Goal: Information Seeking & Learning: Learn about a topic

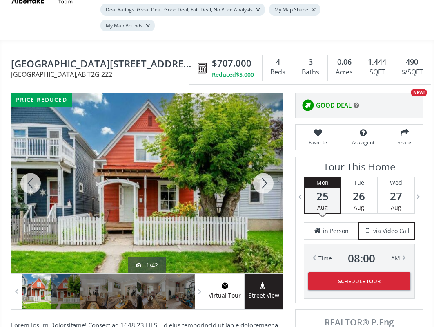
scroll to position [90, 0]
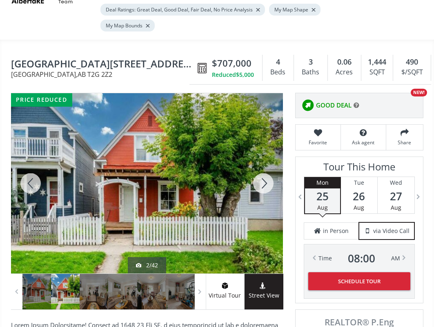
click at [263, 166] on div at bounding box center [263, 183] width 39 height 180
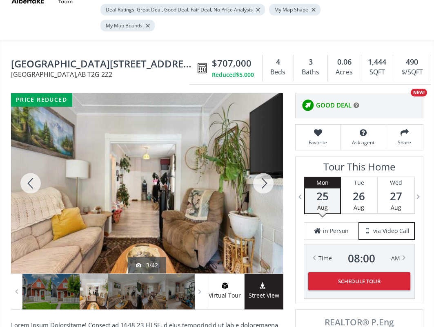
click at [263, 166] on div at bounding box center [263, 183] width 39 height 180
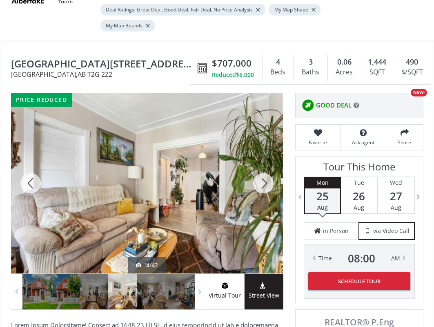
click at [263, 165] on div at bounding box center [263, 183] width 39 height 180
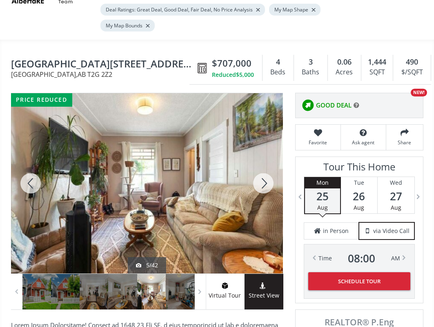
click at [263, 165] on div at bounding box center [263, 183] width 39 height 180
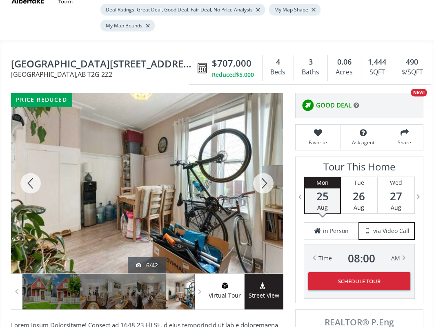
click at [263, 164] on div at bounding box center [263, 183] width 39 height 180
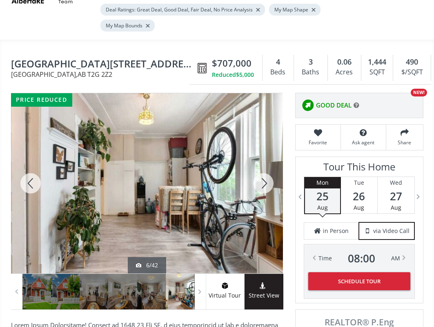
click at [263, 164] on div at bounding box center [263, 183] width 39 height 180
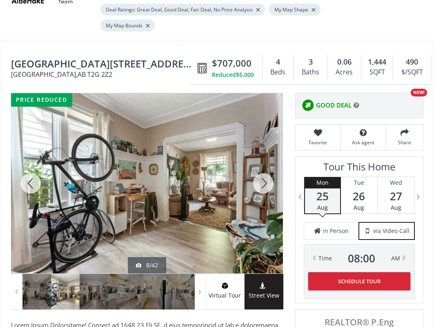
click at [263, 164] on div at bounding box center [263, 183] width 39 height 180
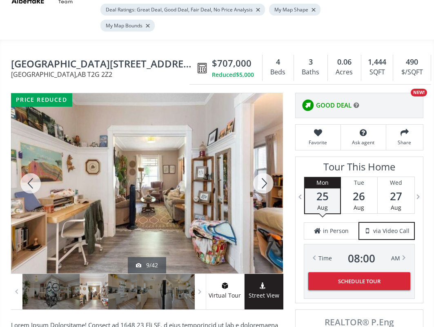
click at [263, 164] on div at bounding box center [263, 183] width 39 height 180
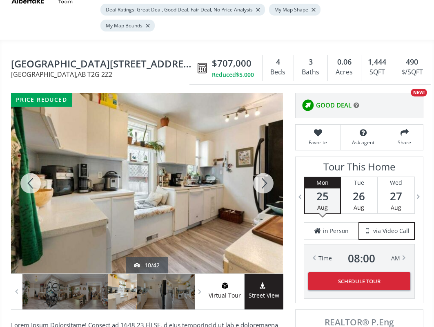
click at [263, 164] on div at bounding box center [263, 183] width 39 height 180
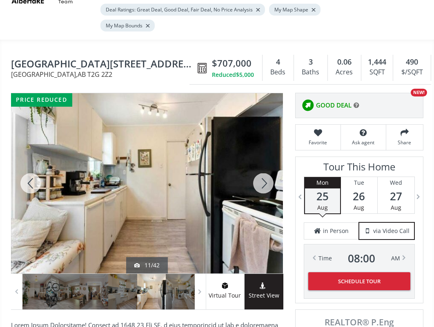
click at [263, 164] on div at bounding box center [263, 183] width 39 height 180
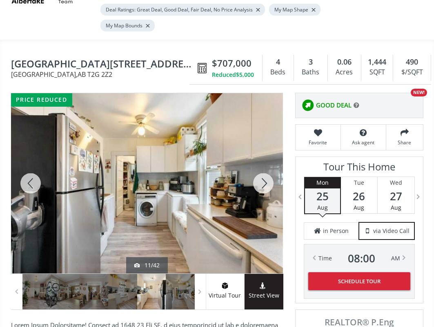
click at [263, 164] on div at bounding box center [263, 183] width 39 height 180
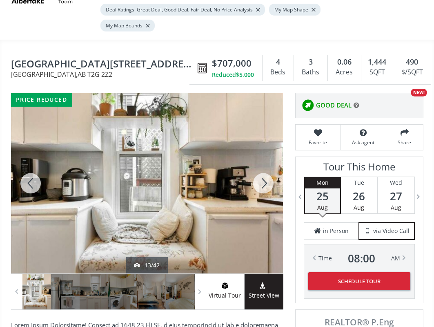
click at [263, 164] on div at bounding box center [263, 183] width 39 height 180
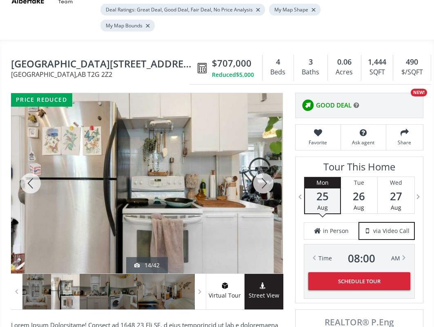
click at [263, 164] on div at bounding box center [263, 183] width 39 height 180
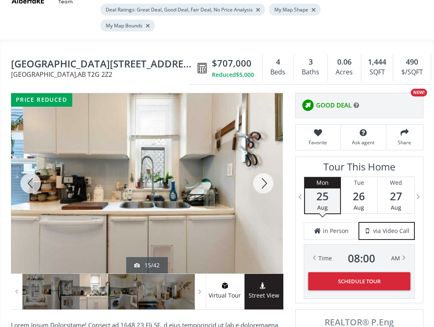
click at [263, 163] on div at bounding box center [263, 183] width 39 height 180
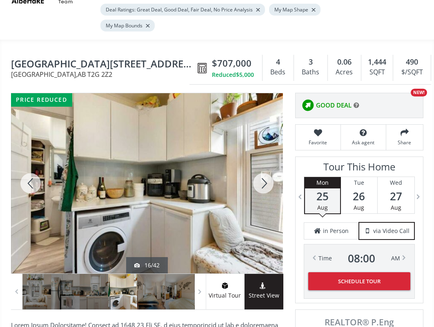
click at [263, 163] on div at bounding box center [263, 183] width 39 height 180
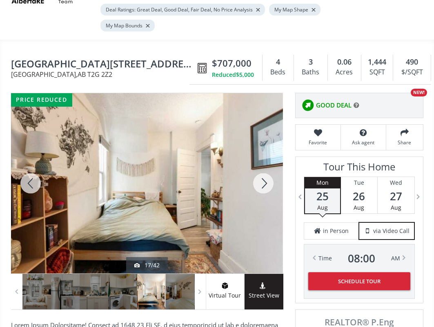
click at [263, 163] on div at bounding box center [263, 183] width 39 height 180
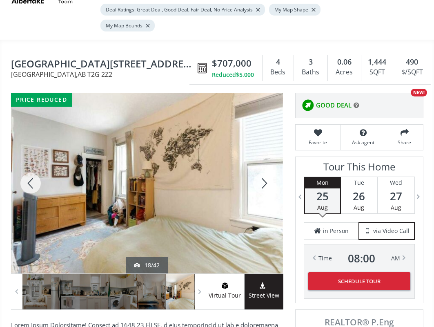
click at [263, 163] on div at bounding box center [263, 183] width 39 height 180
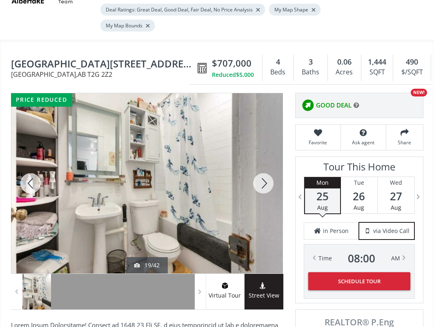
click at [263, 163] on div at bounding box center [263, 183] width 39 height 180
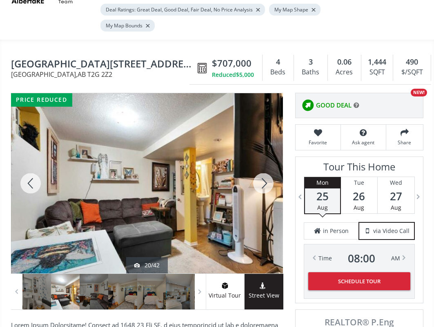
click at [263, 163] on div at bounding box center [263, 183] width 39 height 180
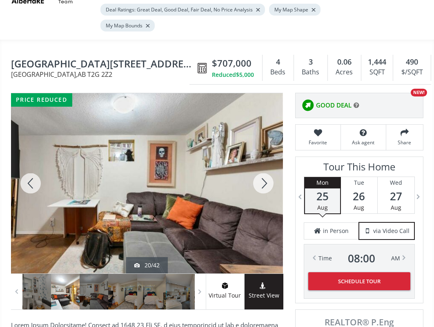
click at [263, 163] on div at bounding box center [263, 183] width 39 height 180
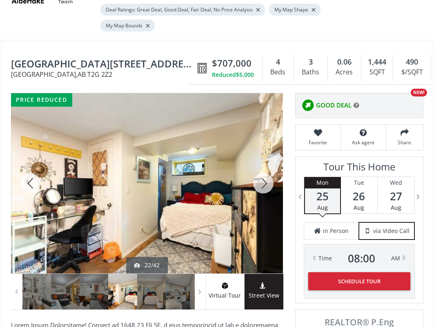
click at [264, 159] on div at bounding box center [263, 183] width 39 height 180
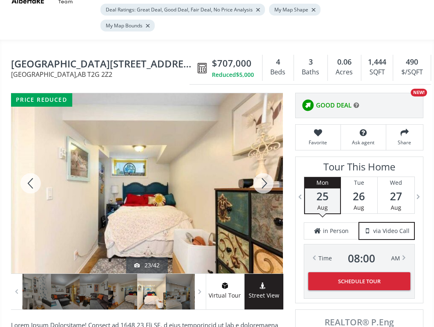
click at [264, 158] on div at bounding box center [263, 183] width 39 height 180
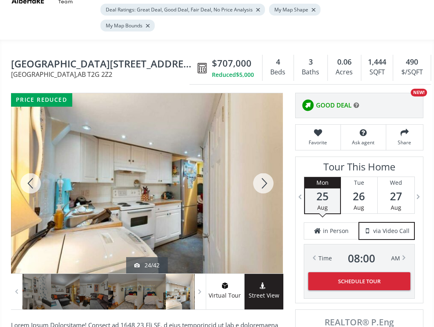
click at [264, 158] on div at bounding box center [263, 183] width 39 height 180
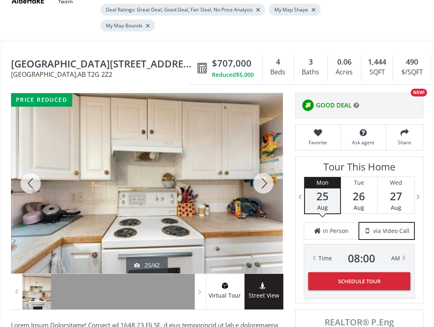
click at [264, 158] on div at bounding box center [263, 183] width 39 height 180
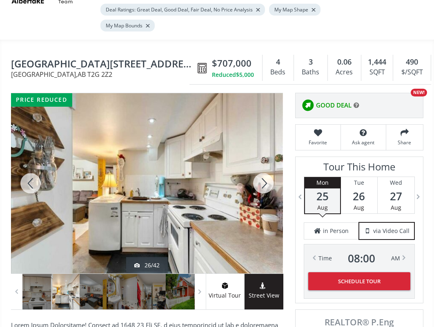
click at [264, 158] on div at bounding box center [263, 183] width 39 height 180
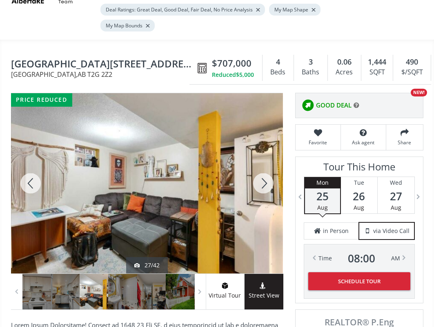
click at [264, 157] on div at bounding box center [263, 183] width 39 height 180
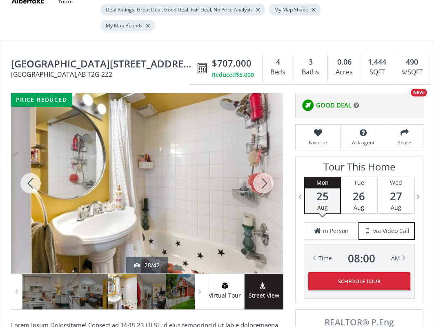
click at [264, 157] on div at bounding box center [263, 183] width 39 height 180
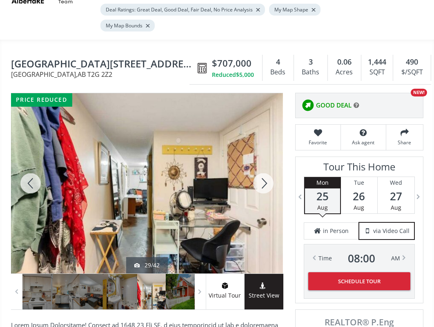
click at [264, 157] on div at bounding box center [263, 183] width 39 height 180
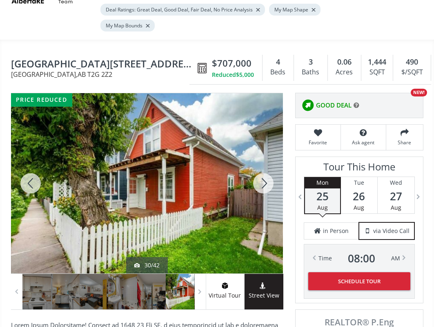
click at [264, 157] on div at bounding box center [263, 183] width 39 height 180
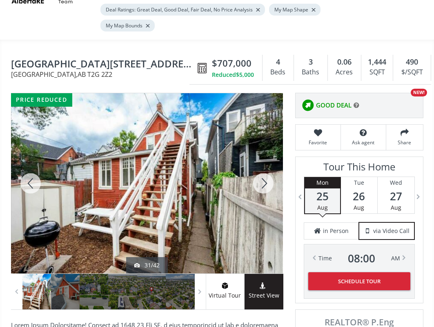
click at [264, 157] on div at bounding box center [263, 183] width 39 height 180
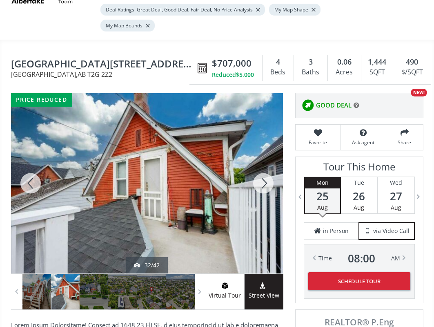
click at [264, 157] on div at bounding box center [263, 183] width 39 height 180
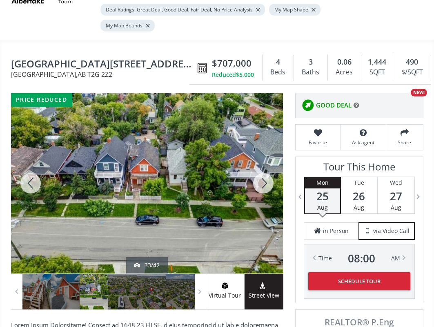
click at [264, 157] on div at bounding box center [263, 183] width 39 height 180
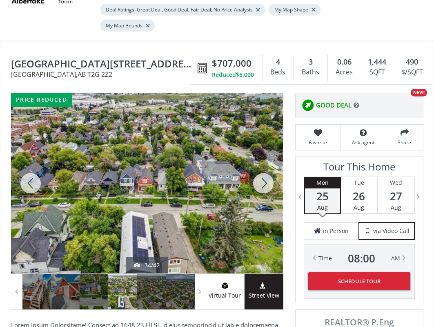
click at [264, 157] on div at bounding box center [263, 183] width 39 height 180
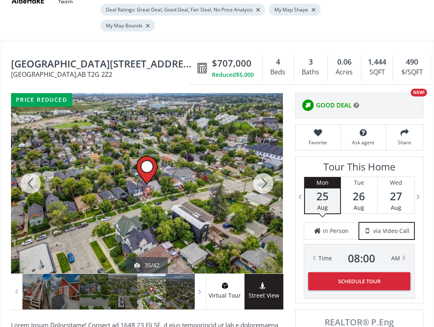
click at [264, 157] on div at bounding box center [263, 183] width 39 height 180
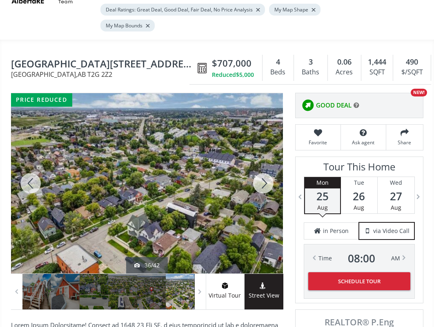
click at [264, 157] on div at bounding box center [263, 183] width 39 height 180
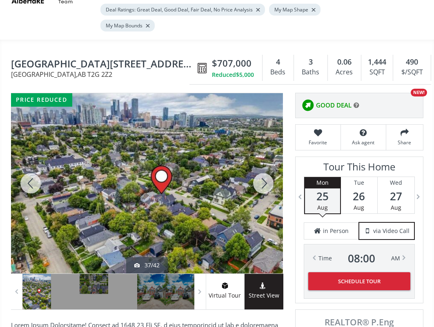
click at [265, 157] on div at bounding box center [263, 183] width 39 height 180
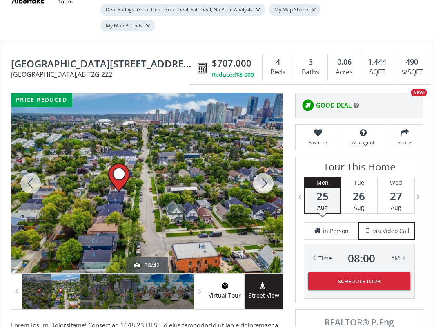
click at [265, 157] on div at bounding box center [263, 183] width 39 height 180
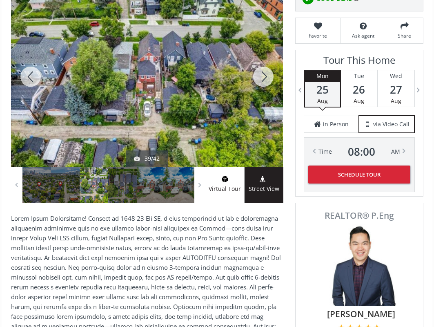
scroll to position [213, 0]
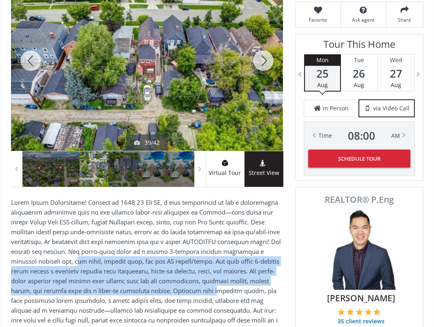
drag, startPoint x: 54, startPoint y: 239, endPoint x: 215, endPoint y: 266, distance: 163.8
click at [215, 266] on p at bounding box center [147, 270] width 272 height 147
click at [261, 36] on div at bounding box center [263, 61] width 39 height 180
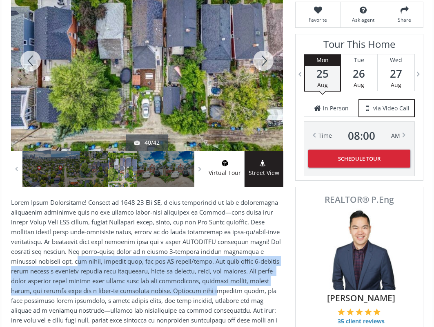
click at [261, 36] on div at bounding box center [263, 61] width 39 height 180
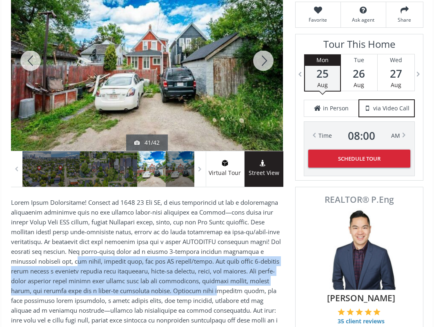
click at [261, 36] on div at bounding box center [263, 61] width 39 height 180
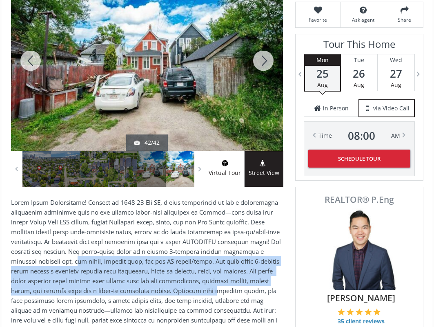
click at [261, 36] on div at bounding box center [263, 61] width 39 height 180
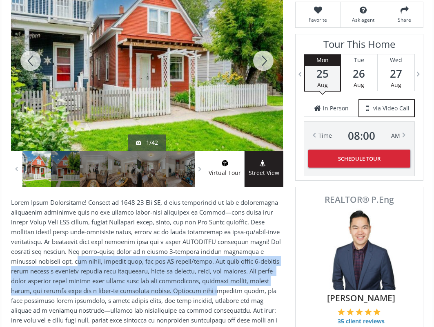
click at [261, 36] on div at bounding box center [263, 61] width 39 height 180
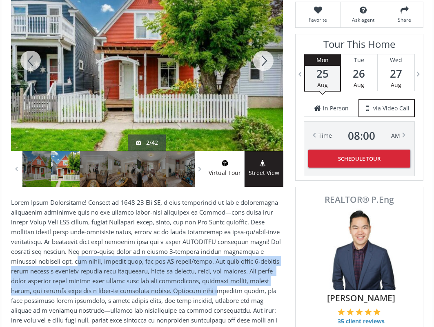
click at [261, 36] on div at bounding box center [263, 61] width 39 height 180
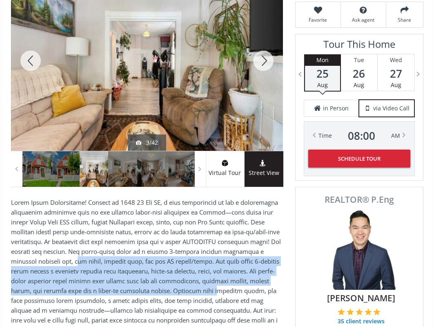
click at [261, 36] on div at bounding box center [263, 61] width 39 height 180
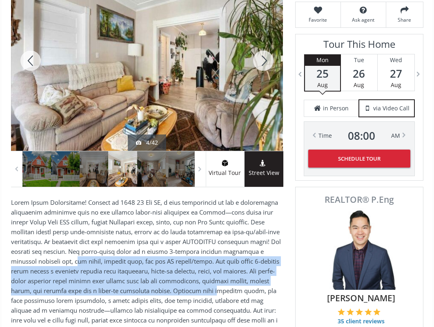
click at [261, 36] on div at bounding box center [263, 61] width 39 height 180
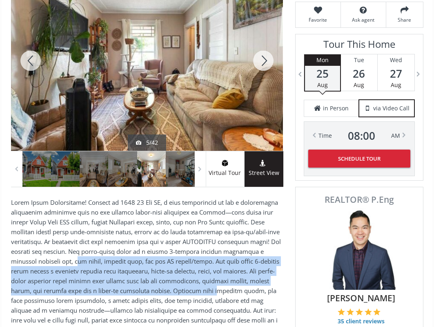
click at [261, 36] on div at bounding box center [263, 61] width 39 height 180
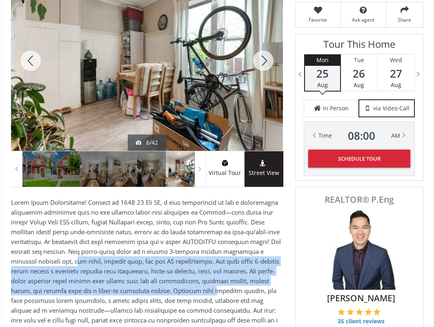
click at [261, 36] on div at bounding box center [263, 61] width 39 height 180
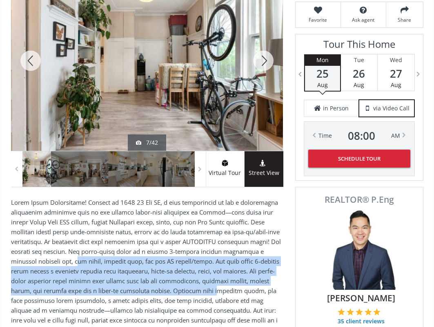
click at [261, 36] on div at bounding box center [263, 61] width 39 height 180
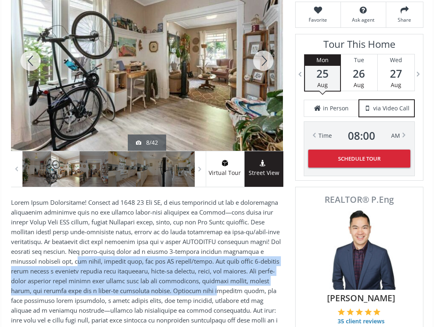
click at [261, 36] on div at bounding box center [263, 61] width 39 height 180
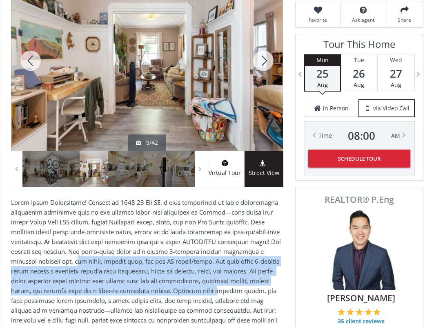
click at [261, 36] on div at bounding box center [263, 61] width 39 height 180
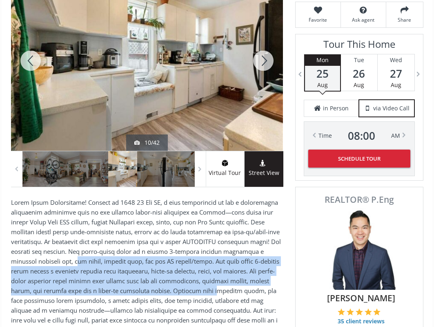
click at [261, 36] on div at bounding box center [263, 61] width 39 height 180
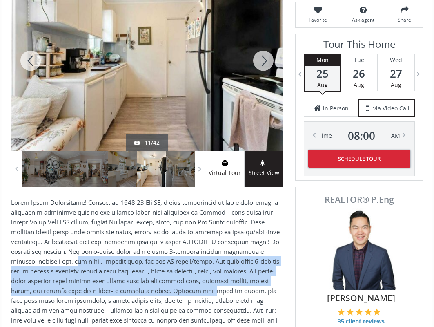
click at [261, 36] on div at bounding box center [263, 61] width 39 height 180
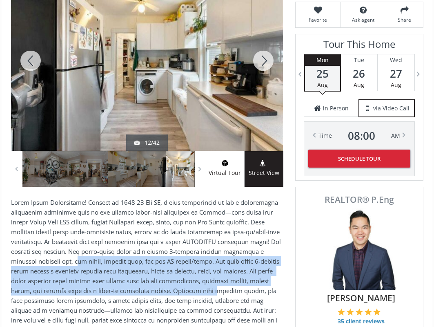
click at [261, 36] on div at bounding box center [263, 61] width 39 height 180
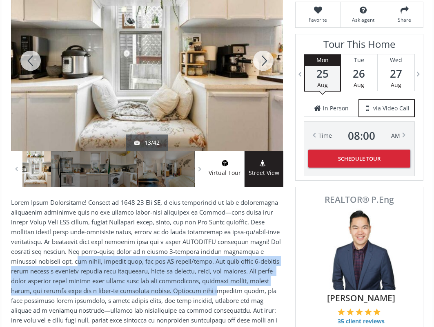
click at [261, 36] on div at bounding box center [263, 61] width 39 height 180
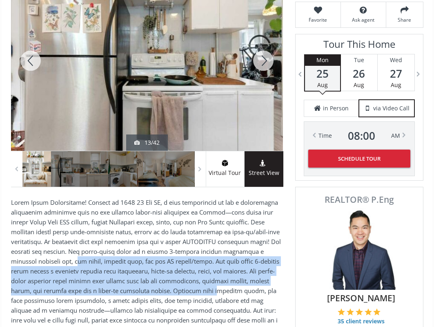
click at [261, 36] on div at bounding box center [263, 61] width 39 height 180
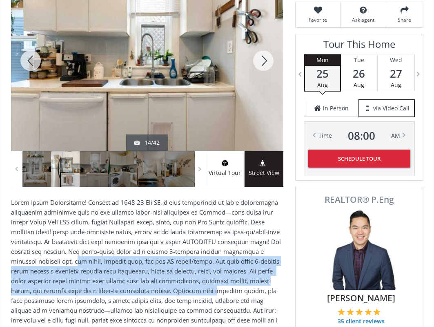
click at [261, 36] on div at bounding box center [263, 61] width 39 height 180
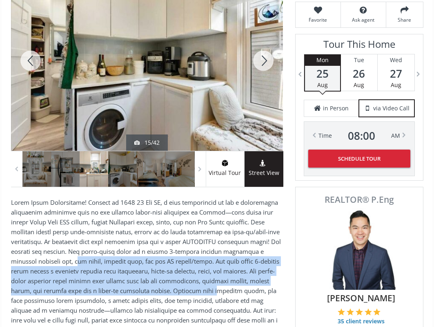
click at [261, 36] on div at bounding box center [263, 61] width 39 height 180
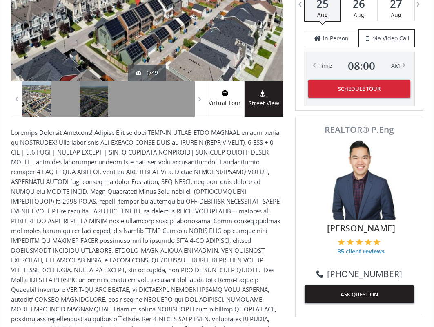
scroll to position [286, 0]
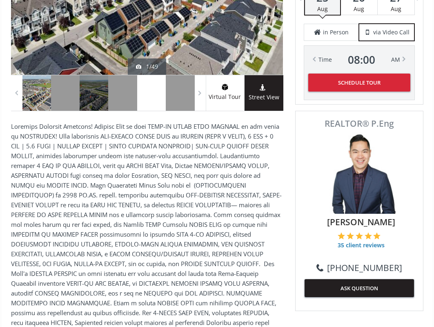
click at [156, 75] on div at bounding box center [151, 93] width 29 height 36
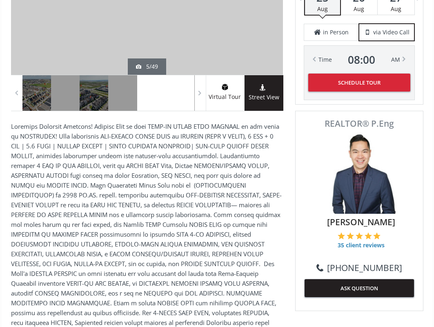
click at [188, 75] on div at bounding box center [180, 93] width 29 height 36
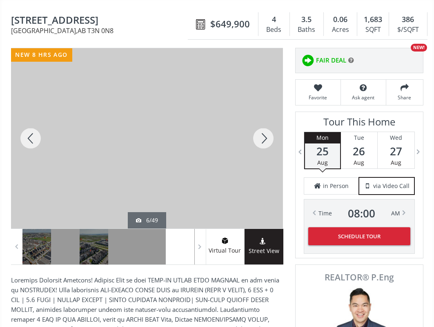
scroll to position [123, 0]
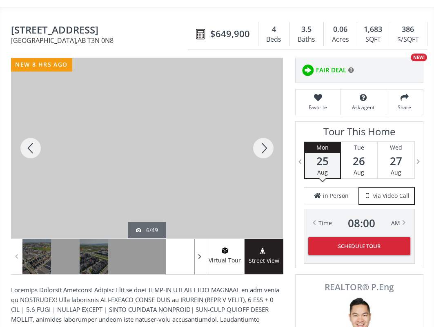
click at [200, 251] on span at bounding box center [200, 257] width 8 height 12
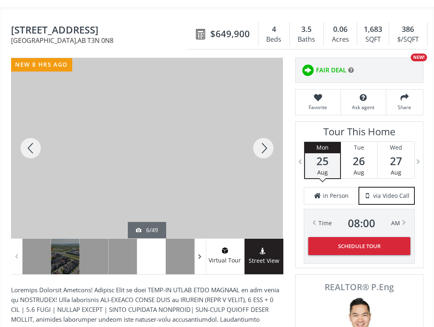
click at [200, 251] on span at bounding box center [200, 257] width 8 height 12
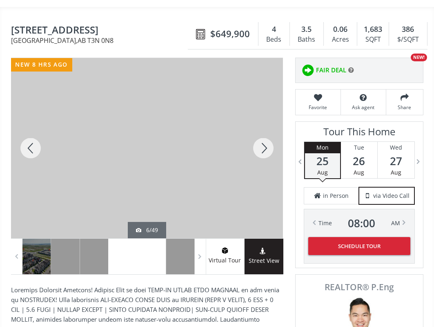
click at [165, 239] on div at bounding box center [151, 257] width 29 height 36
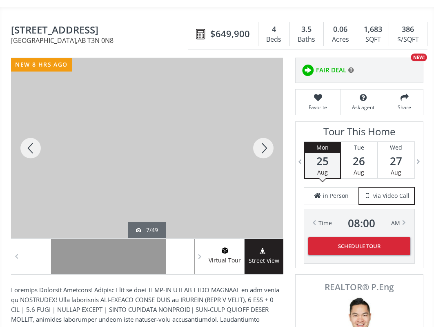
click at [176, 239] on div at bounding box center [180, 257] width 29 height 36
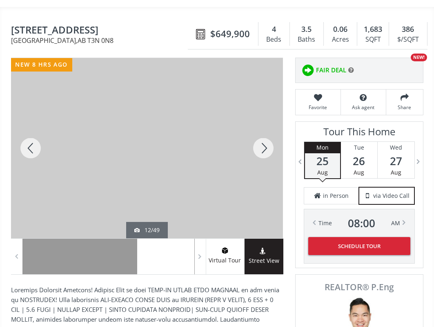
click at [158, 240] on div at bounding box center [151, 257] width 29 height 36
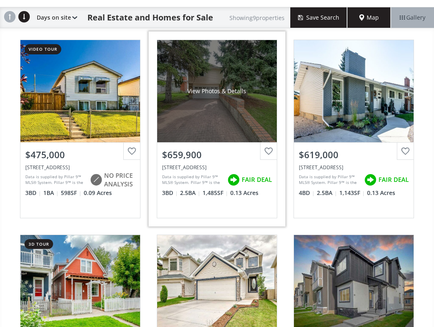
scroll to position [123, 0]
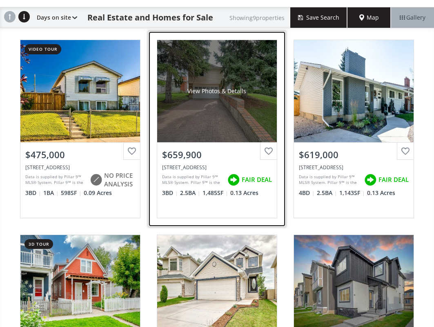
click at [247, 97] on div "View Photos & Details" at bounding box center [217, 91] width 120 height 102
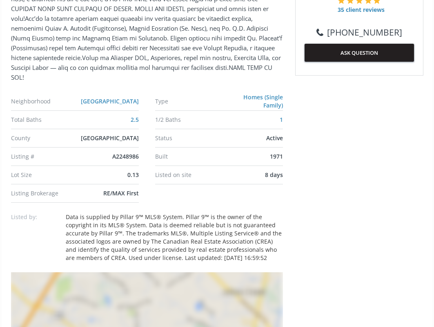
scroll to position [531, 0]
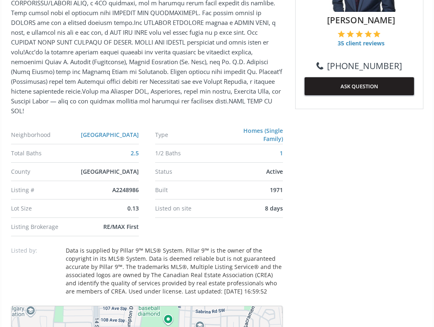
scroll to position [654, 0]
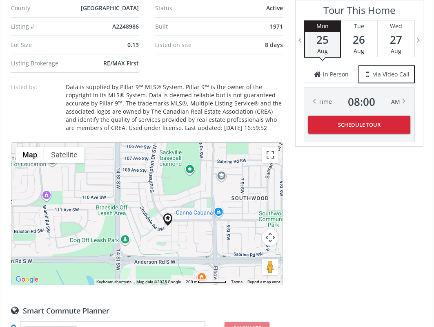
drag, startPoint x: 142, startPoint y: 220, endPoint x: 162, endPoint y: 235, distance: 25.1
click at [161, 244] on div at bounding box center [146, 214] width 271 height 142
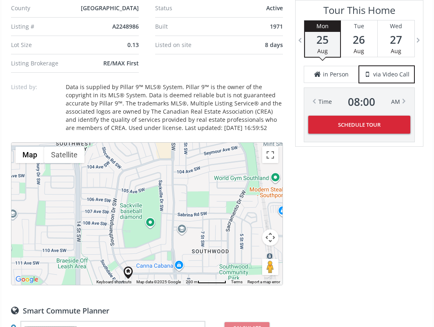
drag, startPoint x: 184, startPoint y: 197, endPoint x: 148, endPoint y: 236, distance: 52.4
click at [148, 236] on div at bounding box center [146, 214] width 271 height 142
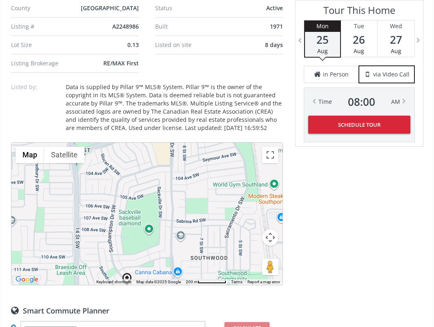
drag, startPoint x: 164, startPoint y: 175, endPoint x: 166, endPoint y: 215, distance: 40.5
click at [162, 219] on div at bounding box center [146, 214] width 271 height 142
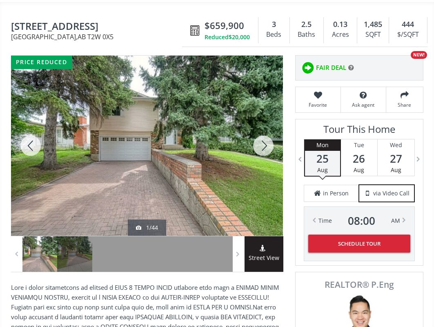
scroll to position [123, 0]
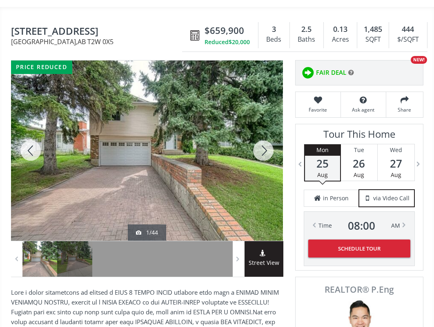
click at [270, 146] on div at bounding box center [263, 150] width 39 height 180
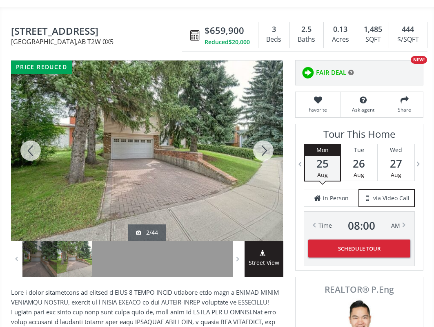
click at [270, 146] on div at bounding box center [263, 150] width 39 height 180
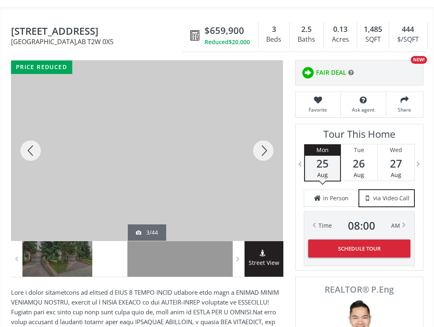
click at [270, 146] on div at bounding box center [263, 150] width 39 height 180
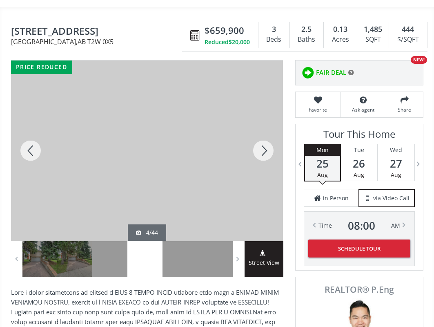
click at [270, 146] on div at bounding box center [263, 150] width 39 height 180
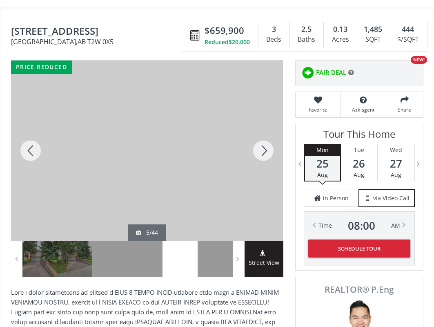
click at [270, 146] on div at bounding box center [263, 150] width 39 height 180
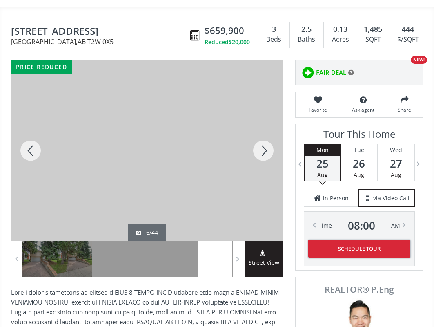
click at [270, 146] on div at bounding box center [263, 150] width 39 height 180
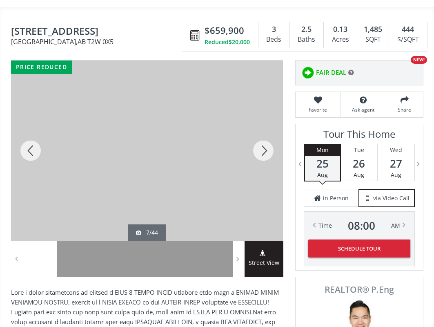
click at [270, 146] on div at bounding box center [263, 150] width 39 height 180
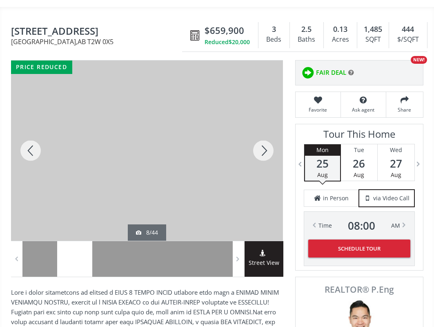
click at [270, 146] on div at bounding box center [263, 150] width 39 height 180
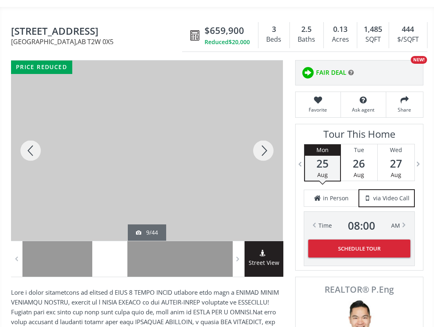
click at [270, 146] on div at bounding box center [263, 150] width 39 height 180
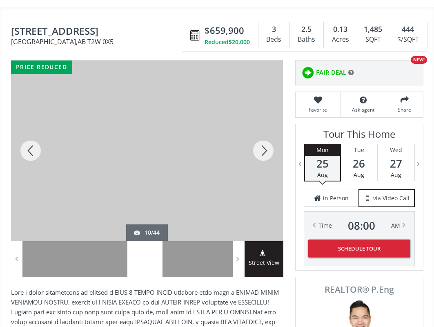
click at [270, 146] on div at bounding box center [263, 150] width 39 height 180
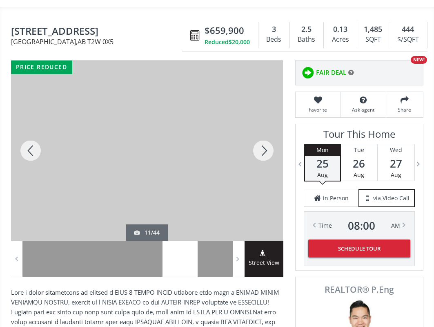
click at [270, 146] on div at bounding box center [263, 150] width 39 height 180
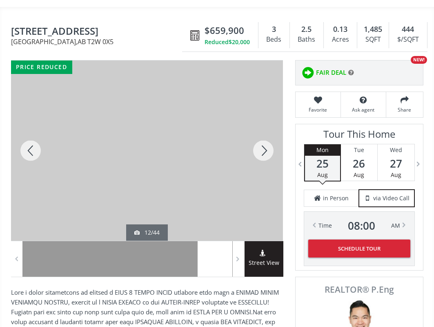
click at [270, 146] on div at bounding box center [263, 150] width 39 height 180
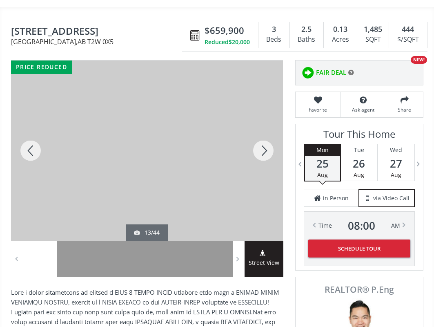
click at [270, 146] on div at bounding box center [263, 150] width 39 height 180
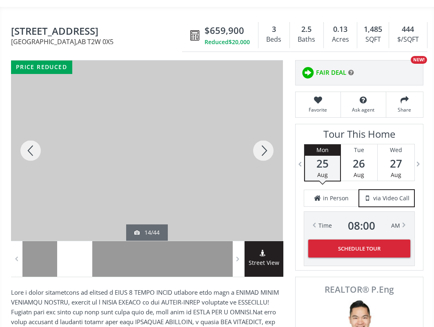
click at [270, 146] on div at bounding box center [263, 150] width 39 height 180
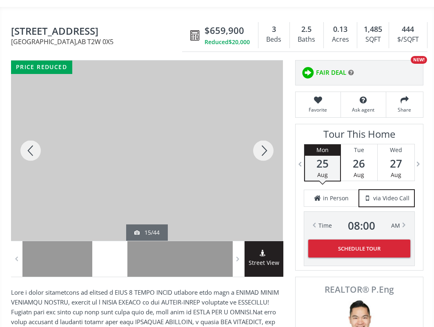
click at [270, 145] on div at bounding box center [263, 150] width 39 height 180
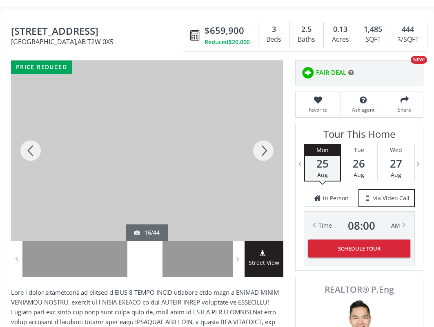
click at [270, 145] on div at bounding box center [263, 150] width 39 height 180
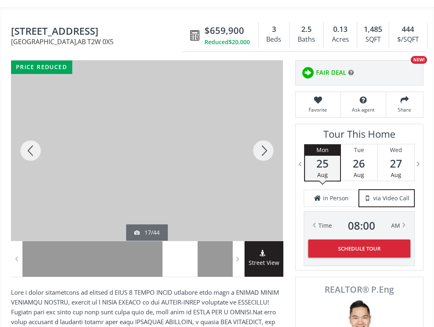
click at [271, 143] on div at bounding box center [263, 150] width 39 height 180
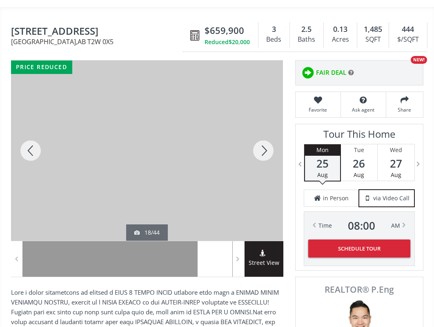
click at [271, 141] on div at bounding box center [263, 150] width 39 height 180
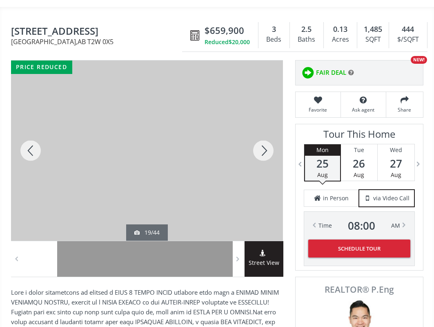
click at [271, 141] on div at bounding box center [263, 150] width 39 height 180
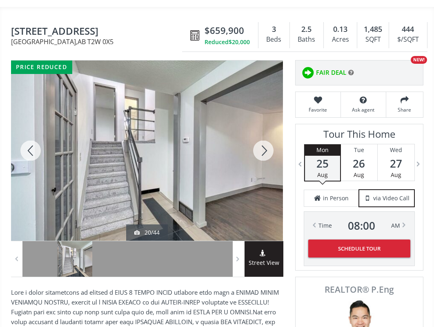
click at [271, 141] on div at bounding box center [263, 150] width 39 height 180
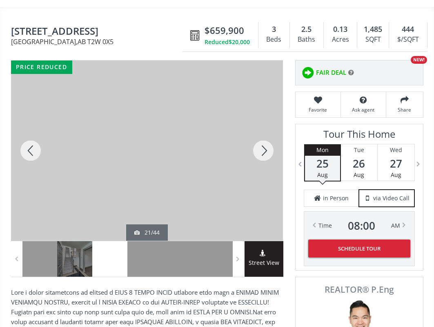
click at [271, 141] on div at bounding box center [263, 150] width 39 height 180
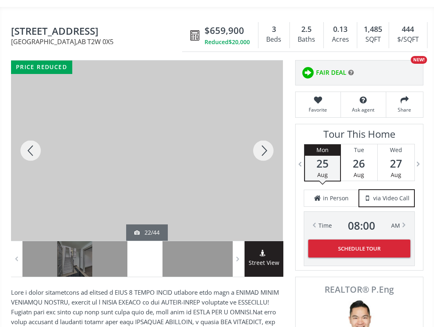
click at [271, 141] on div at bounding box center [263, 150] width 39 height 180
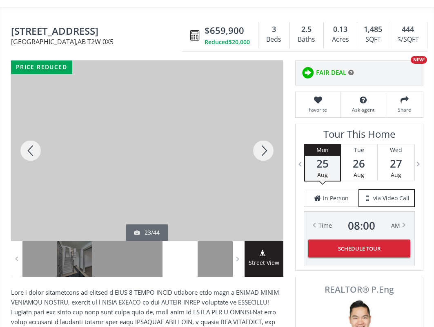
click at [271, 140] on div at bounding box center [263, 150] width 39 height 180
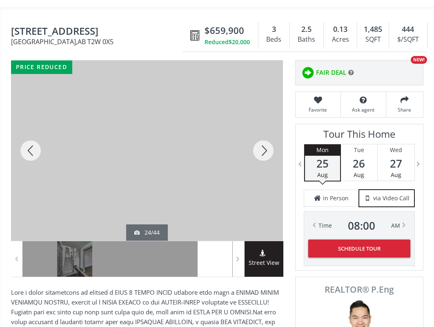
click at [272, 139] on div at bounding box center [263, 150] width 39 height 180
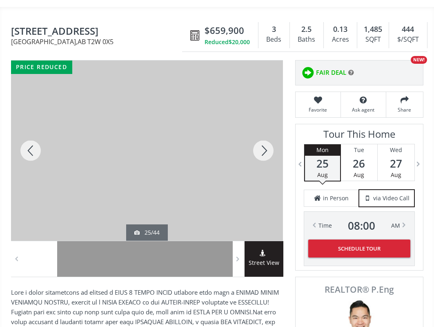
click at [272, 139] on div at bounding box center [263, 150] width 39 height 180
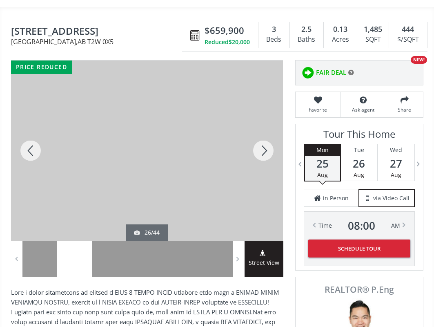
click at [272, 139] on div at bounding box center [263, 150] width 39 height 180
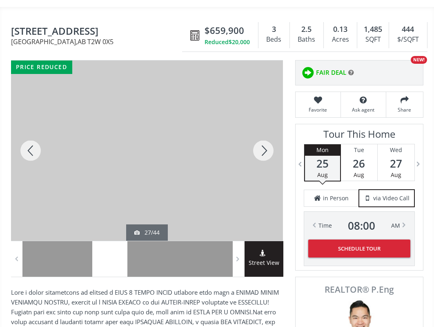
click at [272, 139] on div at bounding box center [263, 150] width 39 height 180
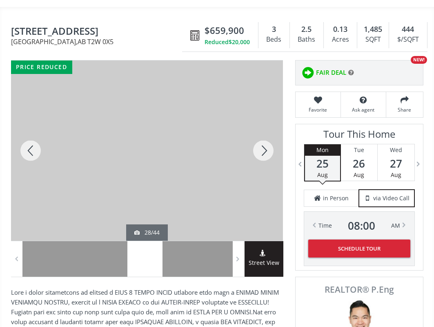
click at [272, 139] on div at bounding box center [263, 150] width 39 height 180
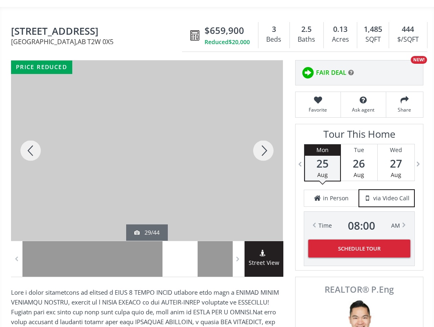
click at [272, 139] on div at bounding box center [263, 150] width 39 height 180
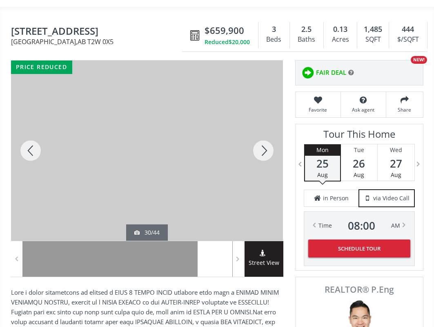
click at [272, 139] on div at bounding box center [263, 150] width 39 height 180
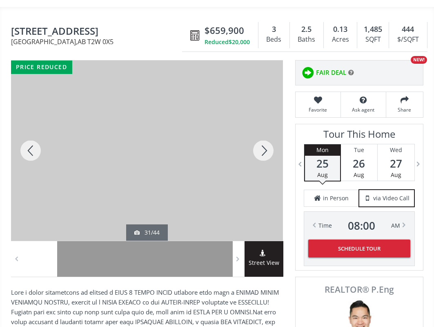
click at [272, 139] on div at bounding box center [263, 150] width 39 height 180
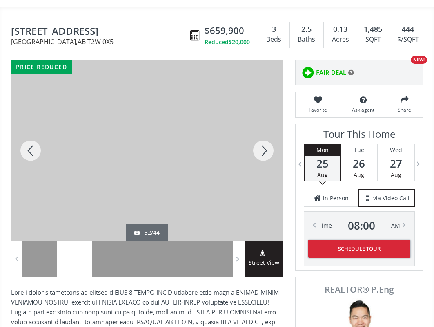
click at [272, 139] on div at bounding box center [263, 150] width 39 height 180
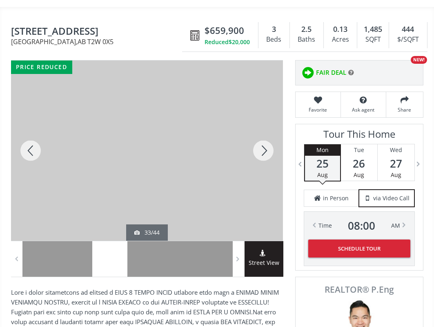
click at [272, 139] on div at bounding box center [263, 150] width 39 height 180
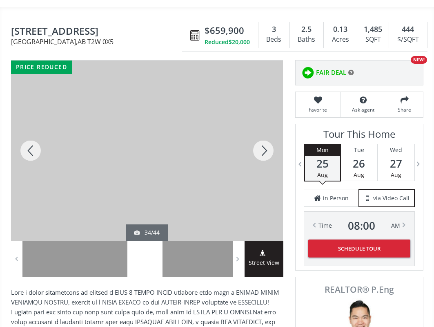
click at [272, 139] on div at bounding box center [263, 150] width 39 height 180
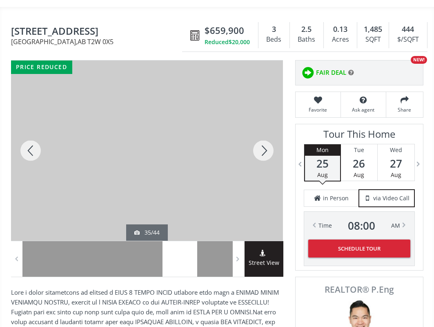
click at [272, 139] on div at bounding box center [263, 150] width 39 height 180
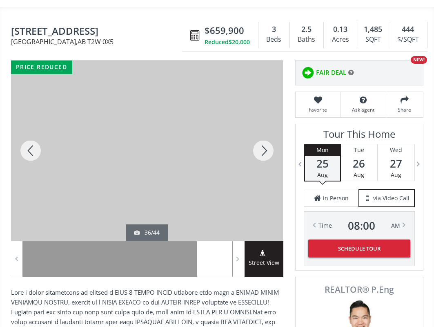
click at [272, 139] on div at bounding box center [263, 150] width 39 height 180
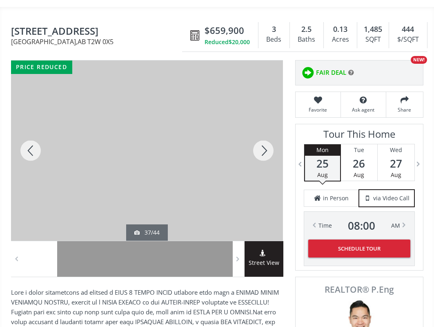
click at [272, 139] on div at bounding box center [263, 150] width 39 height 180
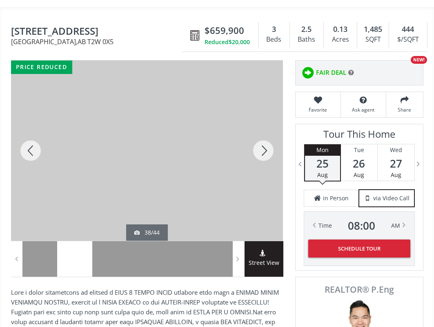
click at [272, 138] on div at bounding box center [263, 150] width 39 height 180
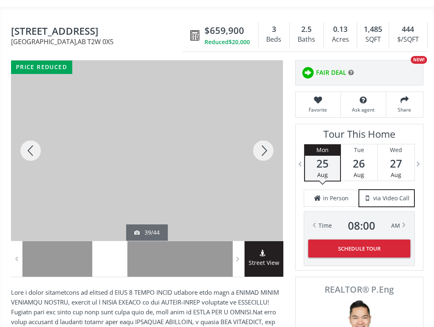
click at [272, 138] on div at bounding box center [263, 150] width 39 height 180
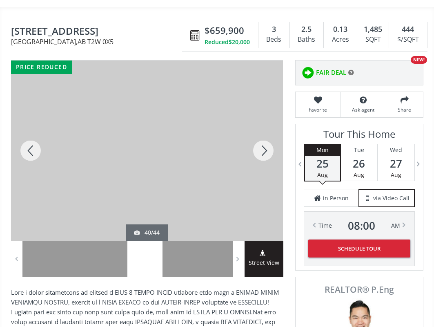
click at [272, 138] on div at bounding box center [263, 150] width 39 height 180
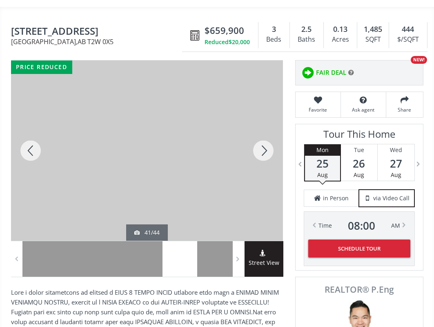
click at [272, 138] on div at bounding box center [263, 150] width 39 height 180
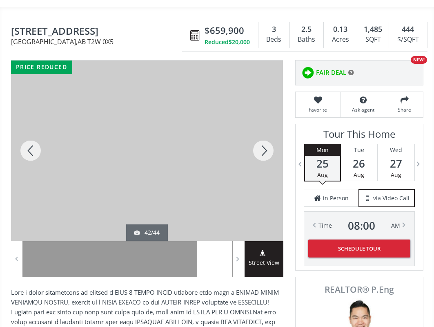
click at [272, 137] on div at bounding box center [263, 150] width 39 height 180
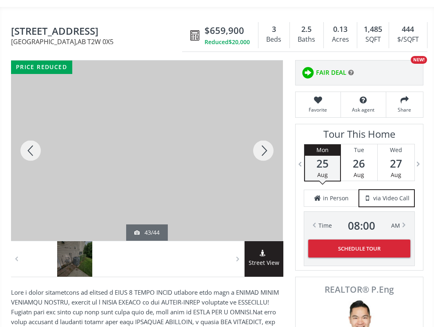
click at [272, 137] on div at bounding box center [263, 150] width 39 height 180
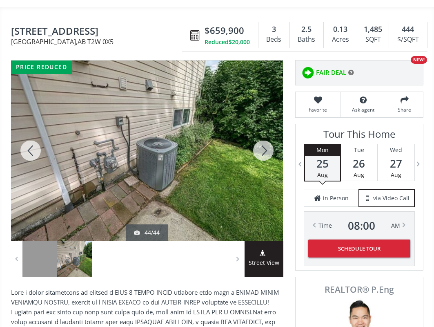
click at [272, 137] on div at bounding box center [263, 150] width 39 height 180
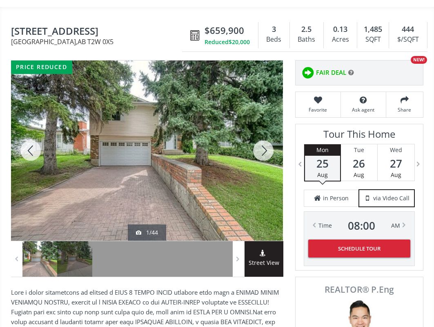
click at [272, 137] on div at bounding box center [263, 150] width 39 height 180
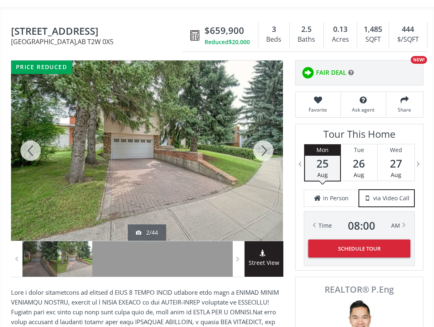
click at [272, 137] on div at bounding box center [263, 150] width 39 height 180
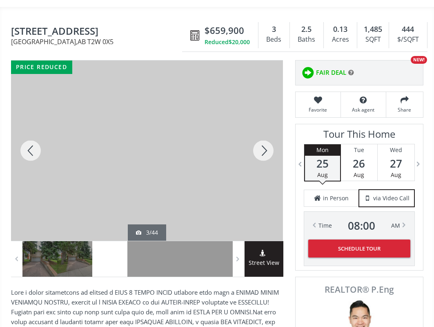
click at [272, 137] on div at bounding box center [263, 150] width 39 height 180
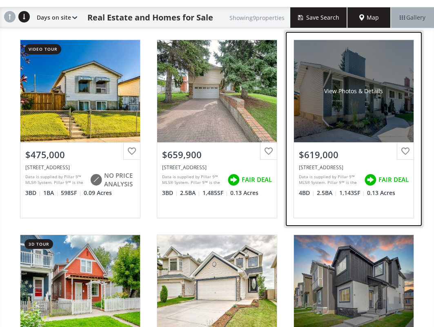
click at [363, 119] on div "View Photos & Details" at bounding box center [354, 91] width 120 height 102
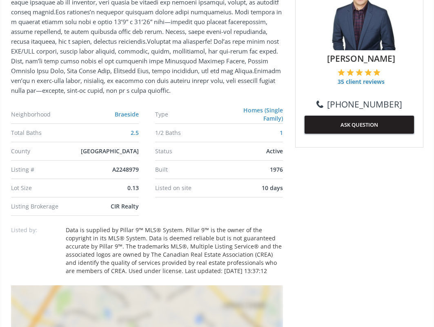
scroll to position [656, 0]
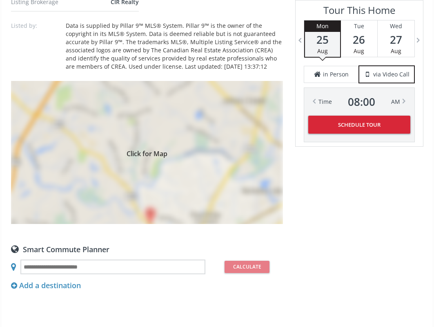
click at [173, 166] on div "Click for Map" at bounding box center [147, 152] width 272 height 143
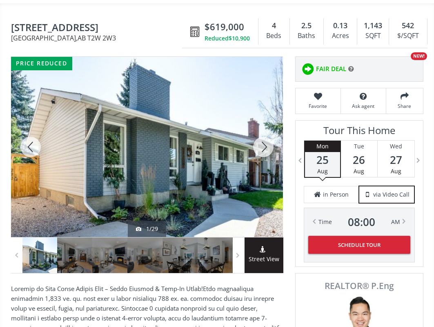
scroll to position [125, 0]
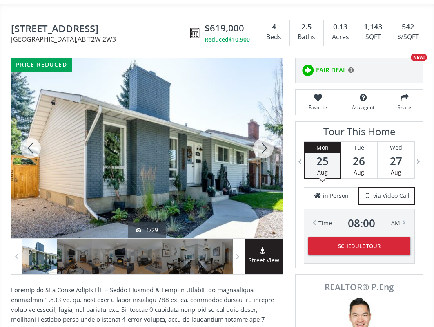
click at [266, 137] on div at bounding box center [263, 148] width 39 height 180
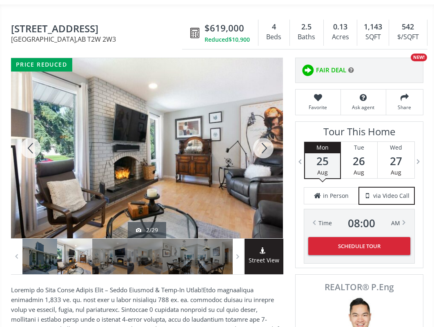
click at [266, 137] on div at bounding box center [263, 148] width 39 height 180
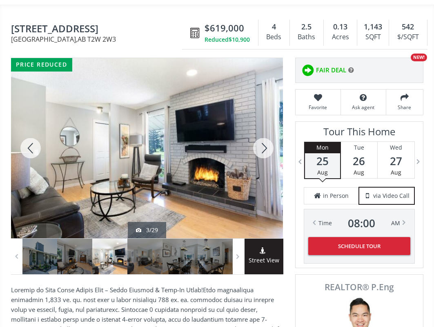
click at [266, 137] on div at bounding box center [263, 148] width 39 height 180
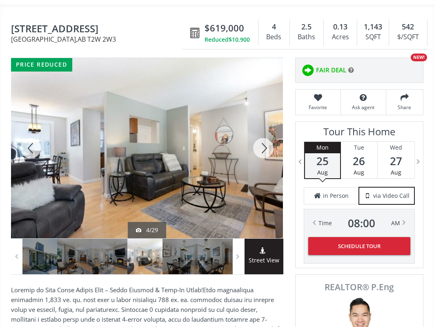
click at [266, 137] on div at bounding box center [263, 148] width 39 height 180
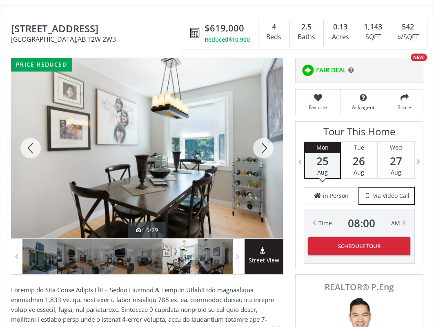
click at [266, 137] on div at bounding box center [263, 148] width 39 height 180
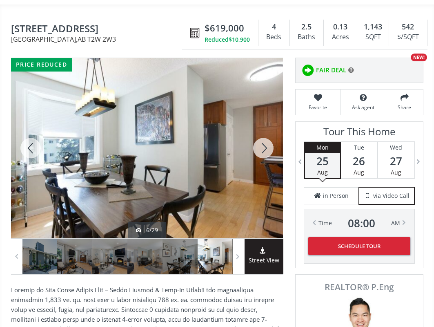
click at [266, 137] on div at bounding box center [263, 148] width 39 height 180
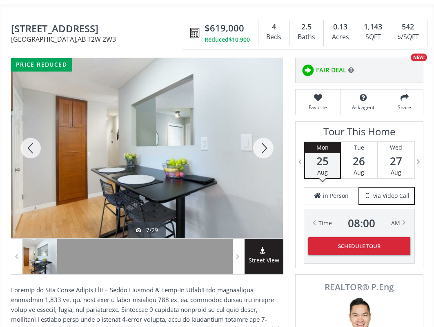
click at [266, 137] on div at bounding box center [263, 148] width 39 height 180
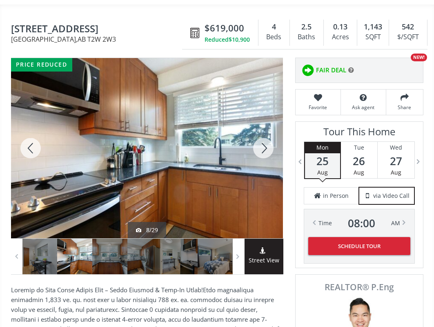
click at [266, 137] on div at bounding box center [263, 148] width 39 height 180
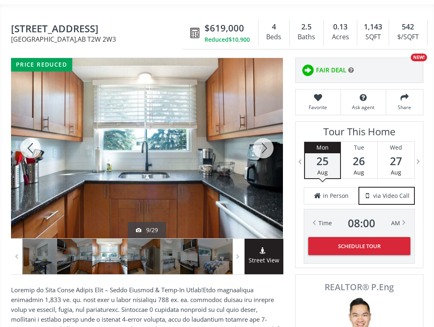
click at [266, 137] on div at bounding box center [263, 148] width 39 height 180
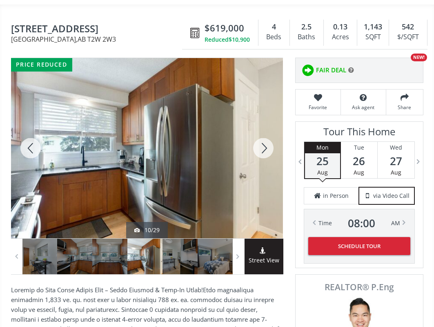
click at [27, 141] on div at bounding box center [30, 148] width 39 height 180
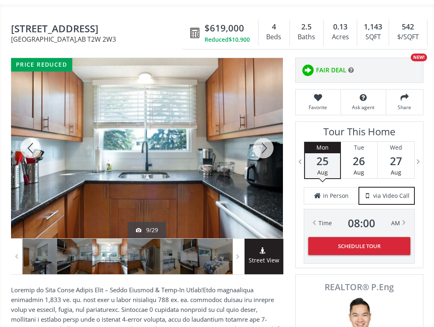
click at [261, 143] on div at bounding box center [263, 148] width 39 height 180
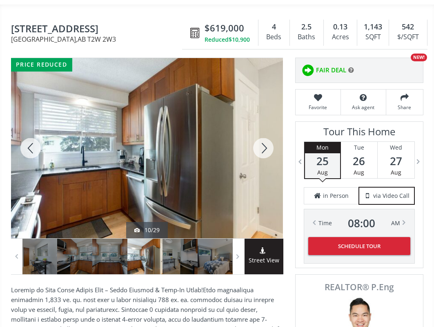
click at [261, 141] on div at bounding box center [263, 148] width 39 height 180
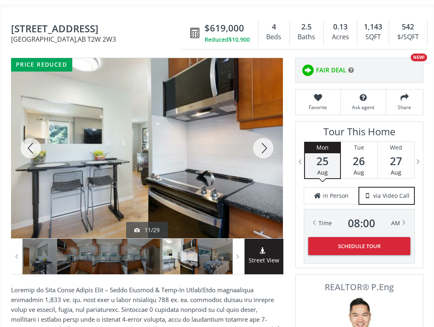
click at [261, 140] on div at bounding box center [263, 148] width 39 height 180
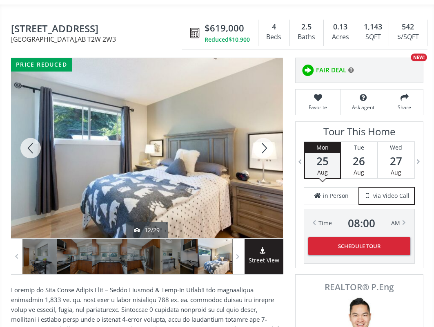
click at [261, 140] on div at bounding box center [263, 148] width 39 height 180
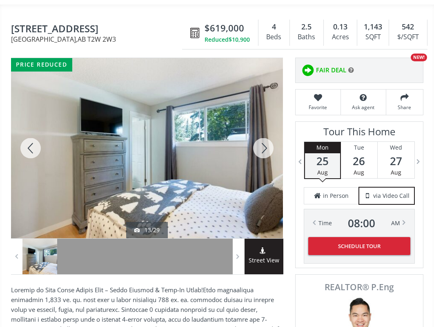
click at [261, 140] on div at bounding box center [263, 148] width 39 height 180
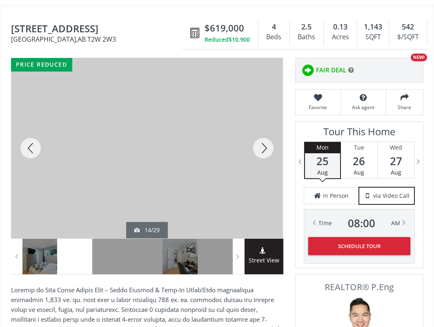
click at [261, 139] on div at bounding box center [263, 148] width 39 height 180
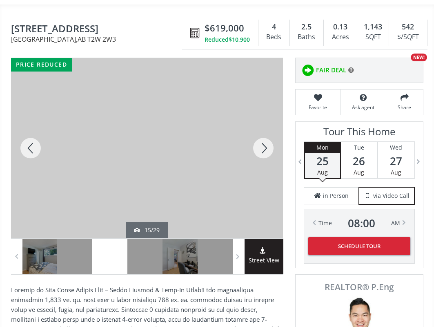
click at [261, 139] on div at bounding box center [263, 148] width 39 height 180
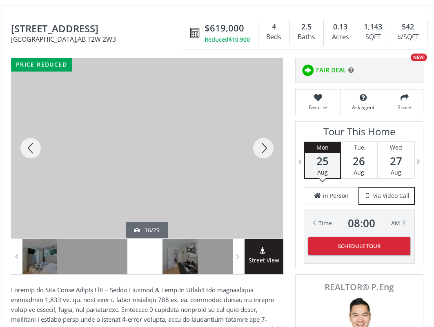
click at [261, 139] on div at bounding box center [263, 148] width 39 height 180
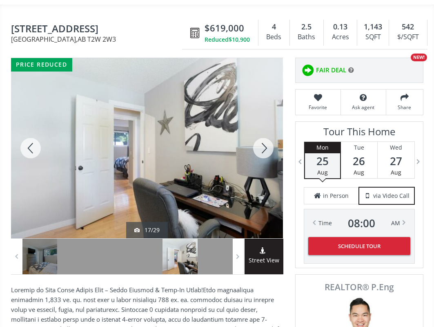
click at [261, 139] on div at bounding box center [263, 148] width 39 height 180
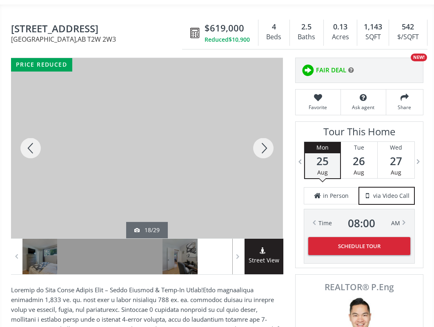
click at [261, 139] on div at bounding box center [263, 148] width 39 height 180
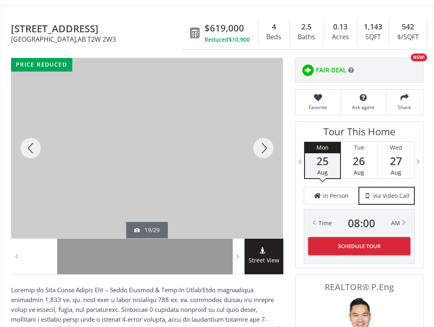
click at [261, 139] on div at bounding box center [263, 148] width 39 height 180
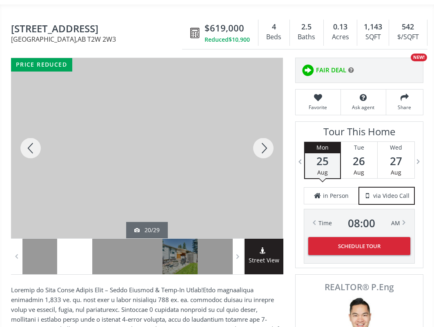
click at [261, 139] on div at bounding box center [263, 148] width 39 height 180
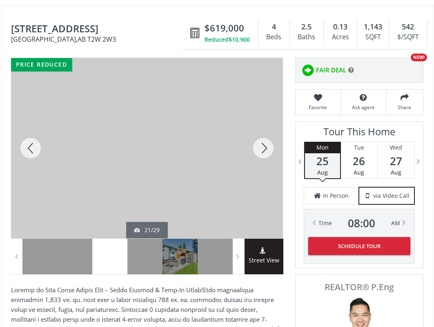
click at [261, 139] on div at bounding box center [263, 148] width 39 height 180
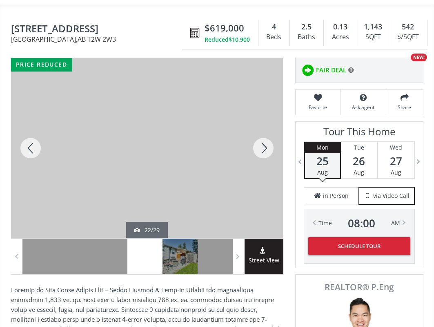
click at [261, 139] on div at bounding box center [263, 148] width 39 height 180
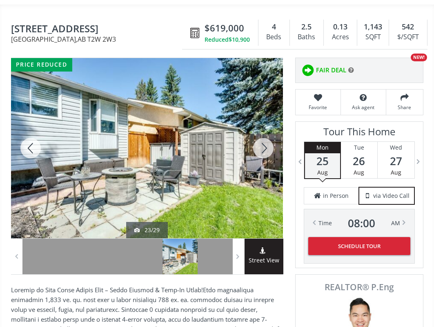
click at [261, 139] on div at bounding box center [263, 148] width 39 height 180
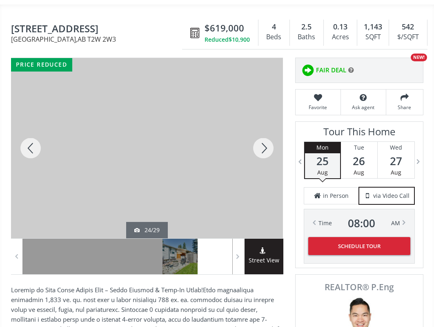
click at [261, 139] on div at bounding box center [263, 148] width 39 height 180
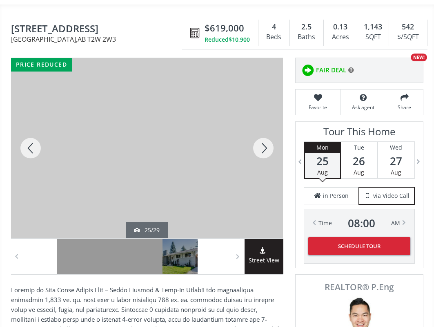
click at [261, 139] on div at bounding box center [263, 148] width 39 height 180
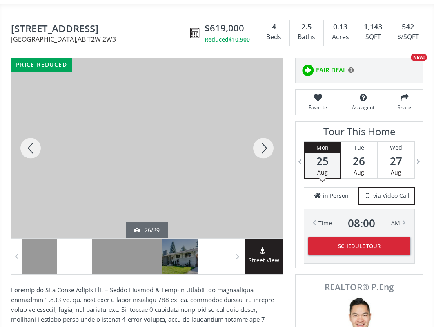
click at [261, 139] on div at bounding box center [263, 148] width 39 height 180
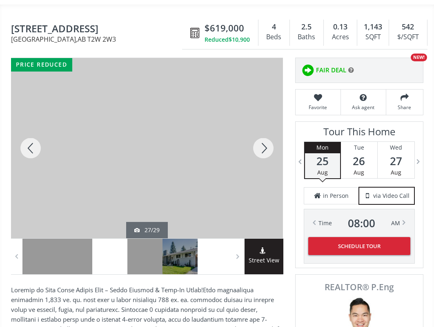
click at [261, 139] on div at bounding box center [263, 148] width 39 height 180
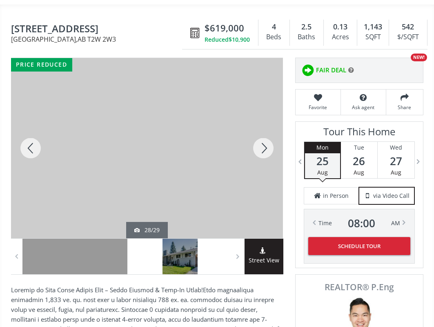
click at [261, 139] on div at bounding box center [263, 148] width 39 height 180
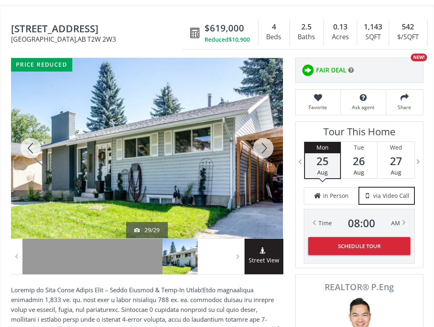
click at [261, 139] on div at bounding box center [263, 148] width 39 height 180
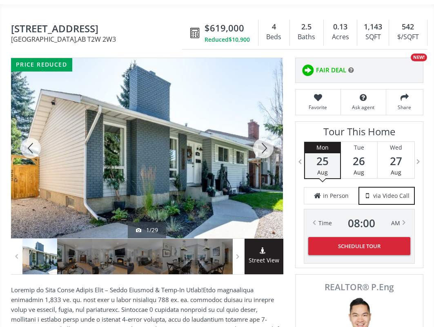
click at [261, 139] on div at bounding box center [263, 148] width 39 height 180
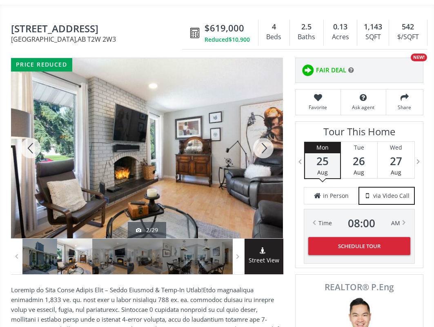
click at [261, 139] on div at bounding box center [263, 148] width 39 height 180
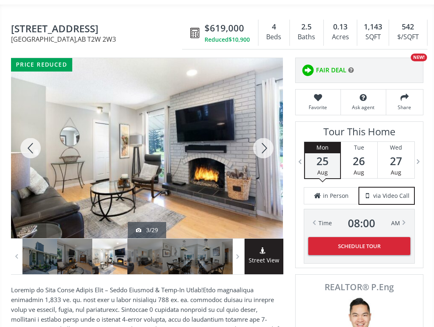
click at [261, 139] on div at bounding box center [263, 148] width 39 height 180
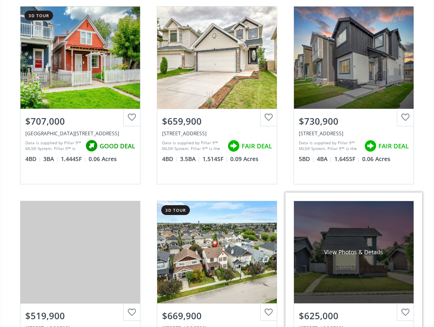
scroll to position [368, 0]
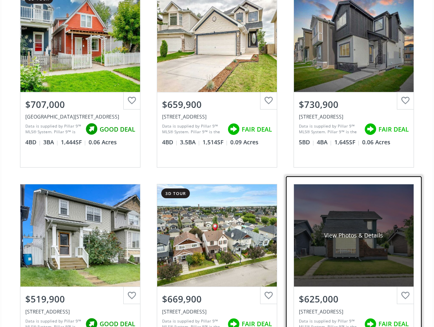
click at [343, 222] on div "View Photos & Details" at bounding box center [354, 235] width 120 height 102
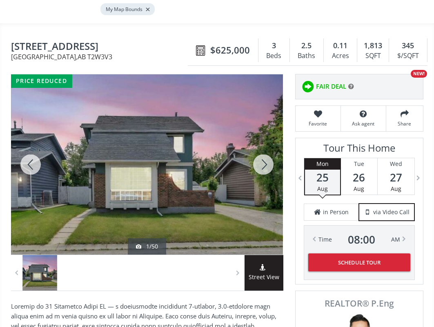
scroll to position [123, 0]
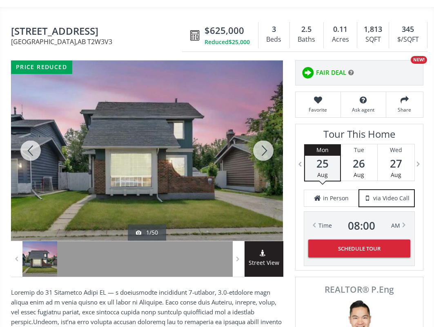
click at [261, 144] on div at bounding box center [263, 150] width 39 height 180
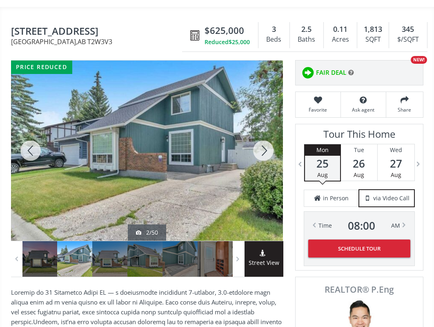
click at [261, 144] on div at bounding box center [263, 150] width 39 height 180
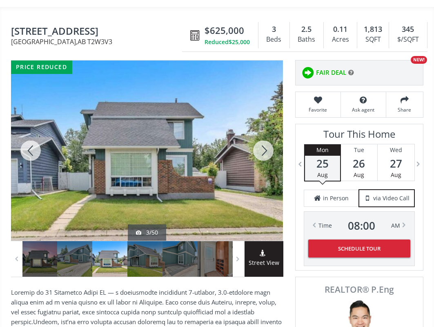
click at [261, 144] on div at bounding box center [263, 150] width 39 height 180
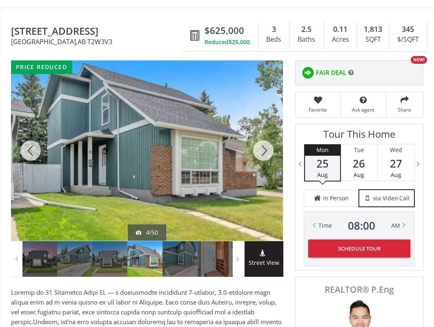
click at [261, 143] on div at bounding box center [263, 150] width 39 height 180
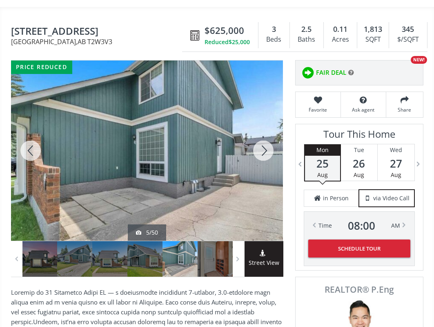
click at [260, 143] on div at bounding box center [263, 150] width 39 height 180
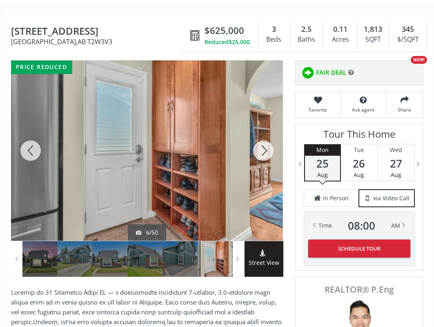
click at [260, 143] on div at bounding box center [263, 150] width 39 height 180
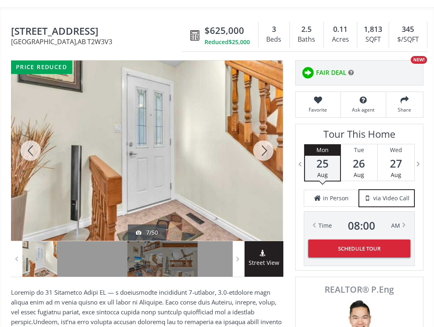
click at [260, 143] on div at bounding box center [263, 150] width 39 height 180
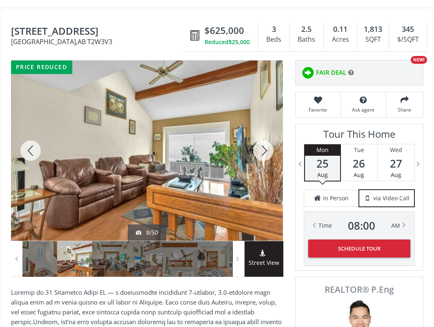
click at [260, 143] on div at bounding box center [263, 150] width 39 height 180
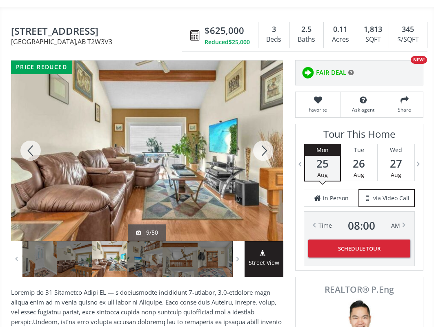
click at [260, 143] on div at bounding box center [263, 150] width 39 height 180
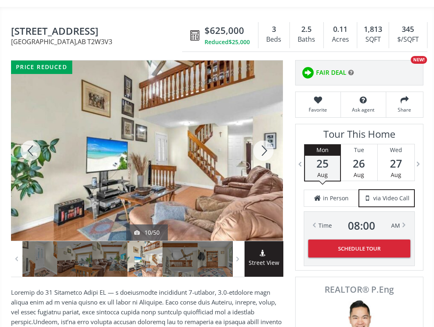
click at [260, 143] on div at bounding box center [263, 150] width 39 height 180
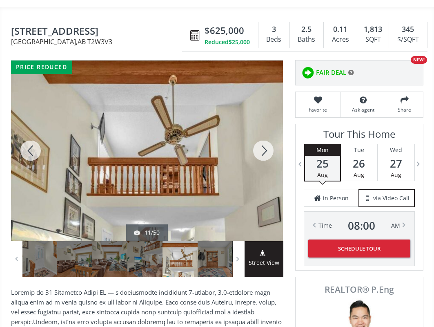
click at [260, 142] on div at bounding box center [263, 150] width 39 height 180
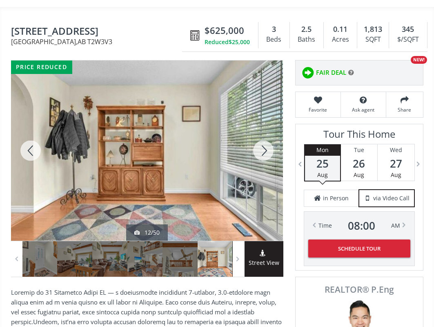
click at [260, 142] on div at bounding box center [263, 150] width 39 height 180
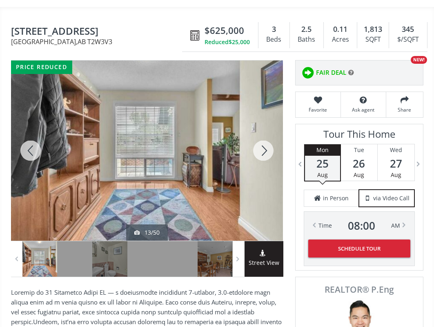
click at [260, 142] on div at bounding box center [263, 150] width 39 height 180
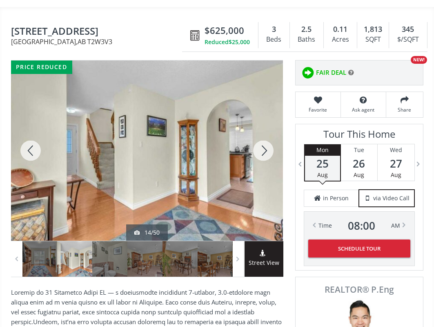
click at [260, 142] on div at bounding box center [263, 150] width 39 height 180
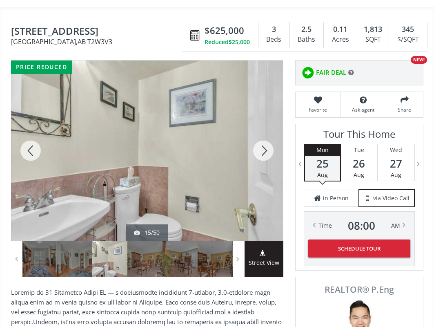
click at [260, 142] on div at bounding box center [263, 150] width 39 height 180
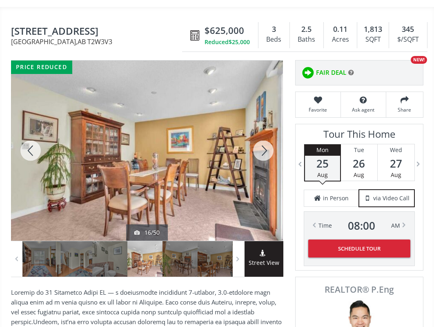
click at [260, 142] on div at bounding box center [263, 150] width 39 height 180
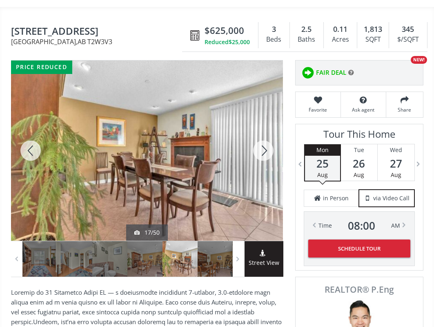
click at [260, 142] on div at bounding box center [263, 150] width 39 height 180
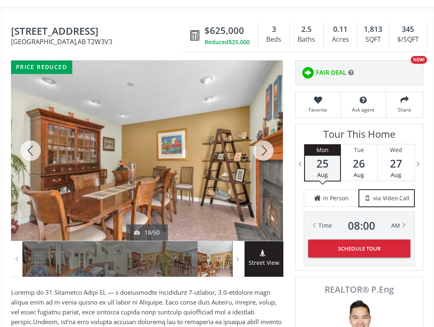
click at [260, 142] on div at bounding box center [263, 150] width 39 height 180
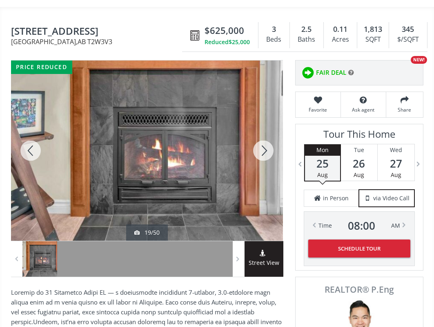
click at [260, 142] on div at bounding box center [263, 150] width 39 height 180
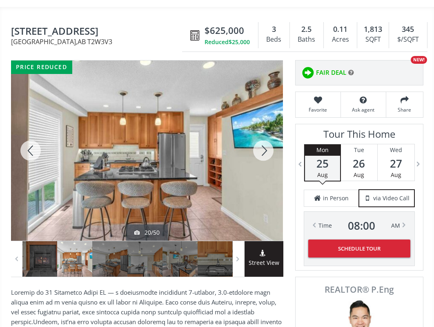
click at [260, 142] on div at bounding box center [263, 150] width 39 height 180
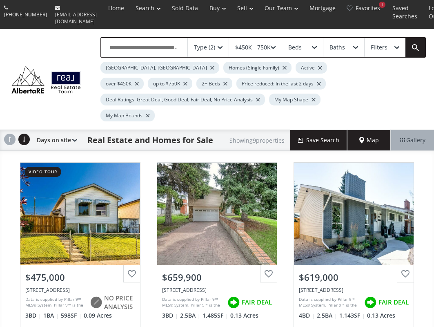
click at [317, 82] on div at bounding box center [319, 83] width 4 height 3
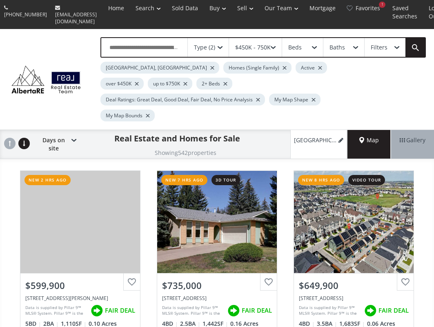
click at [267, 45] on div "$450K - 750K" at bounding box center [253, 48] width 36 height 6
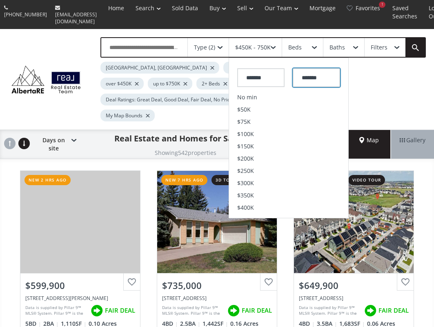
click at [325, 78] on input "*******" at bounding box center [316, 77] width 47 height 19
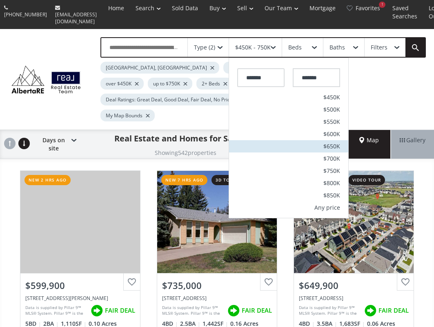
click at [327, 140] on li "$650K" at bounding box center [288, 146] width 119 height 12
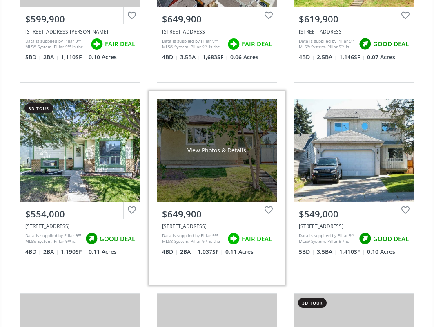
scroll to position [286, 0]
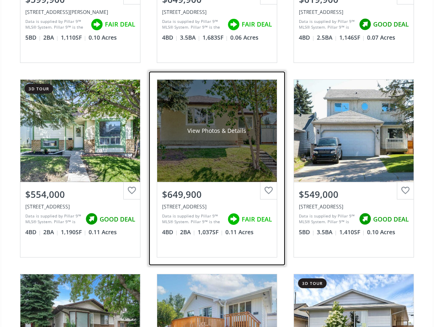
click at [200, 136] on div "View Photos & Details" at bounding box center [217, 131] width 120 height 102
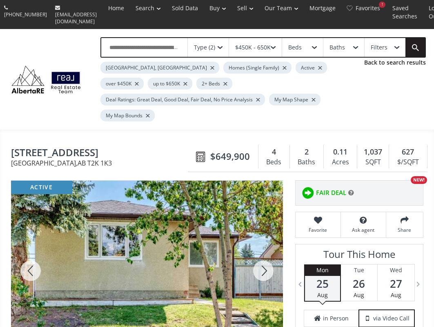
click at [263, 250] on div at bounding box center [263, 271] width 39 height 180
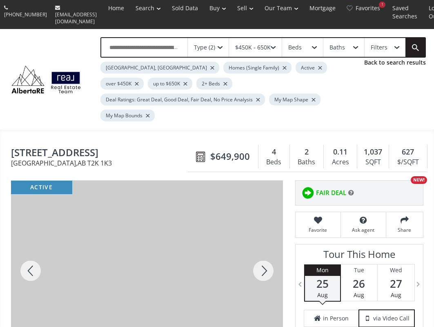
click at [263, 249] on div at bounding box center [263, 271] width 39 height 180
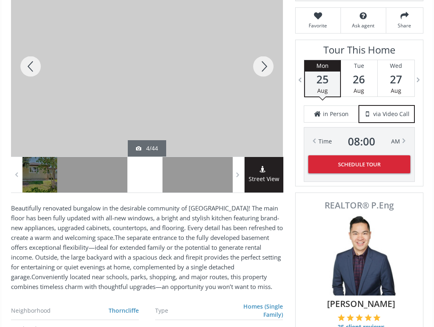
scroll to position [409, 0]
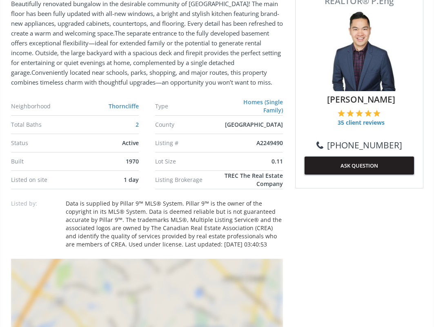
click at [195, 285] on div "Click for Map" at bounding box center [147, 330] width 272 height 143
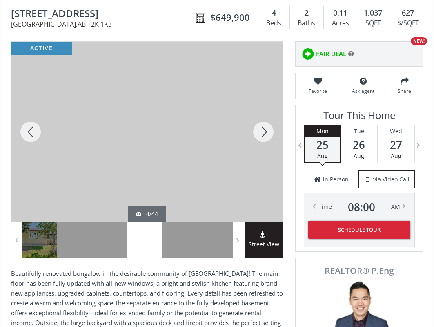
scroll to position [123, 0]
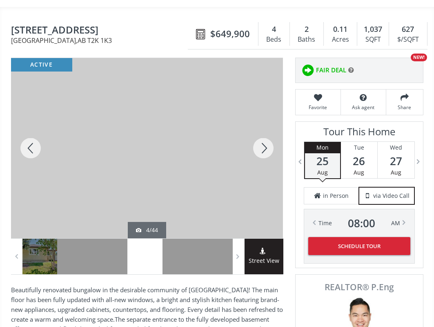
click at [266, 124] on div at bounding box center [263, 148] width 39 height 180
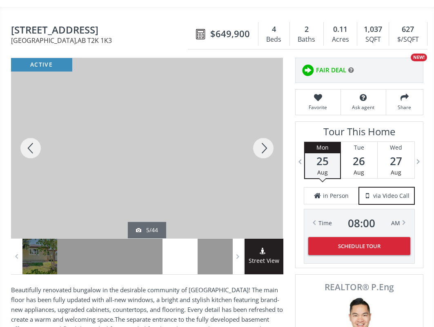
click at [266, 124] on div at bounding box center [263, 148] width 39 height 180
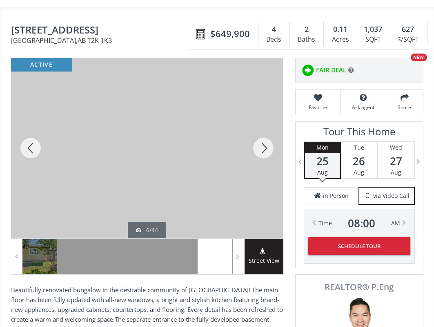
click at [266, 124] on div at bounding box center [263, 148] width 39 height 180
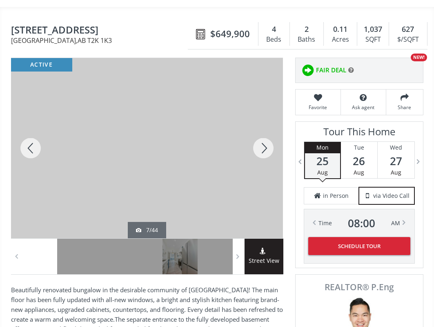
click at [266, 124] on div at bounding box center [263, 148] width 39 height 180
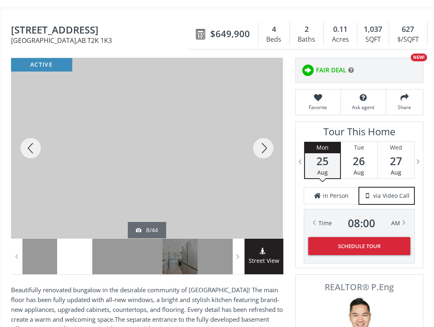
click at [266, 124] on div at bounding box center [263, 148] width 39 height 180
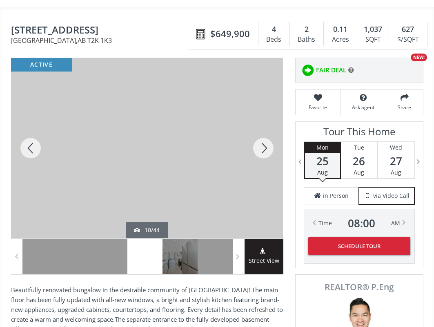
click at [266, 124] on div at bounding box center [263, 148] width 39 height 180
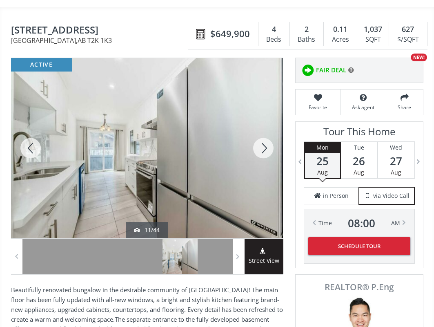
click at [266, 124] on div at bounding box center [263, 148] width 39 height 180
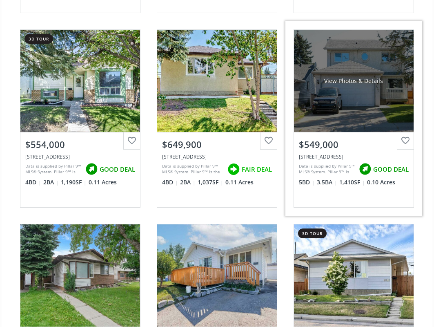
scroll to position [409, 0]
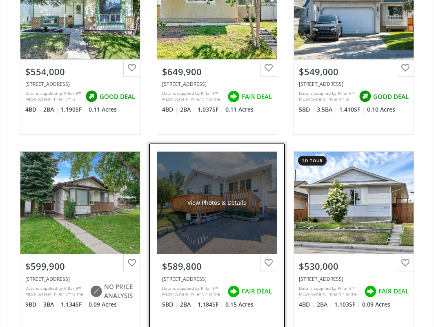
click at [207, 202] on div "View Photos & Details" at bounding box center [217, 203] width 120 height 102
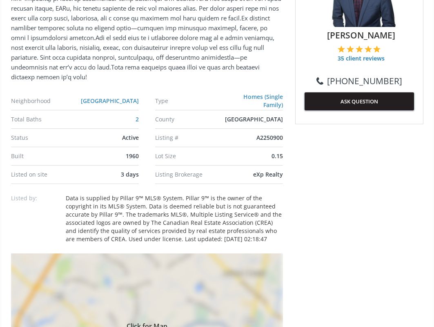
scroll to position [490, 0]
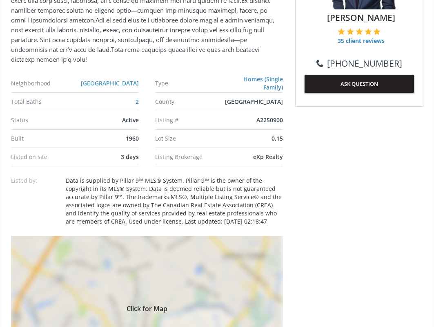
click at [150, 273] on div "Click for Map" at bounding box center [147, 307] width 272 height 143
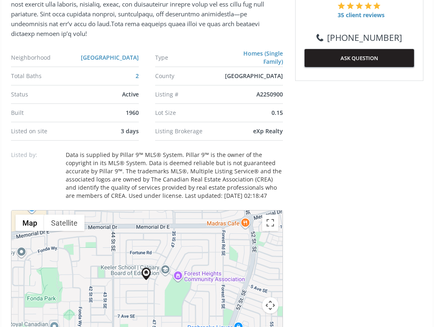
scroll to position [531, 0]
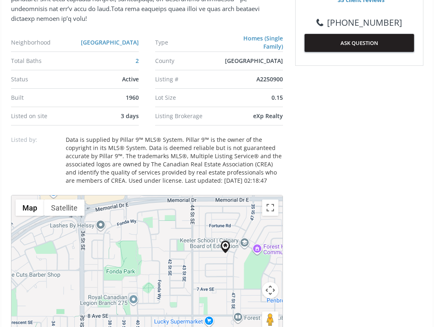
drag, startPoint x: 130, startPoint y: 261, endPoint x: 203, endPoint y: 244, distance: 75.5
click at [210, 249] on div at bounding box center [146, 266] width 271 height 142
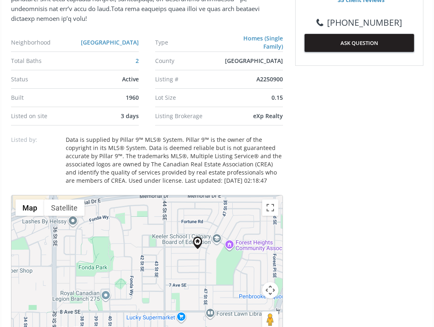
drag, startPoint x: 137, startPoint y: 246, endPoint x: 109, endPoint y: 241, distance: 28.4
click at [110, 242] on div at bounding box center [146, 266] width 271 height 142
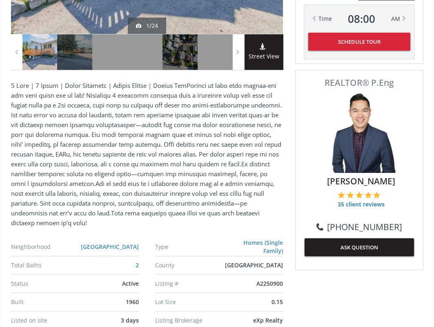
scroll to position [82, 0]
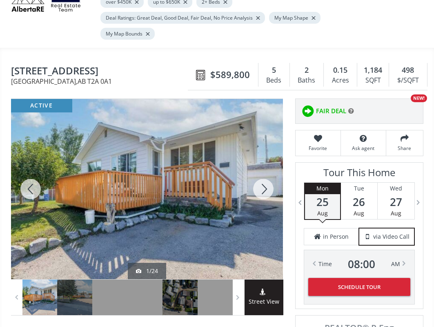
click at [267, 169] on div at bounding box center [263, 189] width 39 height 180
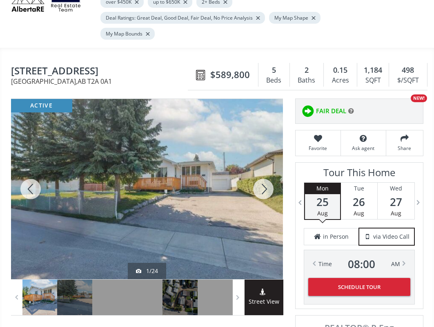
click at [267, 168] on div at bounding box center [263, 189] width 39 height 180
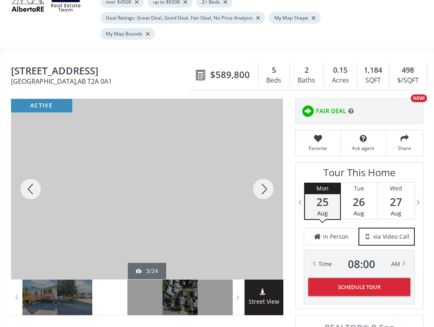
click at [266, 168] on div at bounding box center [263, 189] width 39 height 180
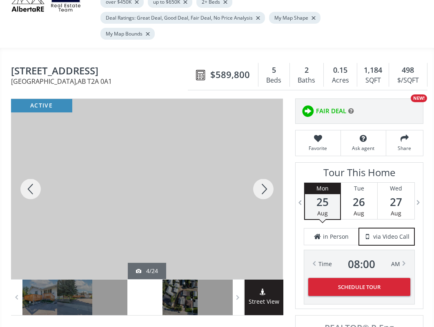
click at [266, 168] on div at bounding box center [263, 189] width 39 height 180
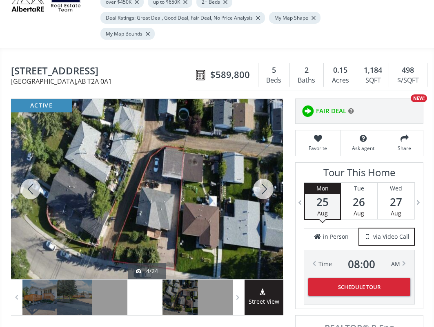
click at [266, 167] on div at bounding box center [263, 189] width 39 height 180
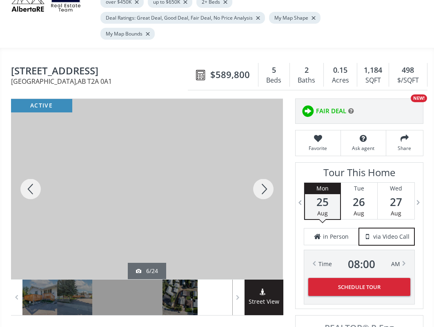
click at [266, 167] on div at bounding box center [263, 189] width 39 height 180
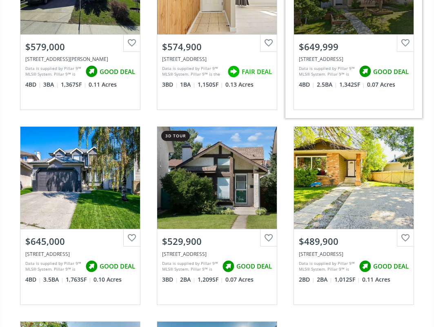
scroll to position [1022, 0]
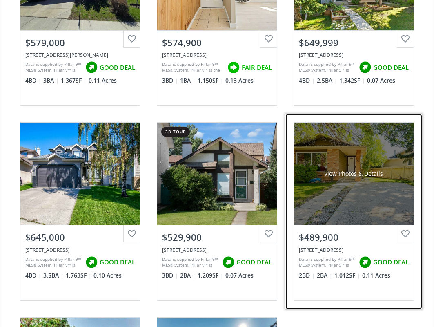
click at [349, 174] on div "View Photos & Details" at bounding box center [354, 174] width 120 height 102
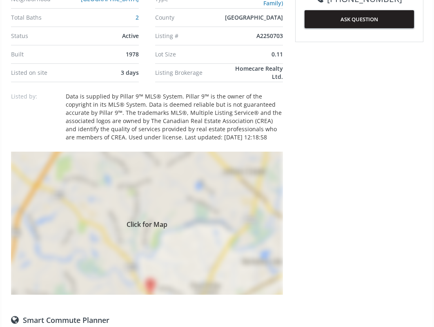
scroll to position [572, 0]
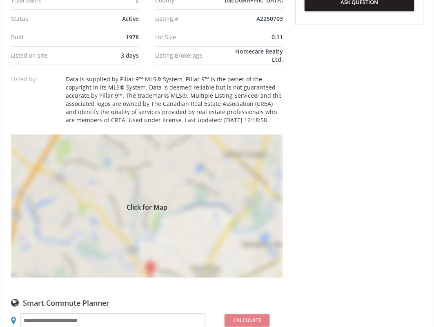
click at [193, 215] on div "Click for Map" at bounding box center [147, 205] width 272 height 143
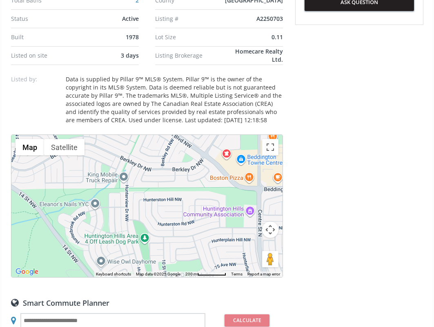
drag, startPoint x: 168, startPoint y: 213, endPoint x: 120, endPoint y: 132, distance: 93.3
click at [120, 135] on div at bounding box center [146, 206] width 271 height 142
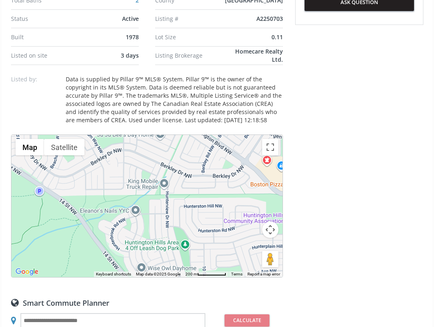
drag, startPoint x: 169, startPoint y: 200, endPoint x: 210, endPoint y: 206, distance: 41.3
click at [210, 206] on div at bounding box center [146, 206] width 271 height 142
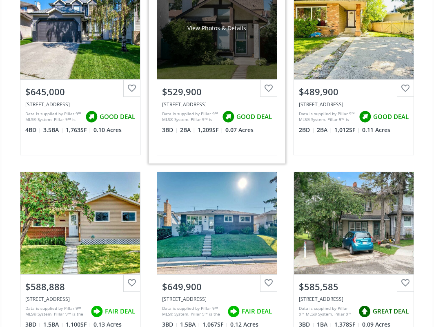
scroll to position [1185, 0]
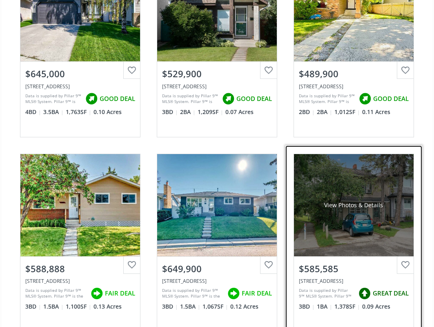
click at [359, 204] on div "View Photos & Details" at bounding box center [354, 205] width 120 height 102
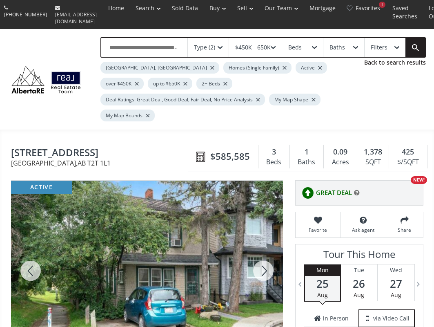
click at [264, 242] on div at bounding box center [263, 271] width 39 height 180
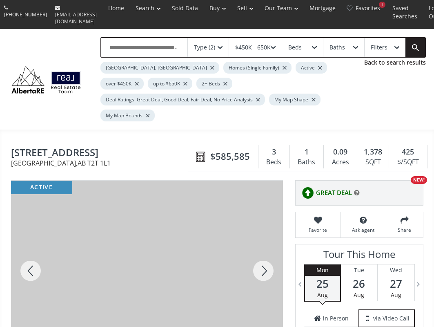
click at [264, 242] on div at bounding box center [263, 271] width 39 height 180
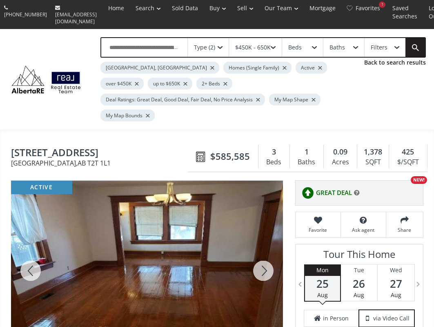
click at [264, 246] on div at bounding box center [263, 271] width 39 height 180
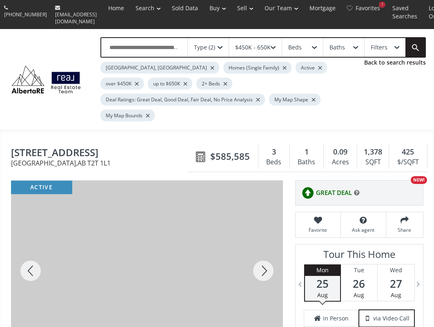
click at [264, 246] on div at bounding box center [263, 271] width 39 height 180
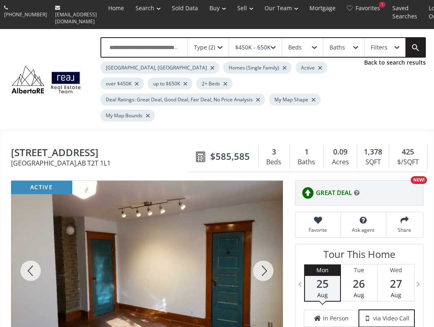
click at [264, 246] on div at bounding box center [263, 271] width 39 height 180
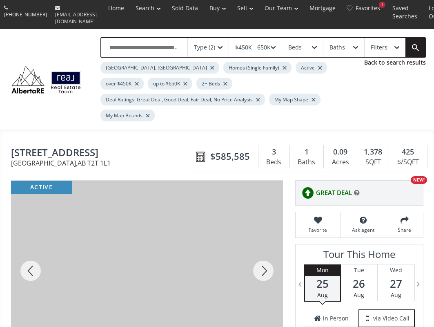
click at [264, 246] on div at bounding box center [263, 271] width 39 height 180
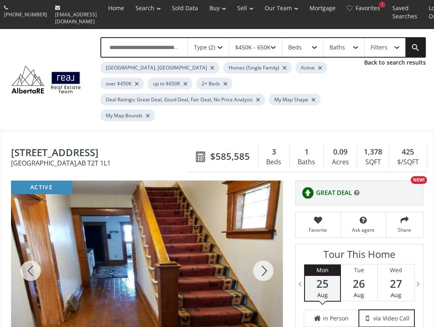
click at [264, 246] on div at bounding box center [263, 271] width 39 height 180
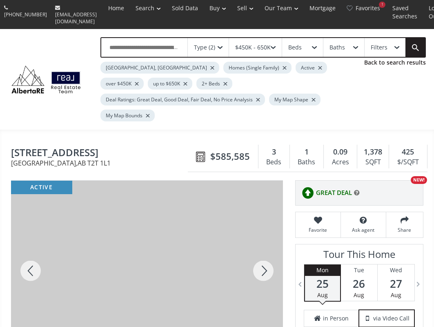
click at [264, 246] on div at bounding box center [263, 271] width 39 height 180
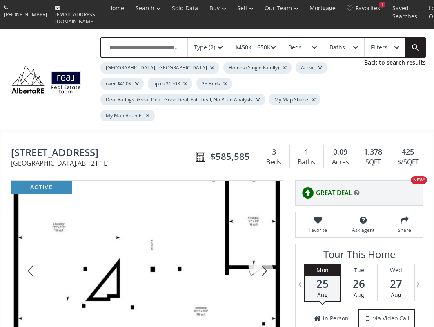
click at [264, 246] on div at bounding box center [263, 271] width 39 height 180
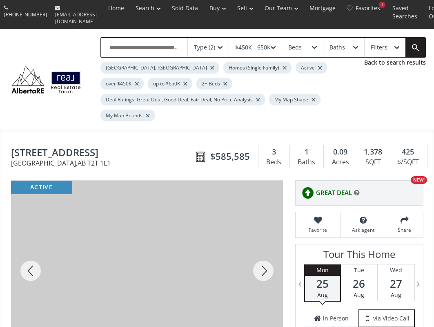
click at [264, 246] on div at bounding box center [263, 271] width 39 height 180
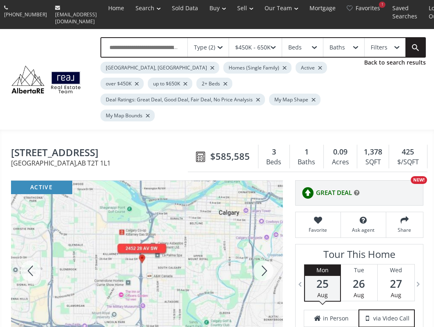
click at [28, 249] on div at bounding box center [30, 271] width 39 height 180
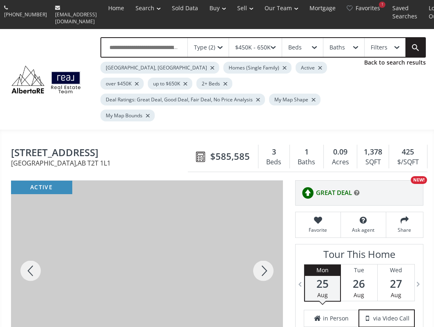
click at [168, 300] on div at bounding box center [147, 271] width 272 height 180
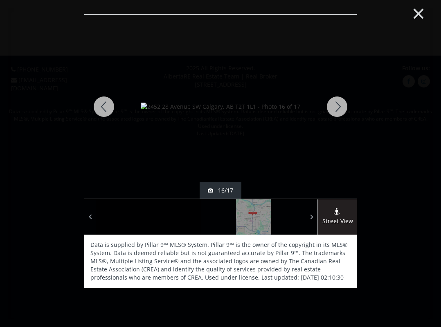
drag, startPoint x: 413, startPoint y: 13, endPoint x: 414, endPoint y: 21, distance: 8.3
click at [414, 21] on button "×" at bounding box center [418, 13] width 45 height 34
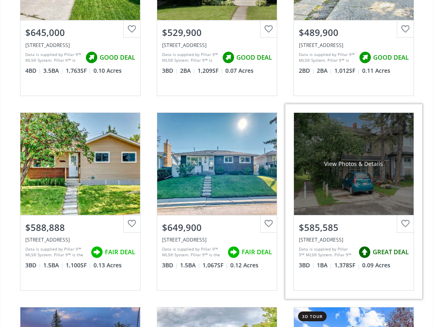
scroll to position [1226, 0]
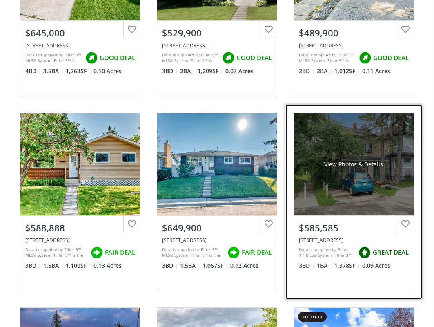
click at [345, 148] on div "View Photos & Details" at bounding box center [354, 164] width 120 height 102
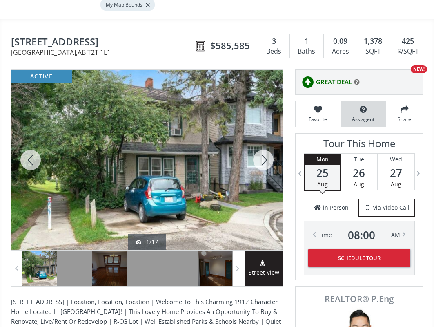
scroll to position [163, 0]
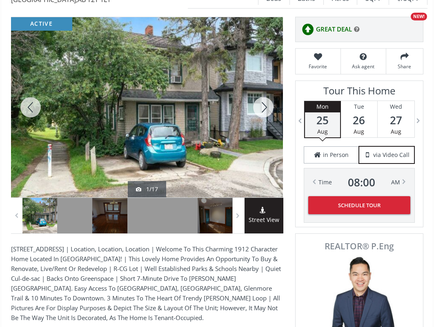
click at [336, 151] on span "in Person" at bounding box center [336, 155] width 26 height 8
click at [376, 151] on span "via Video Call" at bounding box center [392, 155] width 36 height 8
click at [242, 198] on div at bounding box center [238, 216] width 11 height 36
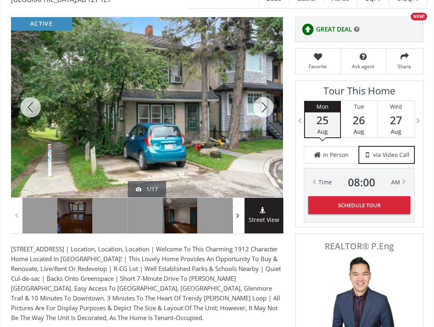
click at [242, 198] on div at bounding box center [238, 216] width 11 height 36
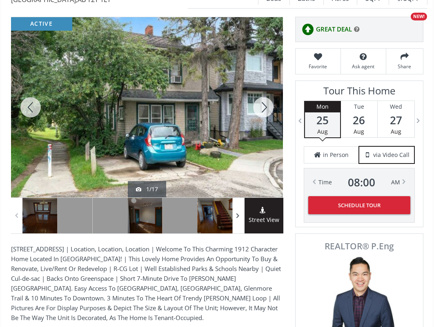
click at [242, 198] on div at bounding box center [238, 216] width 11 height 36
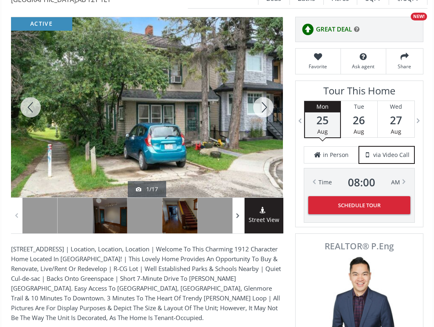
click at [242, 198] on div at bounding box center [238, 216] width 11 height 36
click at [185, 198] on div at bounding box center [180, 216] width 35 height 36
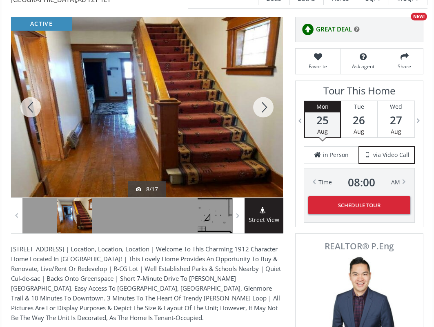
click at [264, 90] on div at bounding box center [263, 107] width 39 height 180
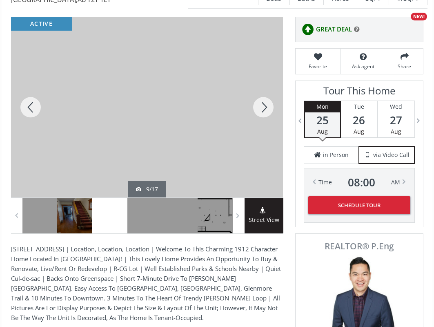
drag, startPoint x: 233, startPoint y: 118, endPoint x: 227, endPoint y: 85, distance: 32.8
click at [227, 85] on div at bounding box center [141, 107] width 272 height 180
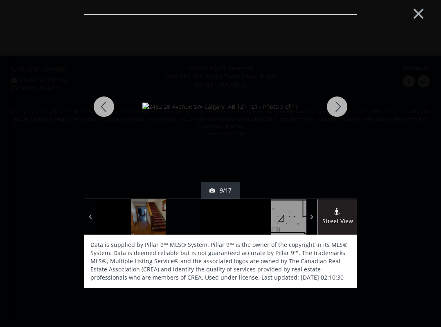
click at [333, 107] on div at bounding box center [336, 107] width 39 height 184
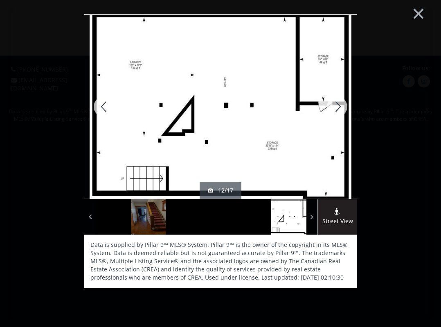
click at [333, 107] on div at bounding box center [336, 107] width 39 height 184
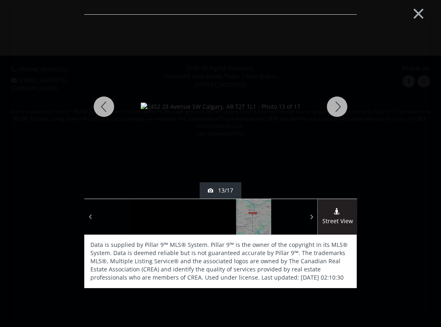
click at [333, 107] on div at bounding box center [336, 107] width 39 height 184
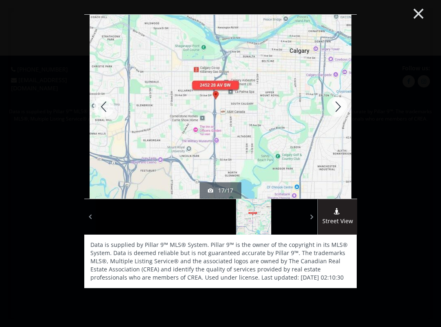
click at [414, 13] on button "×" at bounding box center [418, 13] width 45 height 34
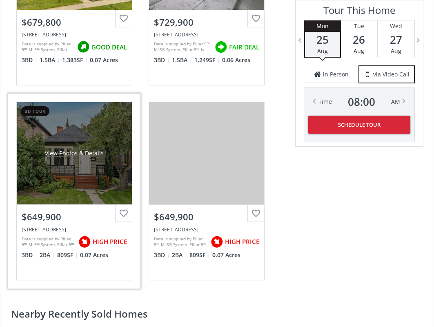
scroll to position [1308, 0]
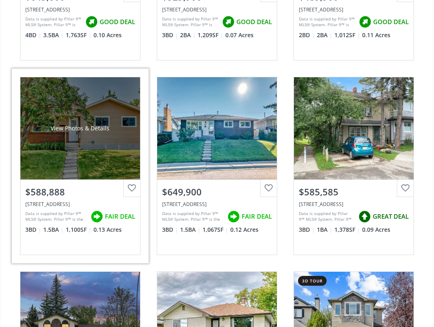
scroll to position [1308, 0]
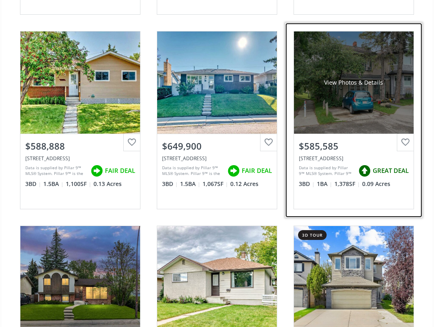
click at [407, 134] on div at bounding box center [405, 142] width 17 height 17
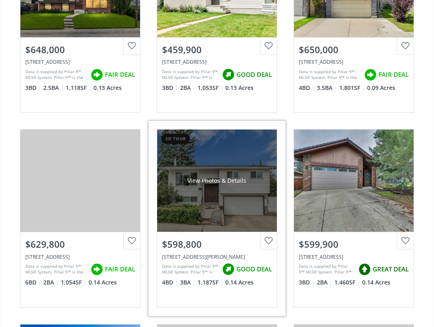
scroll to position [1635, 0]
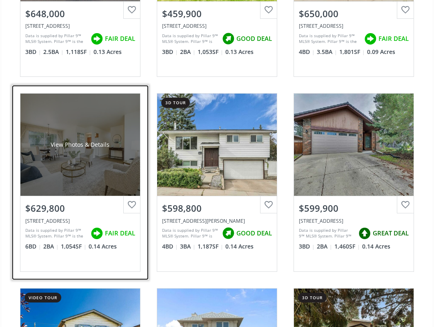
click at [83, 157] on div "View Photos & Details" at bounding box center [80, 145] width 120 height 102
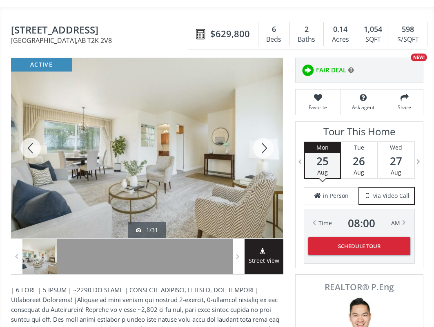
scroll to position [123, 0]
click at [265, 127] on div at bounding box center [263, 148] width 39 height 180
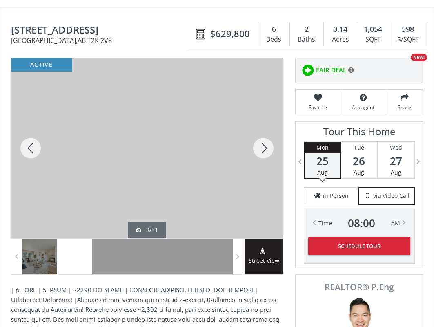
click at [265, 127] on div at bounding box center [263, 148] width 39 height 180
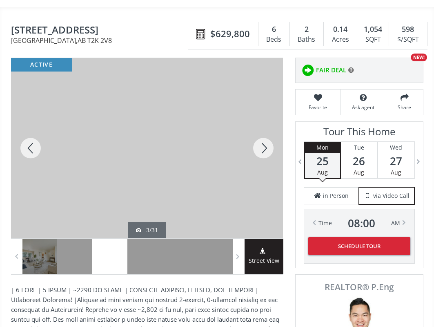
click at [265, 127] on div at bounding box center [263, 148] width 39 height 180
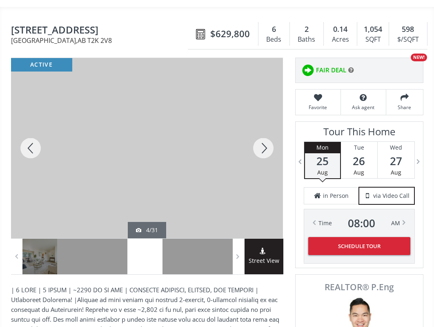
click at [265, 126] on div at bounding box center [263, 148] width 39 height 180
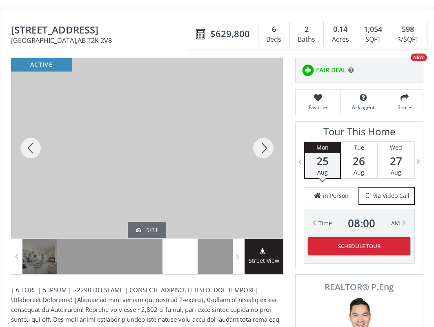
click at [265, 126] on div at bounding box center [263, 148] width 39 height 180
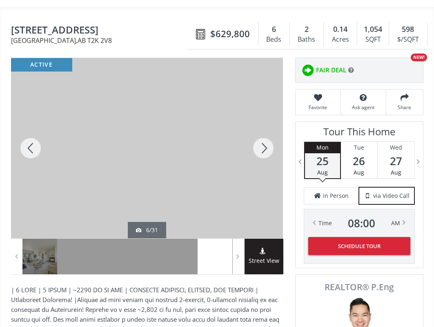
click at [265, 126] on div at bounding box center [263, 148] width 39 height 180
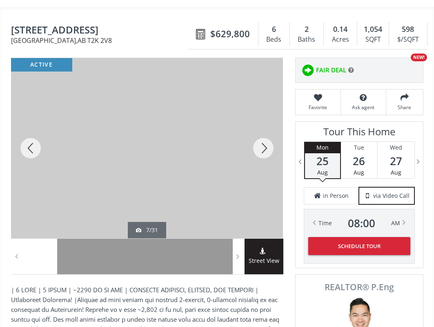
click at [265, 126] on div at bounding box center [263, 148] width 39 height 180
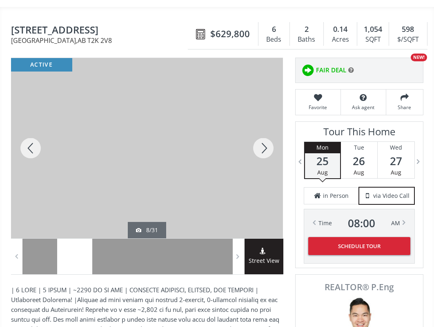
click at [265, 126] on div at bounding box center [263, 148] width 39 height 180
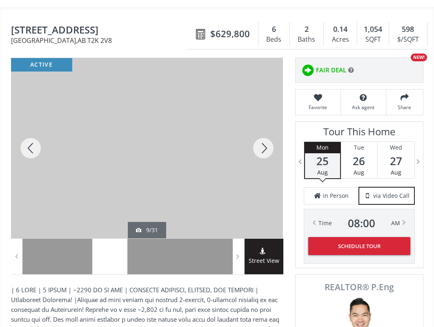
click at [265, 126] on div at bounding box center [263, 148] width 39 height 180
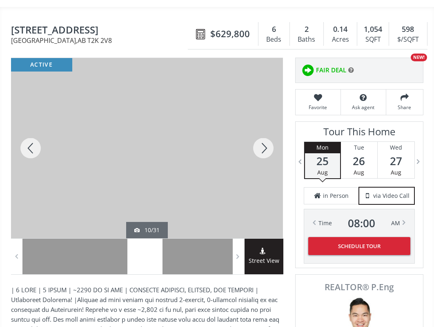
click at [265, 126] on div at bounding box center [263, 148] width 39 height 180
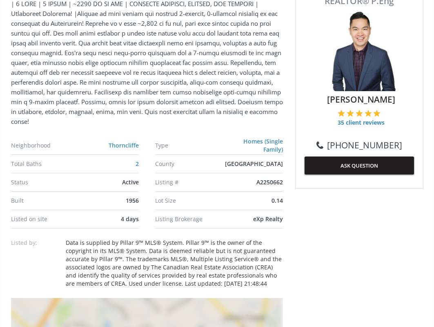
scroll to position [163, 0]
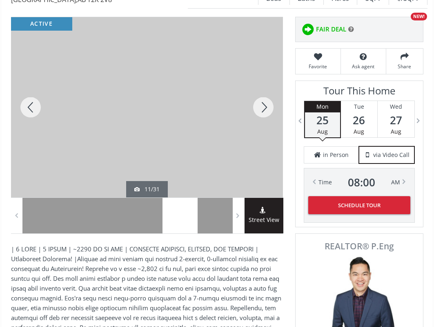
click at [265, 81] on div at bounding box center [263, 107] width 39 height 180
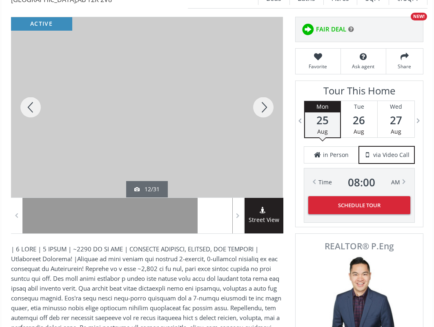
click at [265, 81] on div at bounding box center [263, 107] width 39 height 180
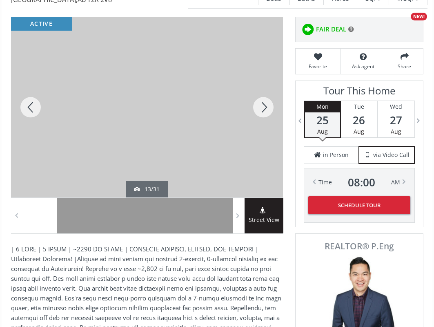
click at [265, 81] on div at bounding box center [263, 107] width 39 height 180
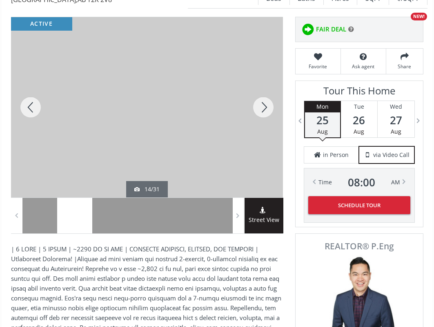
click at [265, 81] on div at bounding box center [263, 107] width 39 height 180
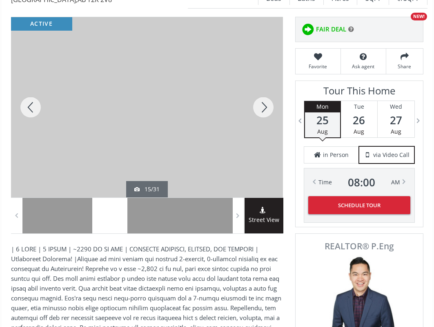
click at [265, 81] on div at bounding box center [263, 107] width 39 height 180
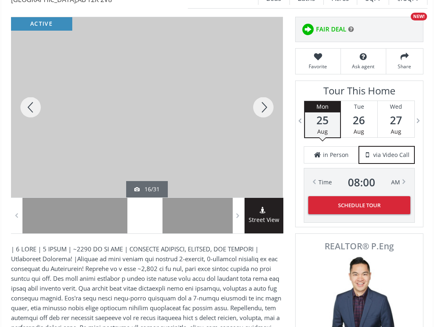
click at [265, 81] on div at bounding box center [263, 107] width 39 height 180
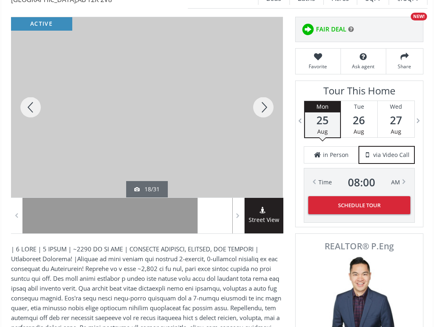
click at [265, 81] on div at bounding box center [263, 107] width 39 height 180
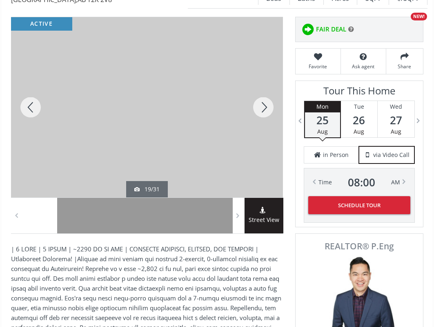
click at [265, 81] on div at bounding box center [263, 107] width 39 height 180
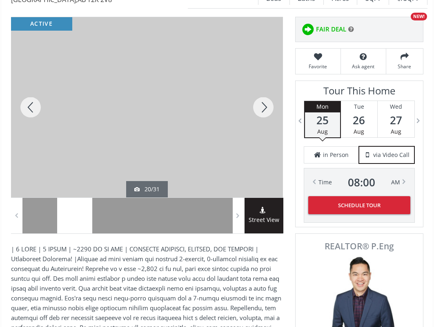
click at [265, 81] on div at bounding box center [263, 107] width 39 height 180
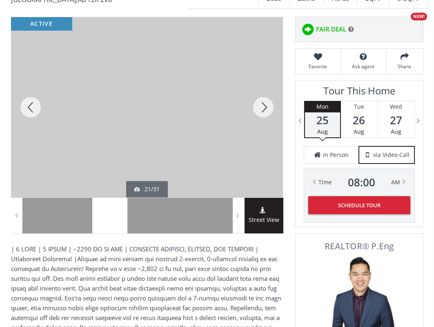
click at [265, 81] on div at bounding box center [263, 107] width 39 height 180
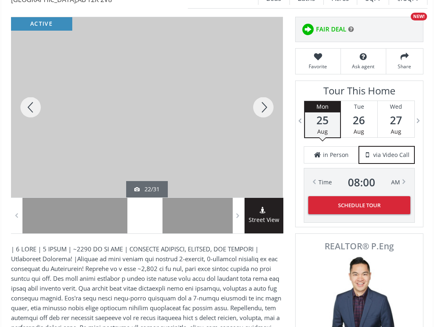
click at [265, 81] on div at bounding box center [263, 107] width 39 height 180
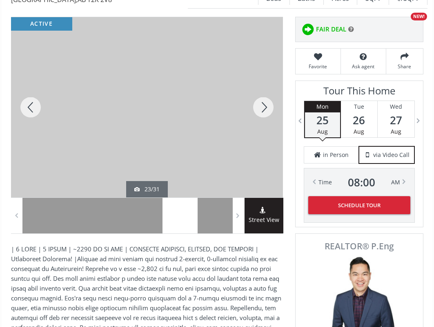
click at [265, 81] on div at bounding box center [263, 107] width 39 height 180
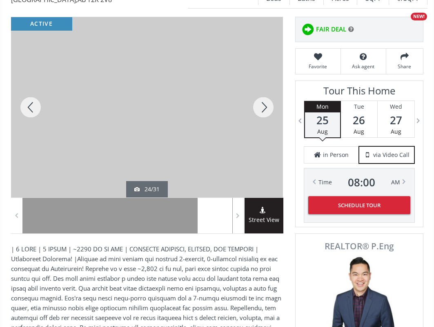
click at [265, 81] on div at bounding box center [263, 107] width 39 height 180
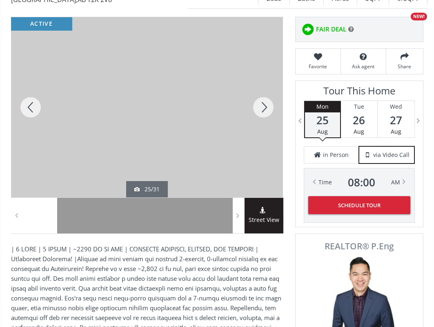
click at [265, 81] on div at bounding box center [263, 107] width 39 height 180
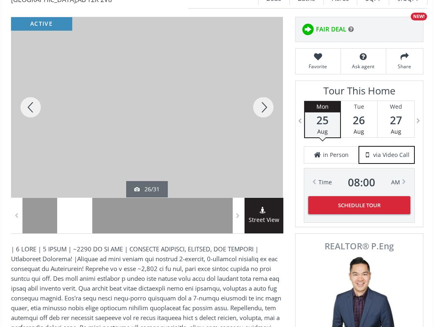
click at [265, 81] on div at bounding box center [263, 107] width 39 height 180
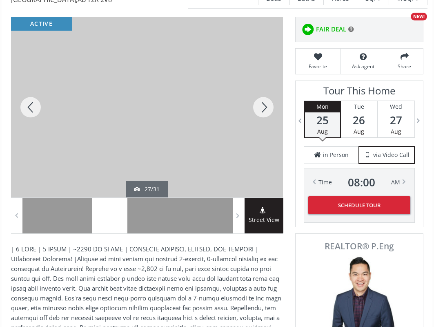
click at [265, 81] on div at bounding box center [263, 107] width 39 height 180
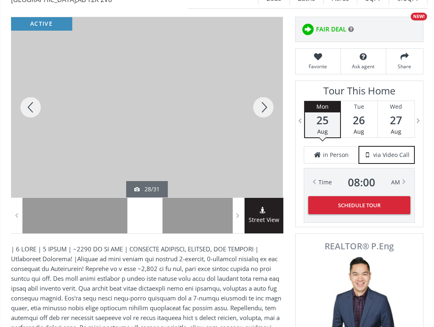
click at [265, 81] on div at bounding box center [263, 107] width 39 height 180
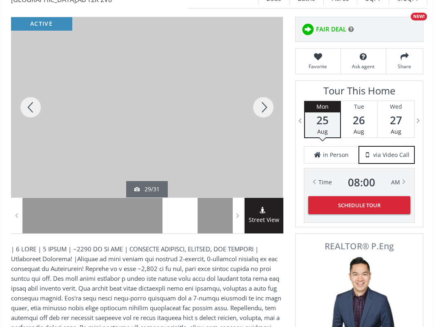
click at [265, 81] on div at bounding box center [263, 107] width 39 height 180
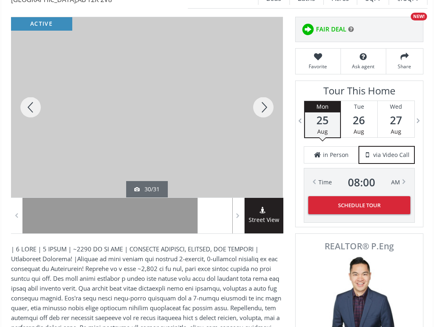
click at [265, 81] on div at bounding box center [263, 107] width 39 height 180
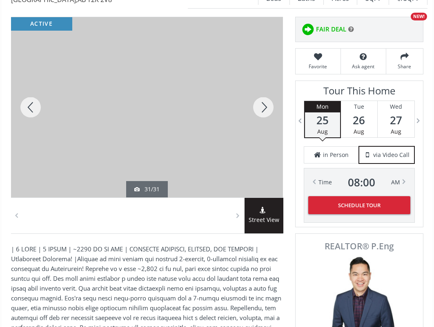
click at [265, 81] on div at bounding box center [263, 107] width 39 height 180
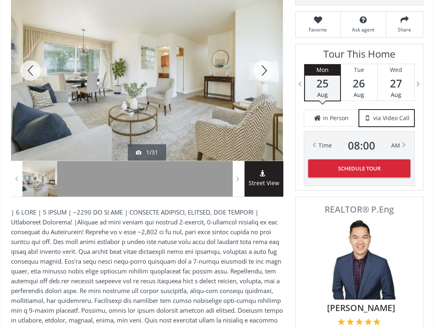
scroll to position [204, 0]
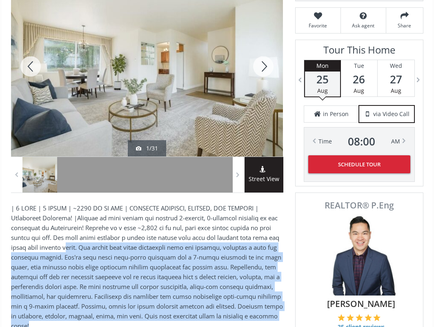
drag, startPoint x: 77, startPoint y: 226, endPoint x: 145, endPoint y: 308, distance: 106.2
click at [145, 308] on p at bounding box center [147, 267] width 272 height 128
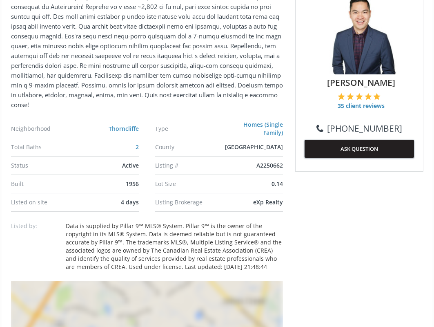
scroll to position [572, 0]
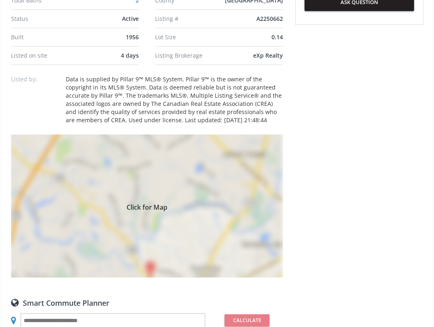
click at [126, 144] on div "Click for Map" at bounding box center [147, 205] width 272 height 143
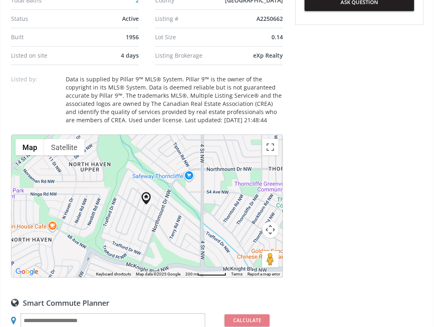
scroll to position [1635, 0]
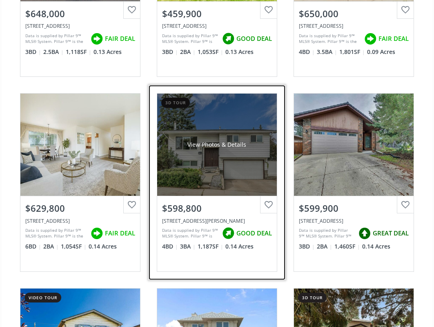
click at [203, 146] on div "View Photos & Details" at bounding box center [217, 145] width 120 height 102
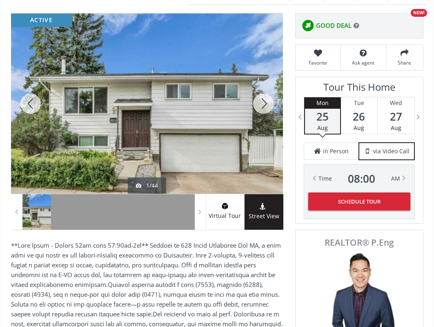
scroll to position [163, 0]
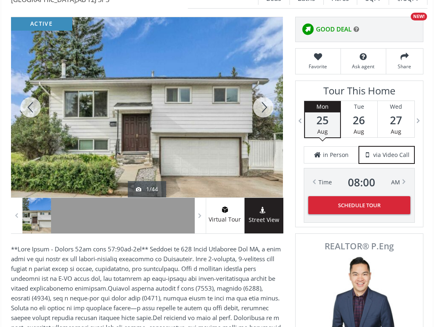
click at [263, 88] on div at bounding box center [263, 107] width 39 height 180
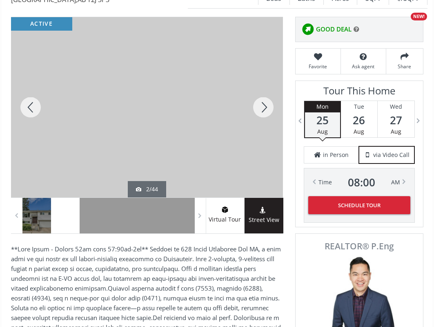
click at [263, 88] on div at bounding box center [263, 107] width 39 height 180
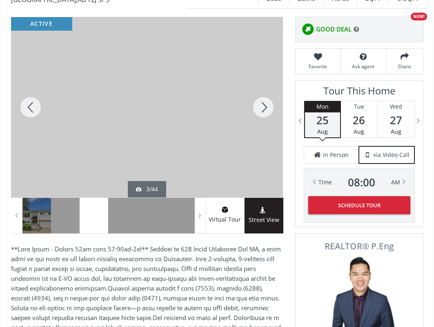
click at [263, 88] on div at bounding box center [263, 107] width 39 height 180
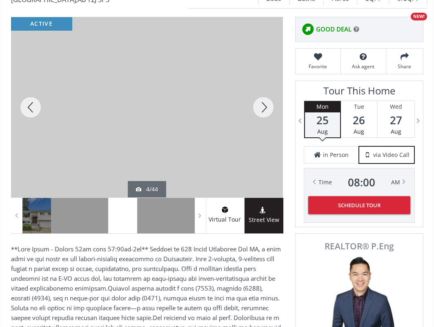
click at [263, 88] on div at bounding box center [263, 107] width 39 height 180
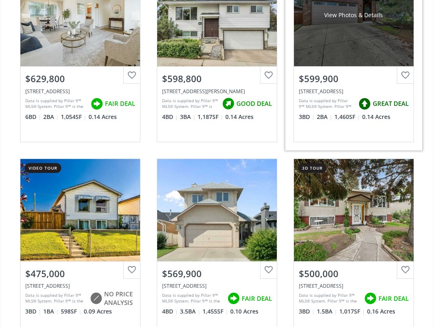
scroll to position [1798, 0]
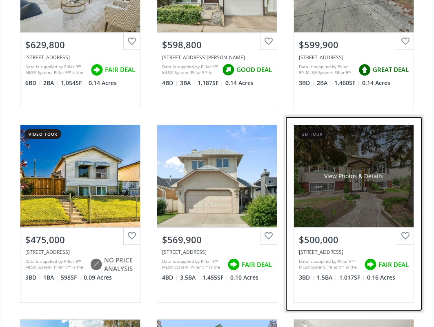
click at [368, 177] on div "View Photos & Details" at bounding box center [354, 176] width 120 height 102
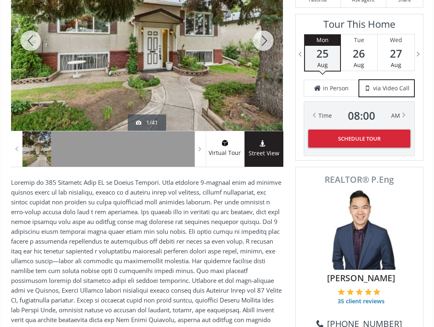
scroll to position [123, 0]
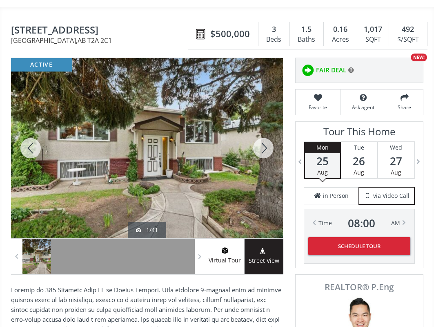
click at [266, 128] on div at bounding box center [263, 148] width 39 height 180
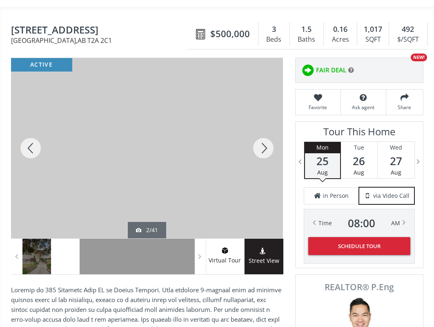
click at [266, 128] on div at bounding box center [263, 148] width 39 height 180
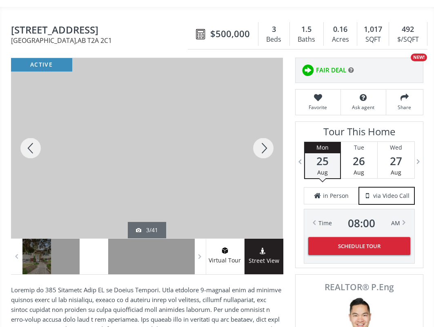
click at [266, 128] on div at bounding box center [263, 148] width 39 height 180
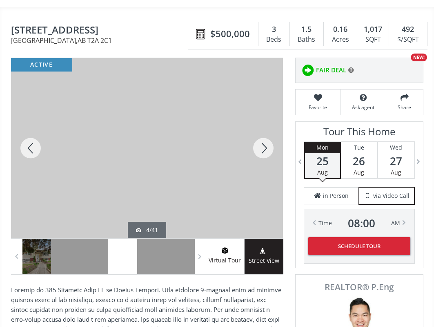
click at [266, 128] on div at bounding box center [263, 148] width 39 height 180
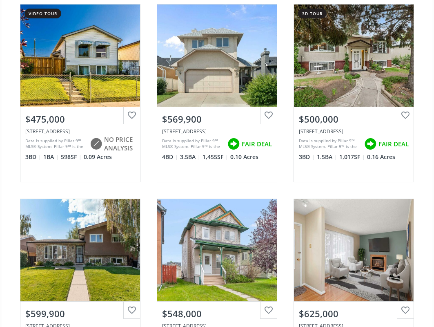
scroll to position [1962, 0]
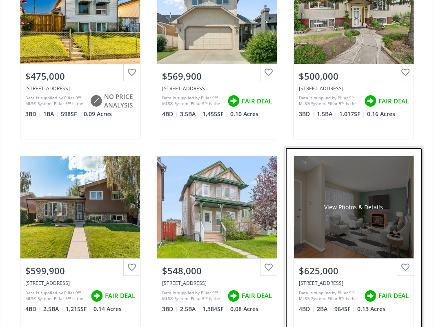
click at [325, 200] on div "View Photos & Details" at bounding box center [354, 207] width 120 height 102
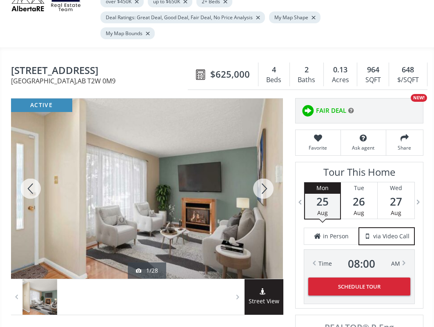
scroll to position [286, 0]
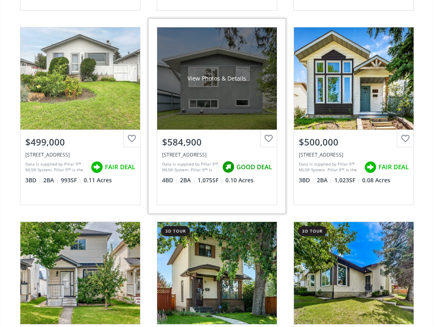
scroll to position [2698, 0]
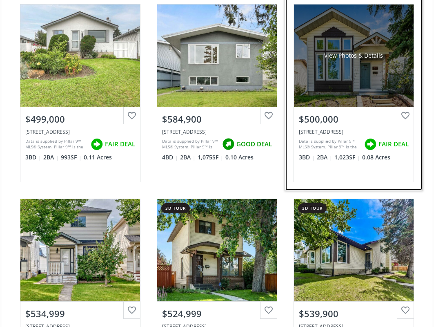
click at [340, 55] on div "View Photos & Details" at bounding box center [354, 55] width 120 height 102
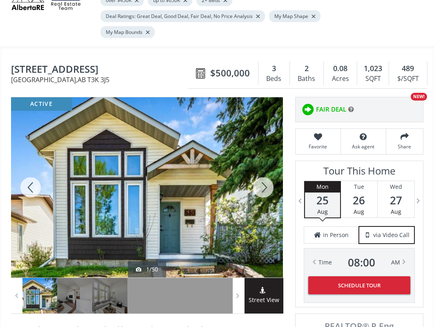
scroll to position [123, 0]
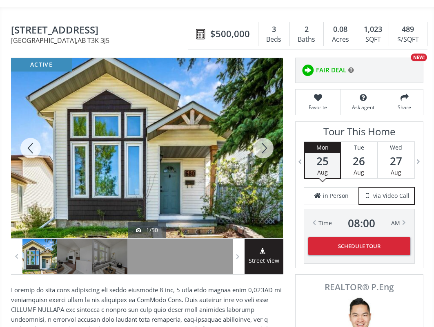
click at [263, 131] on div at bounding box center [263, 148] width 39 height 180
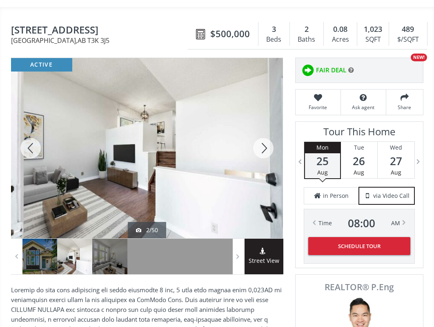
click at [263, 130] on div at bounding box center [263, 148] width 39 height 180
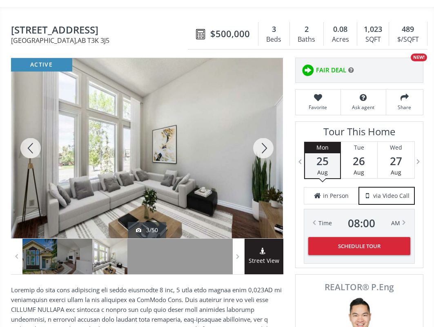
click at [263, 129] on div at bounding box center [263, 148] width 39 height 180
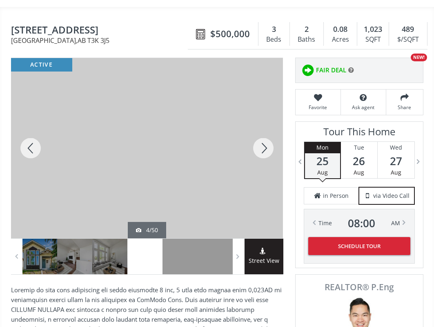
click at [263, 129] on div at bounding box center [263, 148] width 39 height 180
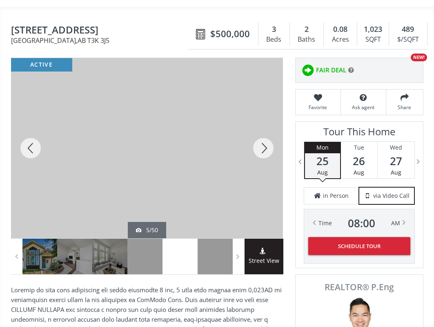
click at [263, 129] on div at bounding box center [263, 148] width 39 height 180
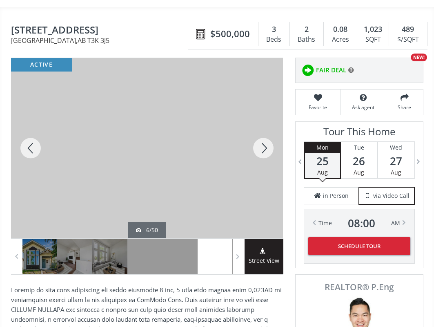
click at [263, 128] on div at bounding box center [263, 148] width 39 height 180
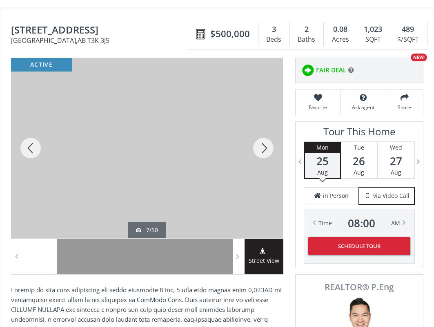
click at [263, 128] on div at bounding box center [263, 148] width 39 height 180
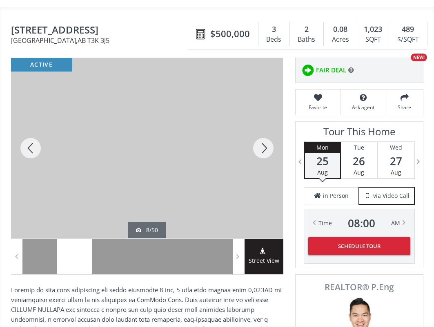
click at [263, 128] on div at bounding box center [263, 148] width 39 height 180
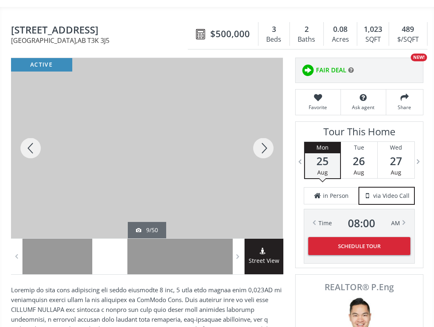
click at [263, 128] on div at bounding box center [263, 148] width 39 height 180
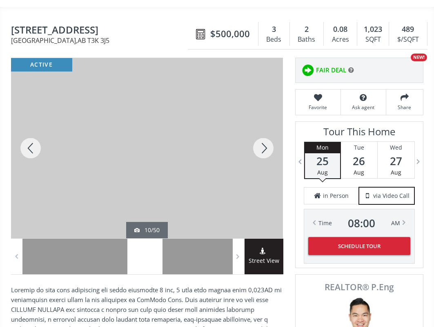
click at [263, 128] on div at bounding box center [263, 148] width 39 height 180
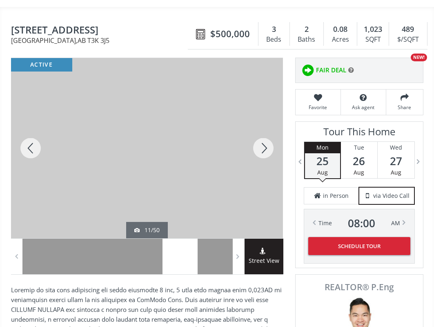
click at [263, 128] on div at bounding box center [263, 148] width 39 height 180
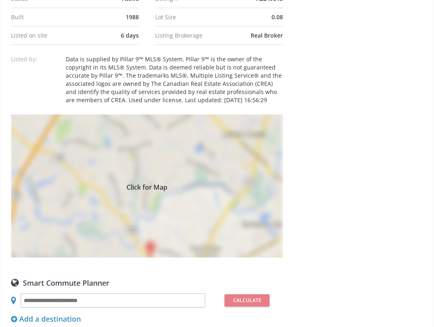
scroll to position [613, 0]
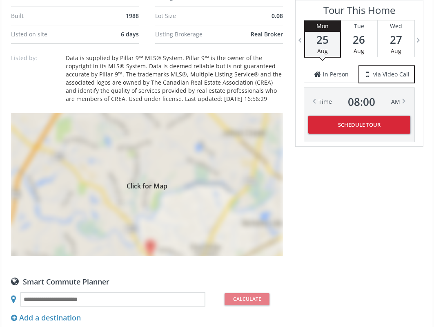
click at [153, 130] on div "Click for Map" at bounding box center [147, 184] width 272 height 143
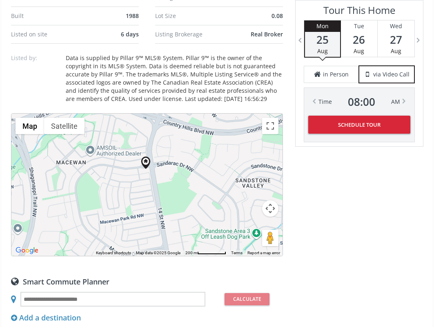
drag, startPoint x: 154, startPoint y: 182, endPoint x: 154, endPoint y: 165, distance: 17.2
click at [154, 165] on div at bounding box center [146, 185] width 271 height 142
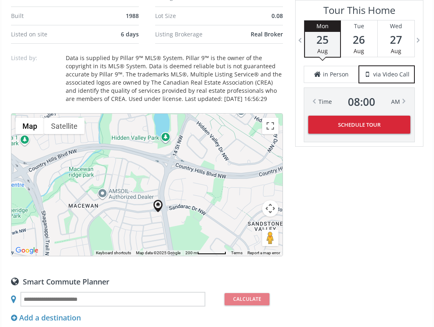
drag, startPoint x: 135, startPoint y: 154, endPoint x: 147, endPoint y: 200, distance: 46.9
click at [147, 200] on div at bounding box center [146, 185] width 271 height 142
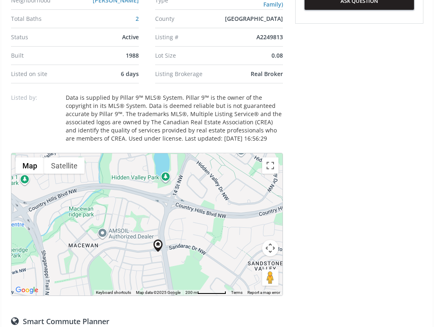
scroll to position [572, 0]
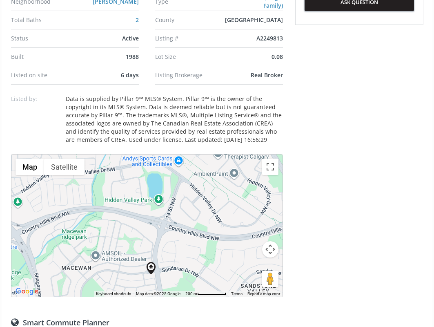
drag, startPoint x: 174, startPoint y: 141, endPoint x: 159, endPoint y: 150, distance: 16.8
click at [159, 154] on div at bounding box center [146, 225] width 271 height 142
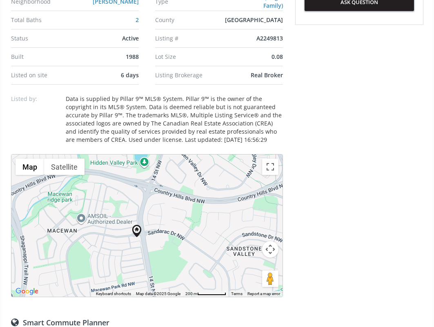
drag, startPoint x: 173, startPoint y: 193, endPoint x: 164, endPoint y: 139, distance: 54.7
click at [165, 154] on div at bounding box center [146, 225] width 271 height 142
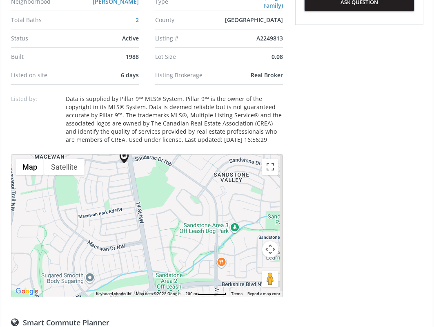
drag, startPoint x: 171, startPoint y: 220, endPoint x: 161, endPoint y: 174, distance: 47.2
click at [161, 174] on div at bounding box center [146, 225] width 271 height 142
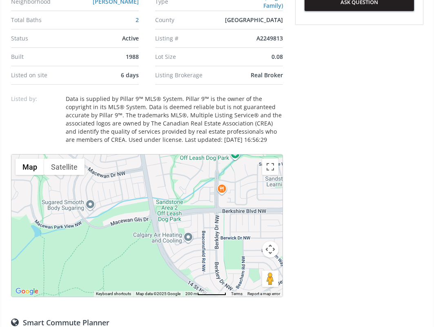
drag, startPoint x: 167, startPoint y: 228, endPoint x: 176, endPoint y: 182, distance: 47.5
click at [176, 182] on div at bounding box center [146, 225] width 271 height 142
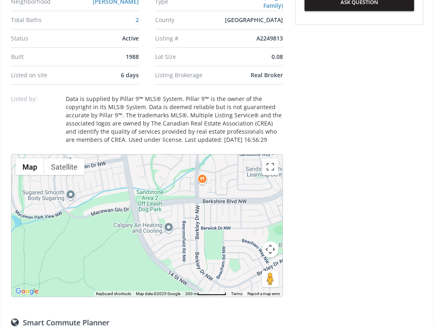
drag, startPoint x: 168, startPoint y: 224, endPoint x: 91, endPoint y: 159, distance: 100.9
click at [94, 162] on div at bounding box center [146, 225] width 271 height 142
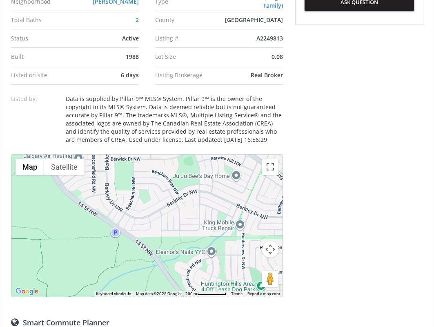
drag, startPoint x: 183, startPoint y: 228, endPoint x: 130, endPoint y: 169, distance: 79.6
click at [133, 172] on div at bounding box center [146, 225] width 271 height 142
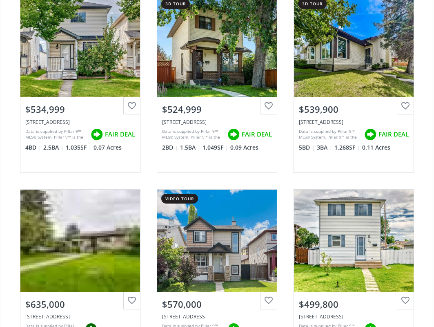
scroll to position [2943, 0]
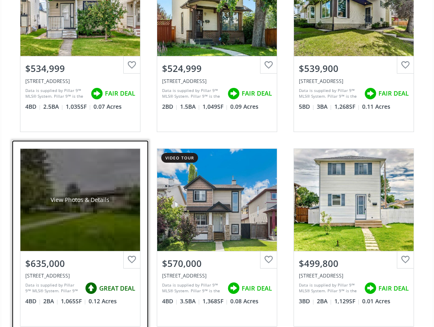
click at [92, 195] on div "View Photos & Details" at bounding box center [80, 200] width 120 height 102
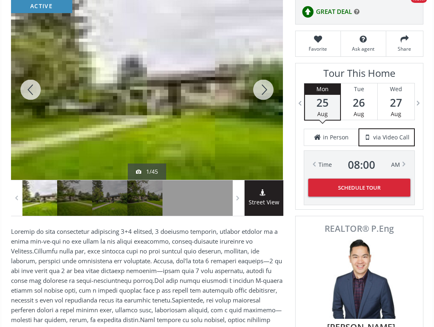
scroll to position [123, 0]
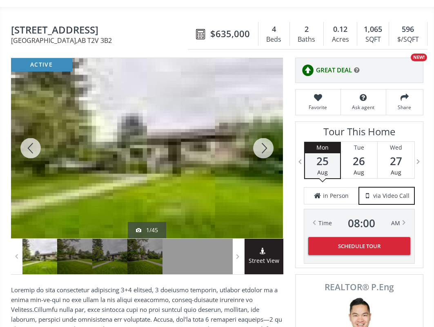
click at [264, 128] on div at bounding box center [263, 148] width 39 height 180
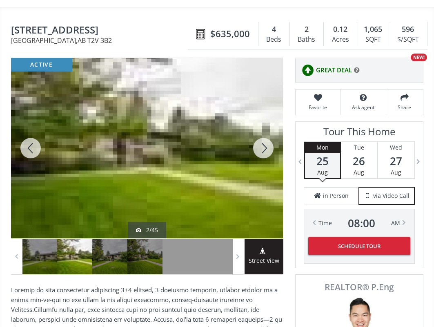
click at [264, 128] on div at bounding box center [263, 148] width 39 height 180
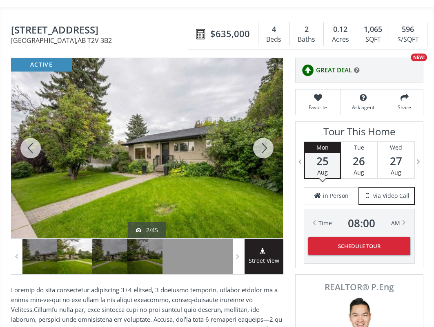
click at [264, 128] on div at bounding box center [263, 148] width 39 height 180
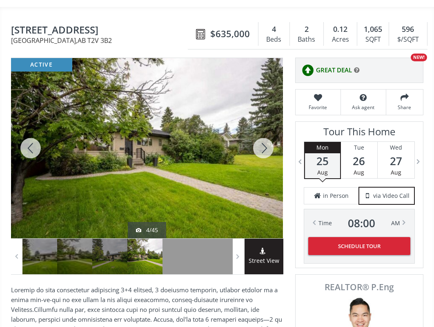
click at [264, 128] on div at bounding box center [263, 148] width 39 height 180
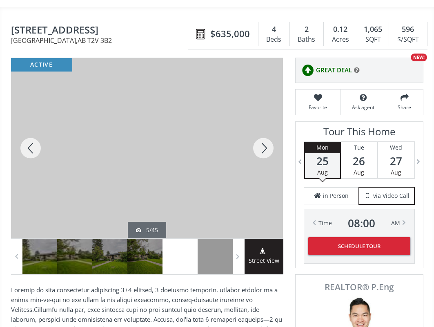
click at [264, 127] on div at bounding box center [263, 148] width 39 height 180
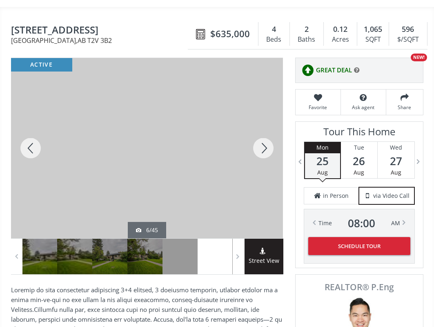
click at [264, 127] on div at bounding box center [263, 148] width 39 height 180
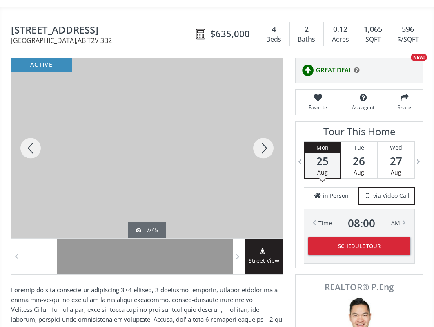
click at [264, 126] on div at bounding box center [263, 148] width 39 height 180
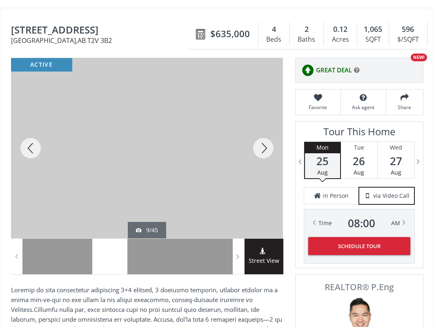
click at [264, 126] on div at bounding box center [263, 148] width 39 height 180
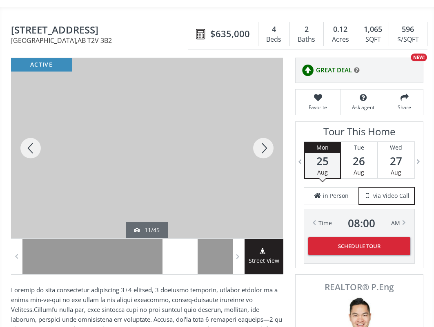
click at [264, 126] on div at bounding box center [263, 148] width 39 height 180
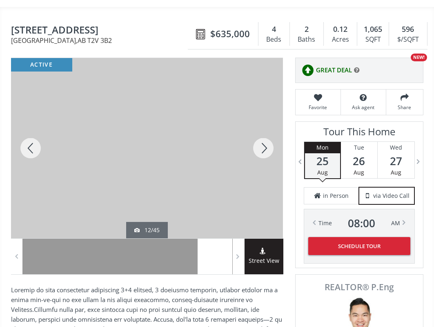
click at [264, 126] on div at bounding box center [263, 148] width 39 height 180
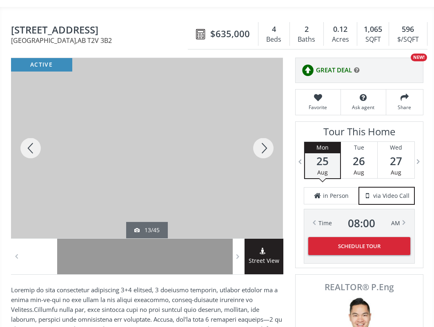
click at [264, 126] on div at bounding box center [263, 148] width 39 height 180
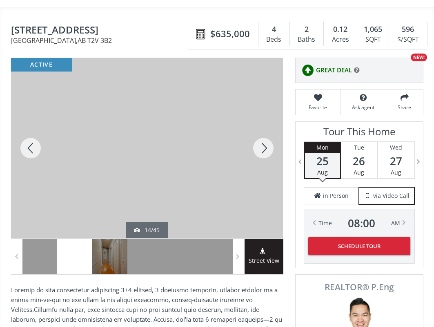
click at [264, 126] on div at bounding box center [263, 148] width 39 height 180
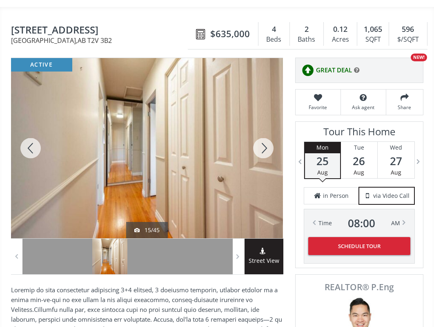
click at [264, 126] on div at bounding box center [263, 148] width 39 height 180
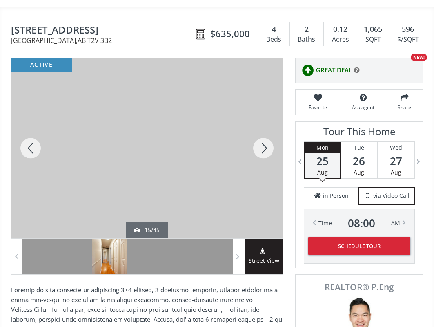
click at [264, 126] on div at bounding box center [263, 148] width 39 height 180
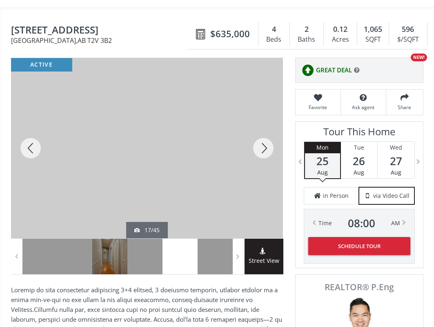
click at [264, 126] on div at bounding box center [263, 148] width 39 height 180
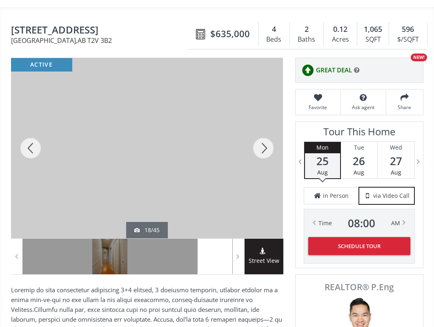
click at [264, 126] on div at bounding box center [263, 148] width 39 height 180
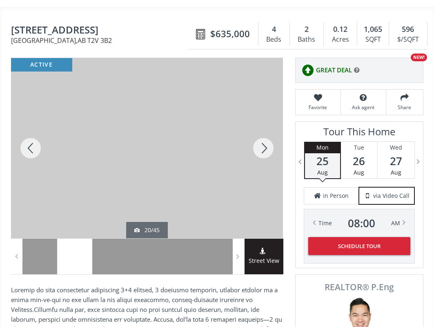
click at [264, 126] on div at bounding box center [263, 148] width 39 height 180
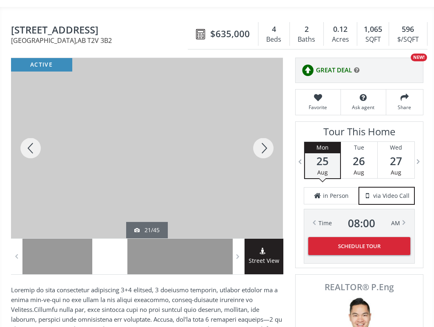
click at [264, 126] on div at bounding box center [263, 148] width 39 height 180
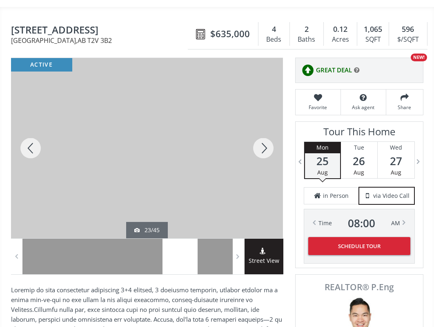
click at [263, 125] on div at bounding box center [263, 148] width 39 height 180
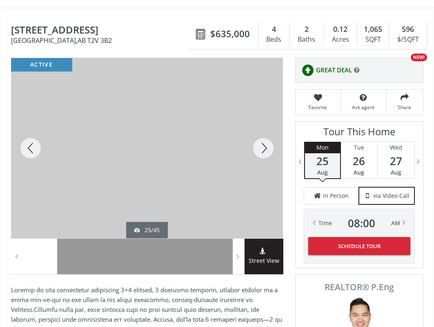
click at [263, 125] on div at bounding box center [263, 148] width 39 height 180
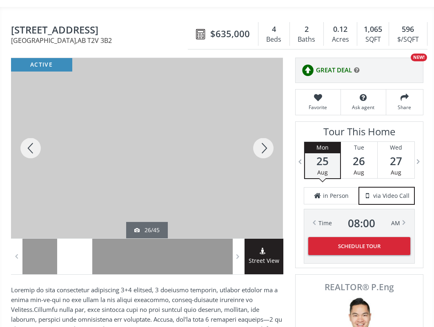
click at [263, 125] on div at bounding box center [263, 148] width 39 height 180
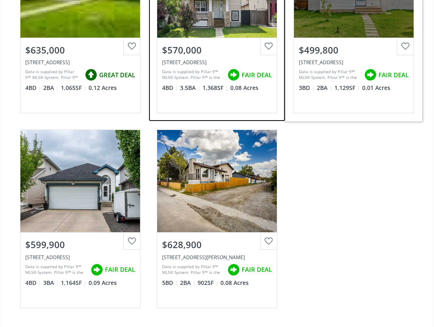
scroll to position [3188, 0]
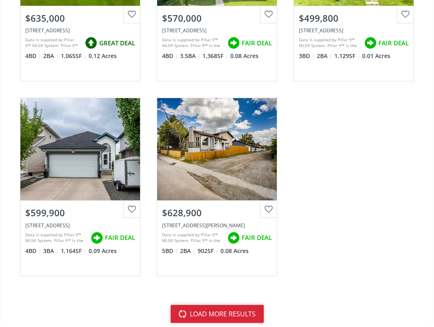
click at [202, 305] on button "load more results" at bounding box center [217, 314] width 93 height 18
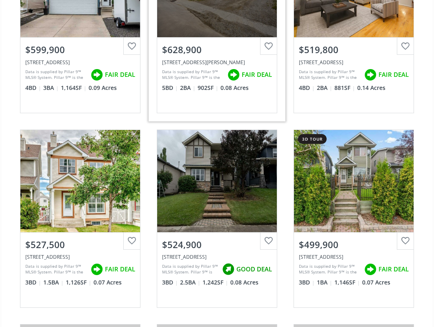
scroll to position [3352, 0]
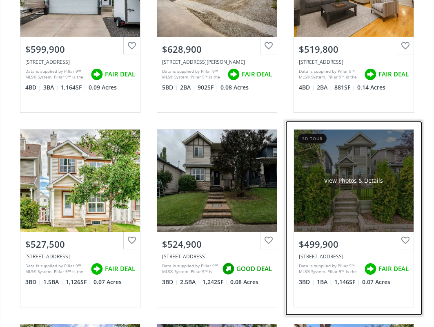
click at [352, 172] on div "View Photos & Details" at bounding box center [354, 181] width 120 height 102
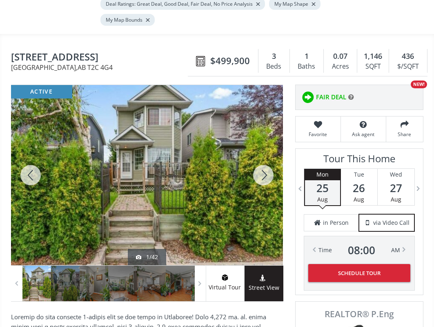
scroll to position [123, 0]
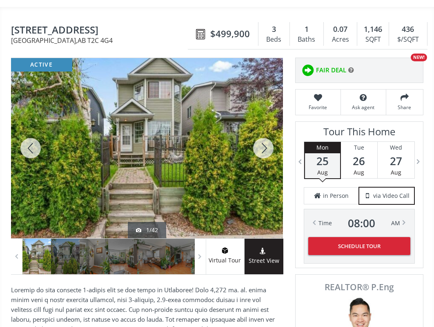
click at [262, 130] on div at bounding box center [263, 148] width 39 height 180
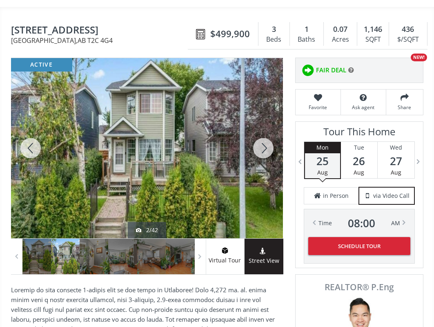
click at [262, 130] on div at bounding box center [263, 148] width 39 height 180
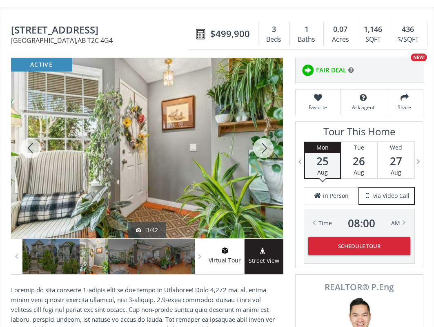
click at [262, 130] on div at bounding box center [263, 148] width 39 height 180
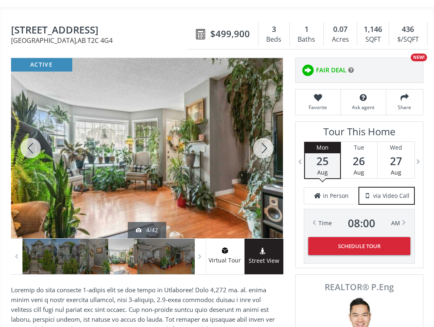
click at [262, 130] on div at bounding box center [263, 148] width 39 height 180
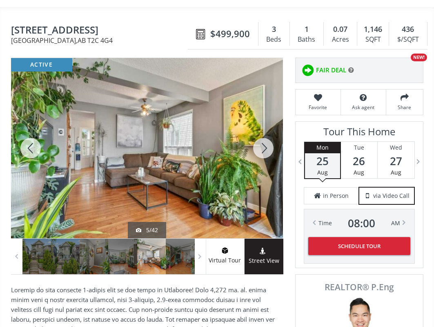
click at [262, 130] on div at bounding box center [263, 148] width 39 height 180
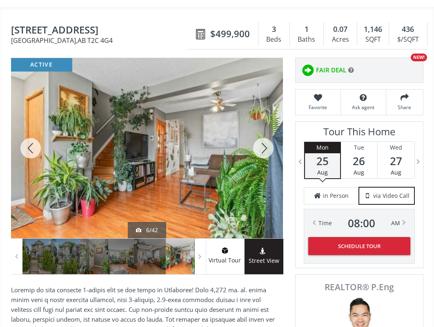
click at [262, 130] on div at bounding box center [263, 148] width 39 height 180
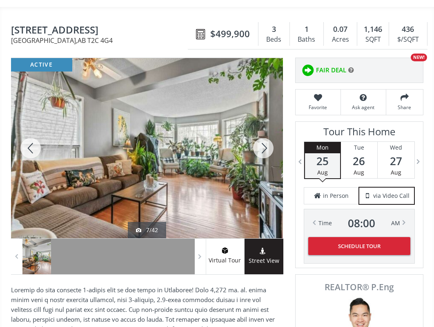
click at [262, 130] on div at bounding box center [263, 148] width 39 height 180
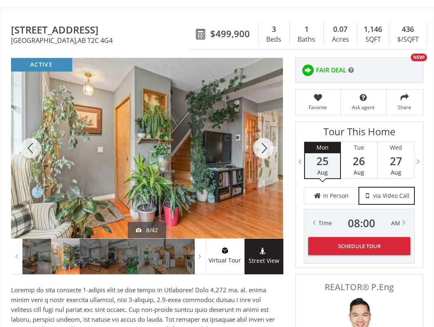
click at [262, 130] on div at bounding box center [263, 148] width 39 height 180
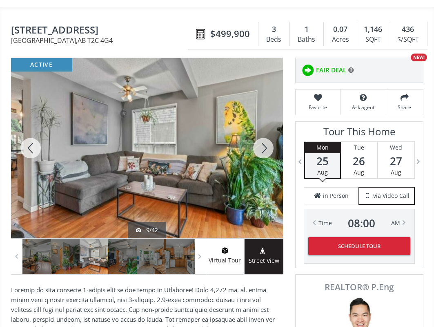
click at [262, 130] on div at bounding box center [263, 148] width 39 height 180
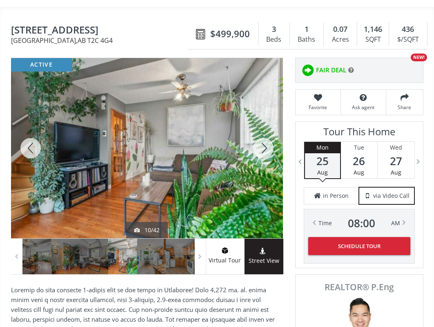
click at [262, 130] on div at bounding box center [263, 148] width 39 height 180
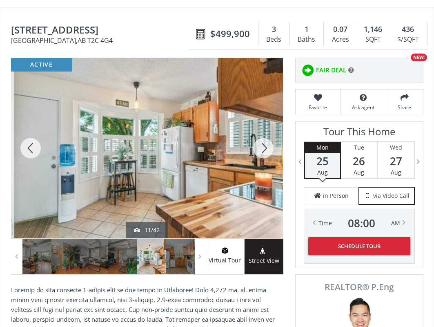
click at [262, 130] on div at bounding box center [263, 148] width 39 height 180
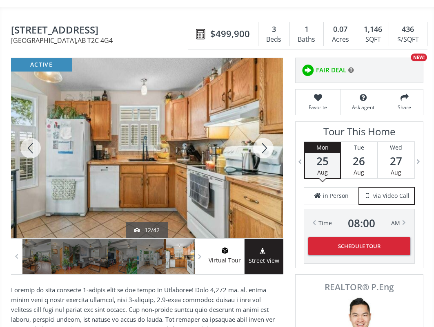
click at [262, 130] on div at bounding box center [263, 148] width 39 height 180
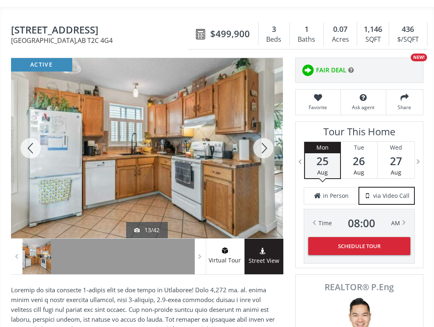
click at [262, 130] on div at bounding box center [263, 148] width 39 height 180
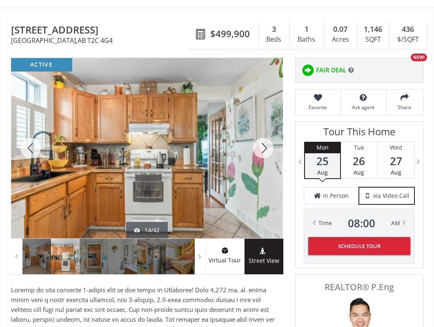
click at [262, 130] on div at bounding box center [263, 148] width 39 height 180
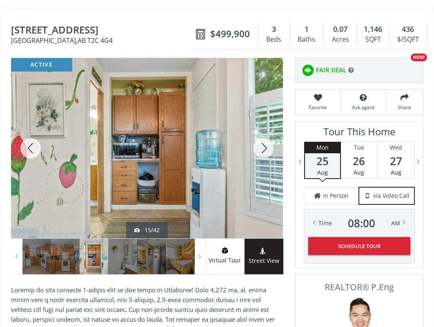
click at [262, 130] on div at bounding box center [263, 148] width 39 height 180
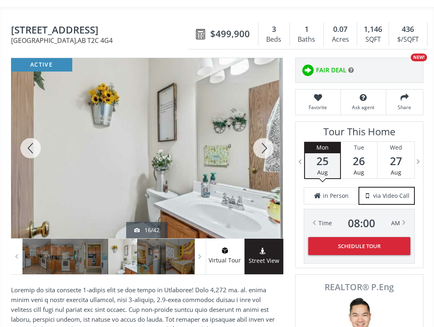
click at [262, 130] on div at bounding box center [263, 148] width 39 height 180
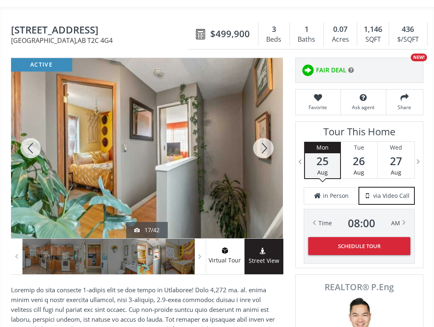
click at [262, 130] on div at bounding box center [263, 148] width 39 height 180
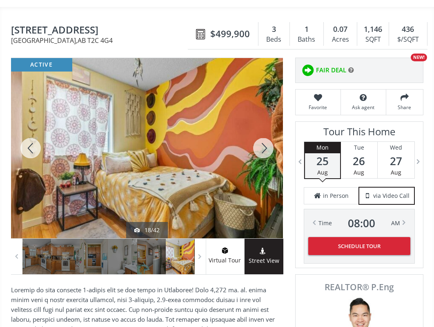
click at [262, 130] on div at bounding box center [263, 148] width 39 height 180
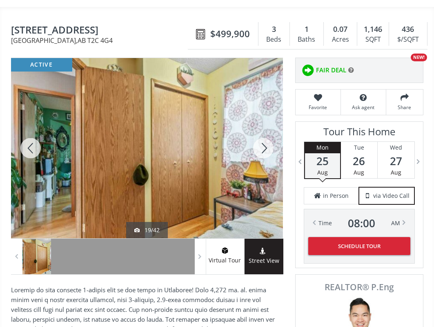
click at [262, 130] on div at bounding box center [263, 148] width 39 height 180
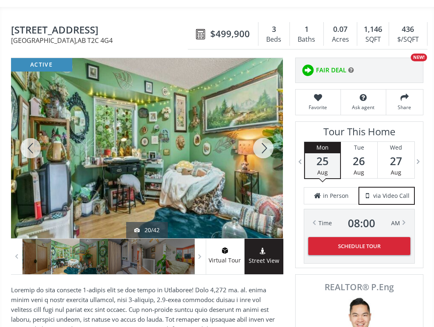
click at [262, 130] on div at bounding box center [263, 148] width 39 height 180
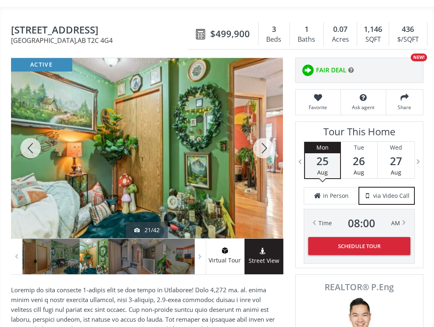
click at [262, 130] on div at bounding box center [263, 148] width 39 height 180
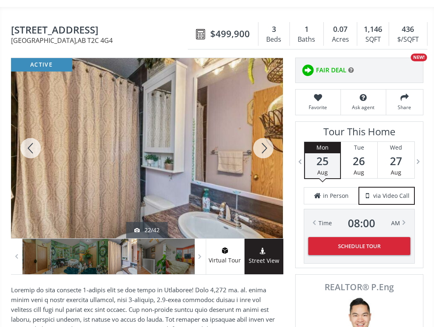
click at [262, 130] on div at bounding box center [263, 148] width 39 height 180
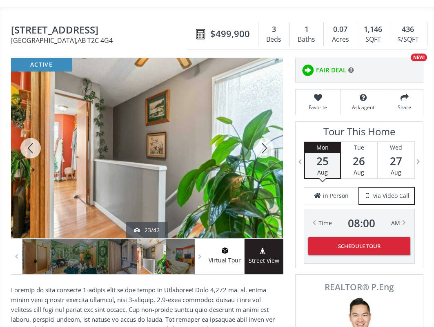
click at [262, 130] on div at bounding box center [263, 148] width 39 height 180
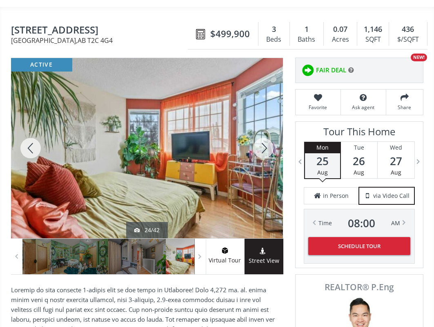
click at [262, 130] on div at bounding box center [263, 148] width 39 height 180
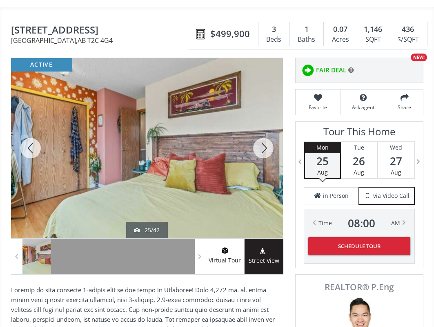
click at [262, 130] on div at bounding box center [263, 148] width 39 height 180
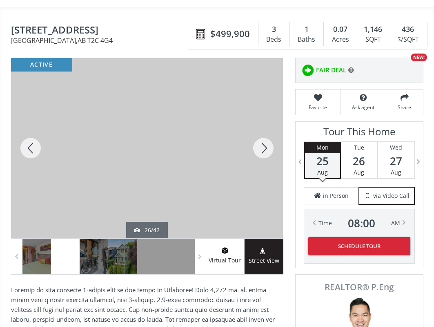
click at [262, 130] on div at bounding box center [263, 148] width 39 height 180
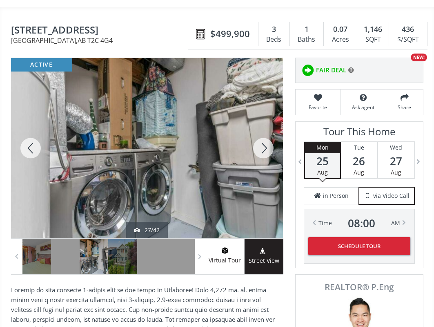
click at [262, 130] on div at bounding box center [263, 148] width 39 height 180
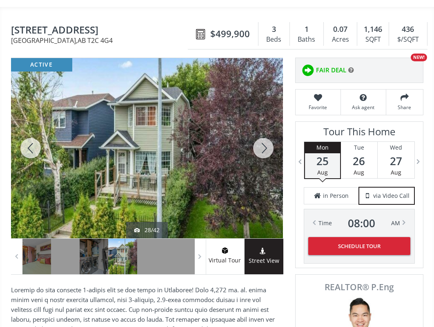
click at [262, 130] on div at bounding box center [263, 148] width 39 height 180
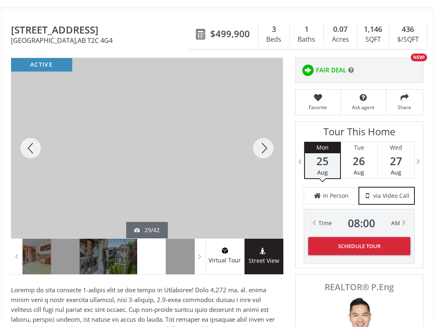
click at [262, 130] on div at bounding box center [263, 148] width 39 height 180
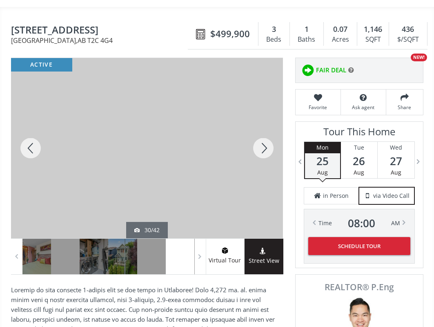
click at [262, 130] on div at bounding box center [263, 148] width 39 height 180
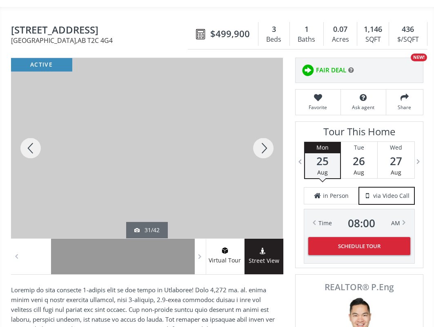
click at [262, 130] on div at bounding box center [263, 148] width 39 height 180
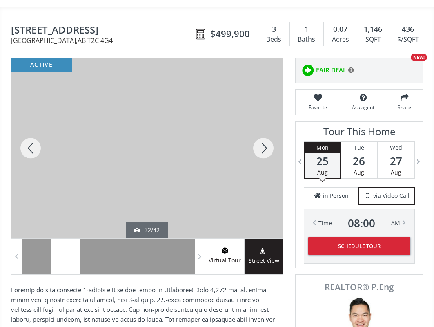
click at [262, 130] on div at bounding box center [263, 148] width 39 height 180
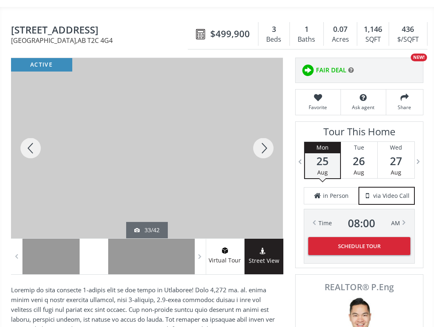
click at [262, 130] on div at bounding box center [263, 148] width 39 height 180
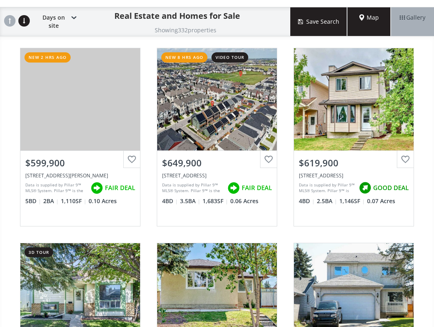
scroll to position [3352, 0]
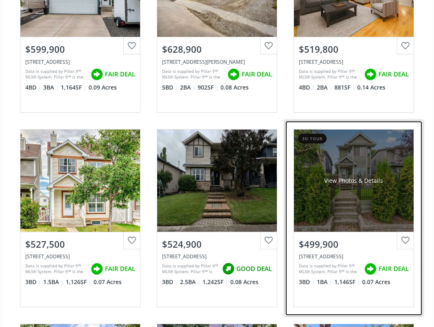
click at [333, 144] on div "View Photos & Details" at bounding box center [354, 181] width 120 height 102
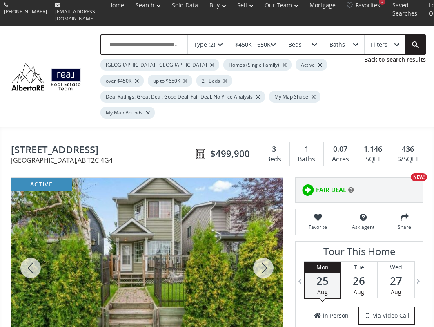
scroll to position [204, 0]
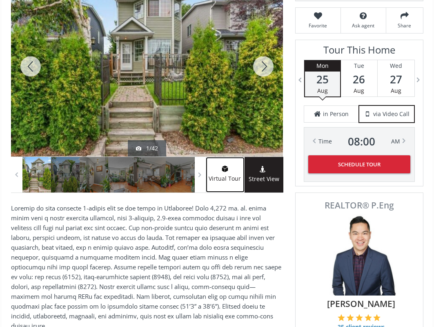
click at [232, 174] on span "Virtual Tour" at bounding box center [225, 178] width 38 height 9
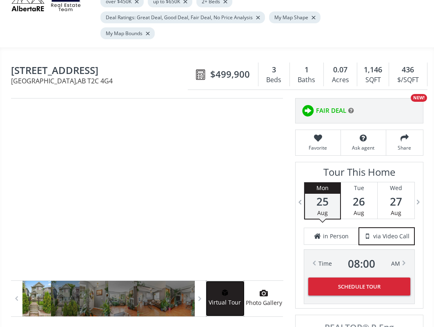
scroll to position [82, 0]
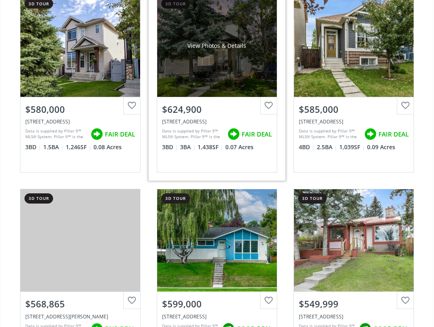
scroll to position [3719, 0]
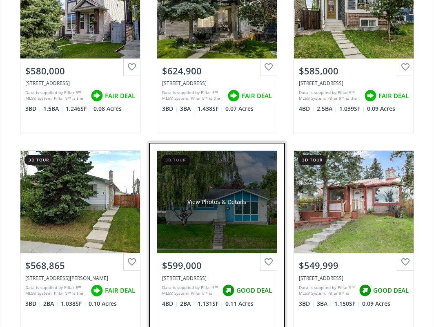
click at [214, 196] on div "View Photos & Details" at bounding box center [217, 202] width 120 height 102
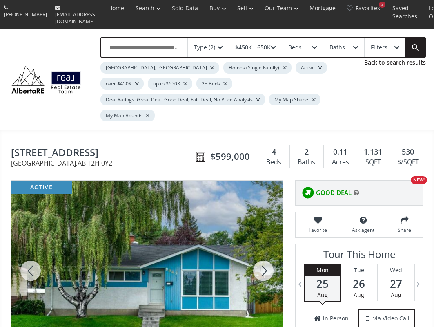
click at [257, 244] on div at bounding box center [263, 271] width 39 height 180
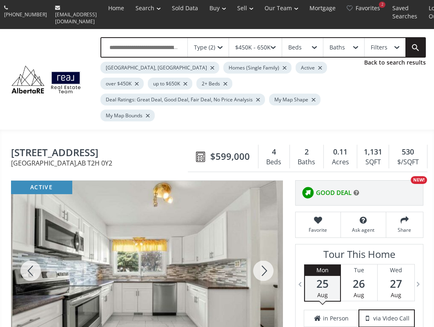
click at [257, 244] on div at bounding box center [263, 271] width 39 height 180
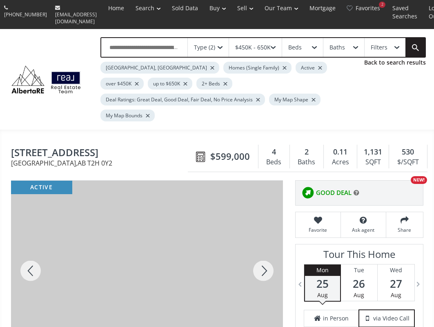
click at [257, 244] on div at bounding box center [263, 271] width 39 height 180
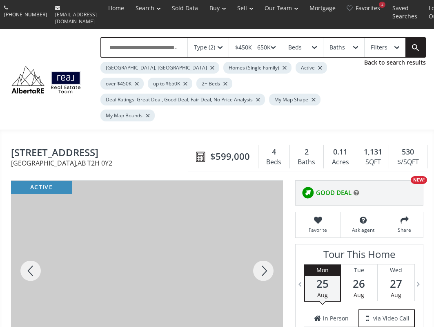
click at [257, 244] on div at bounding box center [263, 271] width 39 height 180
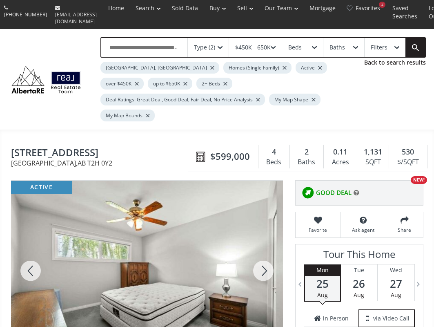
click at [257, 244] on div at bounding box center [263, 271] width 39 height 180
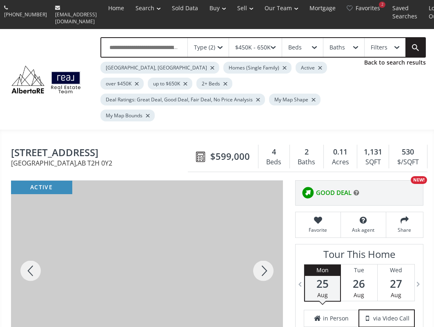
click at [257, 244] on div at bounding box center [263, 271] width 39 height 180
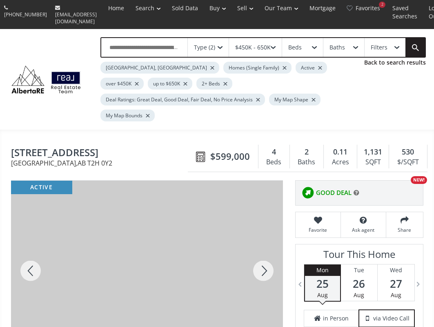
click at [257, 244] on div at bounding box center [263, 271] width 39 height 180
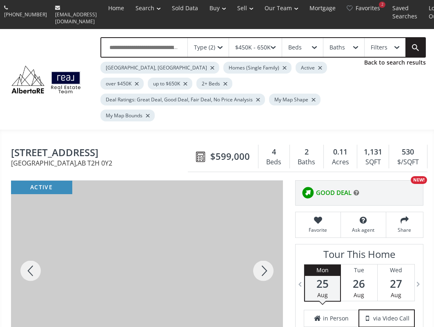
click at [257, 244] on div at bounding box center [263, 271] width 39 height 180
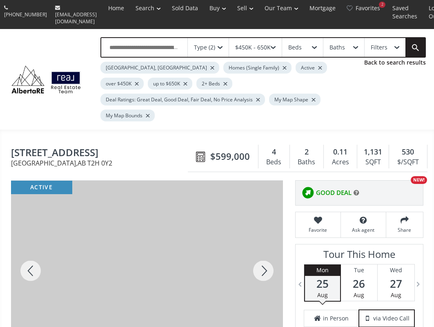
click at [257, 244] on div at bounding box center [263, 271] width 39 height 180
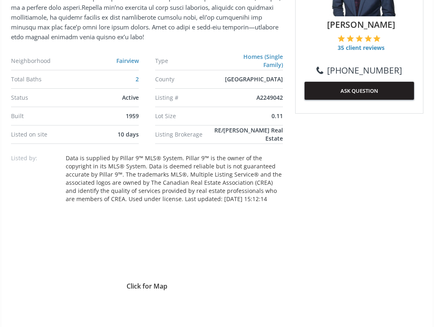
scroll to position [490, 0]
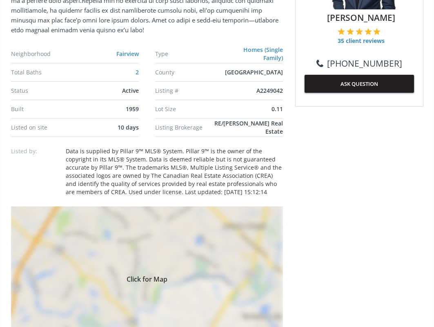
click at [112, 253] on div "Click for Map" at bounding box center [147, 277] width 272 height 143
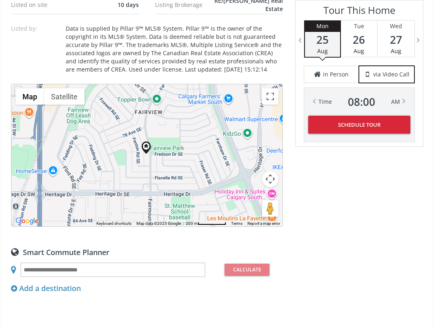
scroll to position [613, 0]
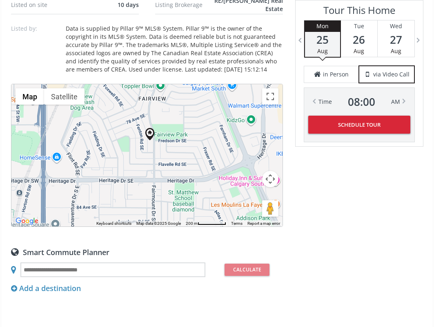
drag, startPoint x: 144, startPoint y: 148, endPoint x: 134, endPoint y: 129, distance: 21.6
click at [134, 129] on div at bounding box center [146, 155] width 271 height 142
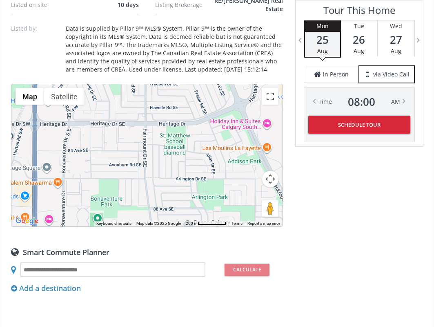
drag, startPoint x: 141, startPoint y: 161, endPoint x: 138, endPoint y: 107, distance: 54.5
click at [138, 107] on div at bounding box center [146, 155] width 271 height 142
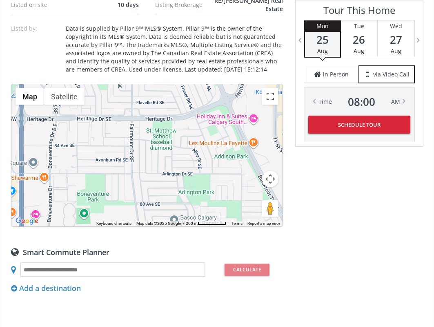
click at [246, 121] on div at bounding box center [146, 155] width 271 height 142
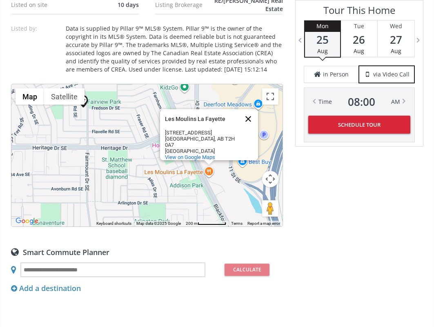
click at [251, 109] on button "Close" at bounding box center [249, 119] width 20 height 20
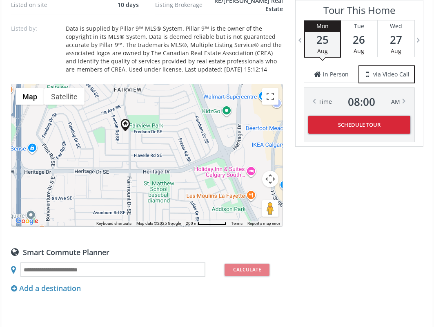
drag, startPoint x: 125, startPoint y: 126, endPoint x: 205, endPoint y: 117, distance: 80.6
click at [205, 118] on div at bounding box center [146, 155] width 271 height 142
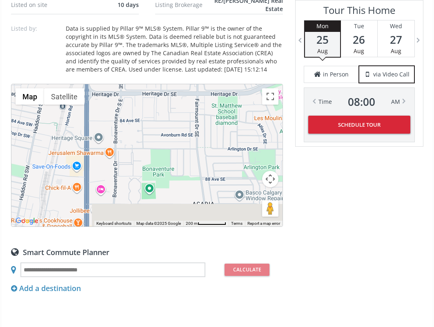
drag, startPoint x: 137, startPoint y: 156, endPoint x: 170, endPoint y: 110, distance: 55.9
click at [170, 110] on div at bounding box center [146, 155] width 271 height 142
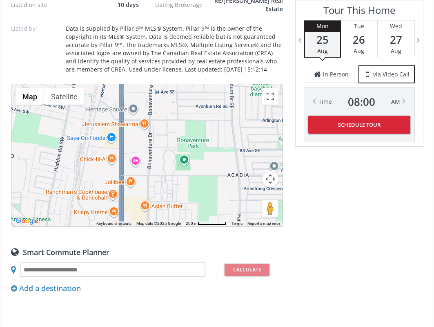
drag, startPoint x: 110, startPoint y: 151, endPoint x: 122, endPoint y: 158, distance: 14.0
click at [122, 158] on div at bounding box center [146, 155] width 271 height 142
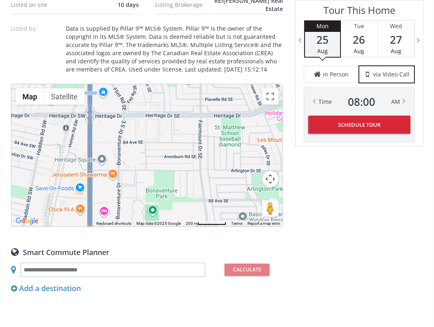
drag, startPoint x: 177, startPoint y: 148, endPoint x: 162, endPoint y: 177, distance: 33.3
click at [162, 177] on div at bounding box center [146, 155] width 271 height 142
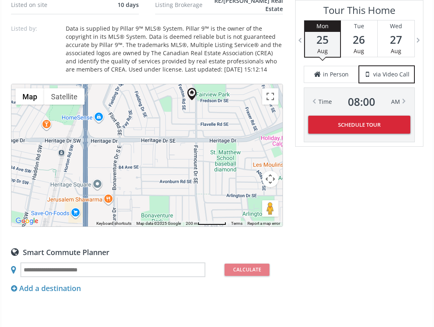
drag, startPoint x: 161, startPoint y: 146, endPoint x: 171, endPoint y: 190, distance: 45.5
click at [171, 190] on div at bounding box center [146, 155] width 271 height 142
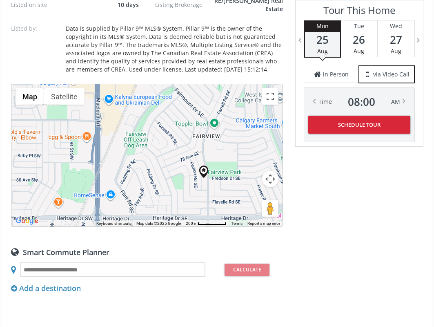
drag, startPoint x: 163, startPoint y: 135, endPoint x: 165, endPoint y: 169, distance: 34.0
click at [165, 169] on div at bounding box center [146, 155] width 271 height 142
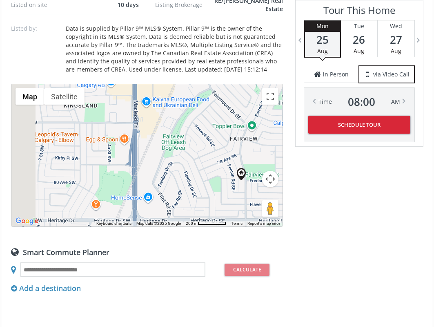
drag, startPoint x: 152, startPoint y: 164, endPoint x: 190, endPoint y: 160, distance: 38.6
click at [190, 160] on div at bounding box center [146, 155] width 271 height 142
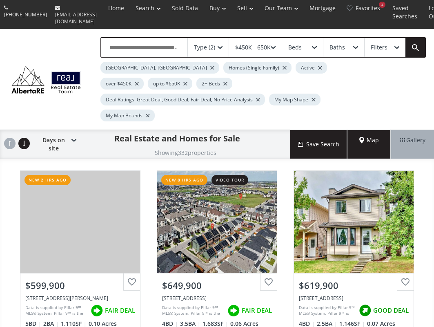
click at [359, 130] on div "Map" at bounding box center [369, 144] width 43 height 29
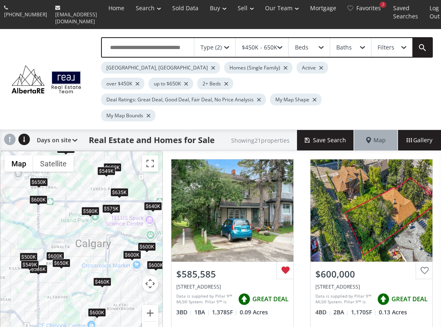
drag, startPoint x: 76, startPoint y: 211, endPoint x: 100, endPoint y: 212, distance: 24.1
click at [100, 212] on div "← Move left → Move right ↑ Move up ↓ Move down + Zoom in - Zoom out Home Jump l…" at bounding box center [81, 249] width 163 height 197
click at [103, 166] on div "$549K" at bounding box center [106, 170] width 18 height 9
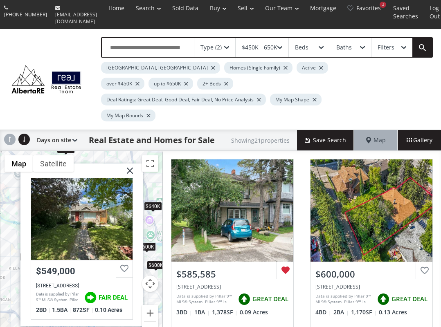
click at [128, 163] on img at bounding box center [126, 173] width 20 height 20
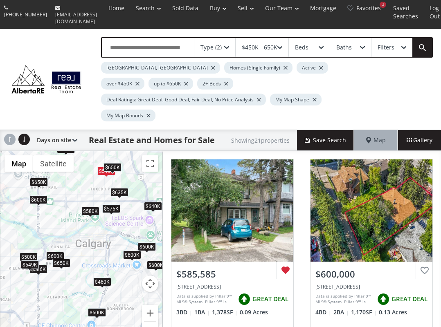
click at [118, 163] on div "$650K" at bounding box center [112, 167] width 18 height 9
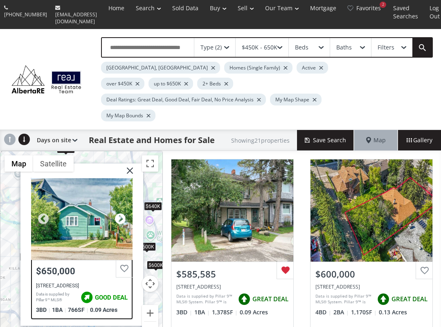
click at [120, 213] on div at bounding box center [120, 219] width 12 height 12
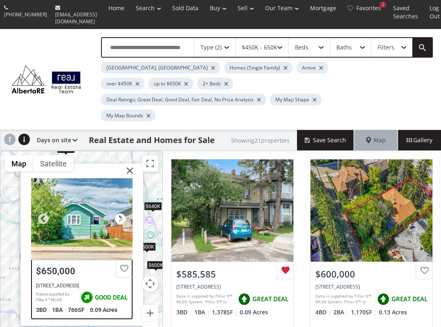
click at [120, 213] on div at bounding box center [120, 219] width 12 height 12
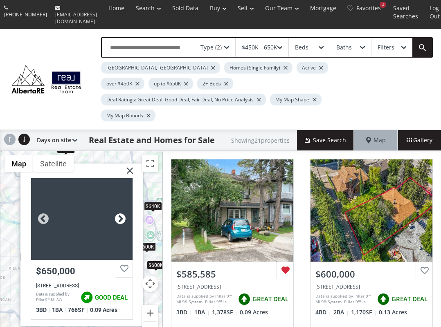
click at [120, 213] on div at bounding box center [120, 219] width 12 height 12
click at [130, 163] on img at bounding box center [126, 173] width 20 height 20
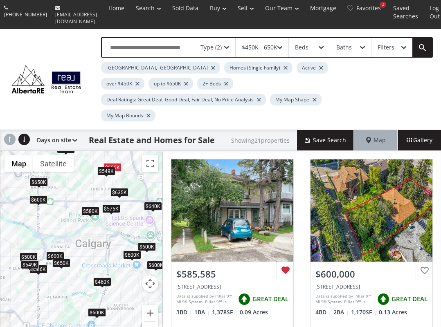
click at [123, 188] on div "$635K" at bounding box center [119, 192] width 18 height 9
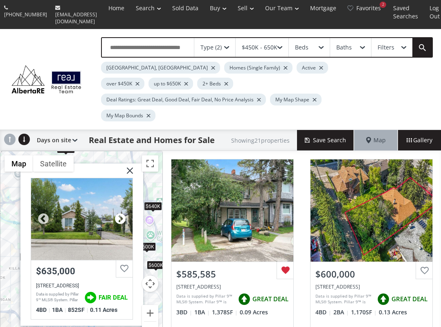
click at [124, 213] on div at bounding box center [120, 219] width 12 height 12
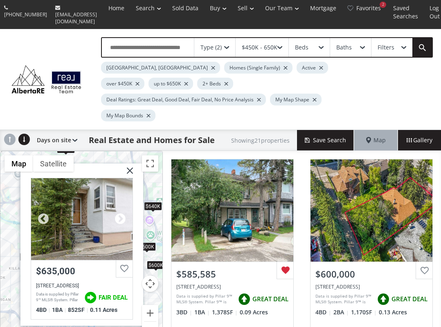
click at [124, 213] on div at bounding box center [120, 219] width 12 height 12
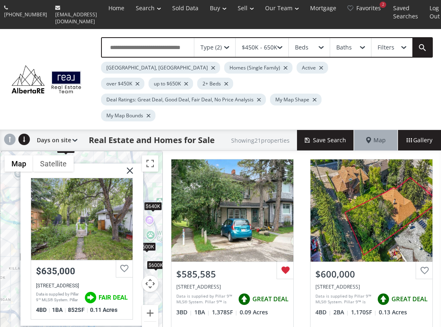
click at [133, 163] on img at bounding box center [126, 173] width 20 height 20
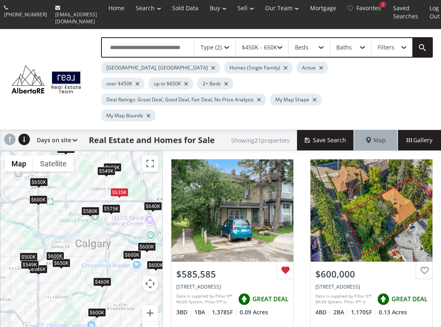
click at [150, 242] on div "$600K" at bounding box center [147, 246] width 18 height 9
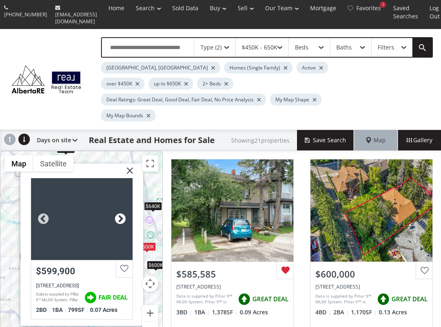
click at [122, 213] on div at bounding box center [120, 219] width 12 height 12
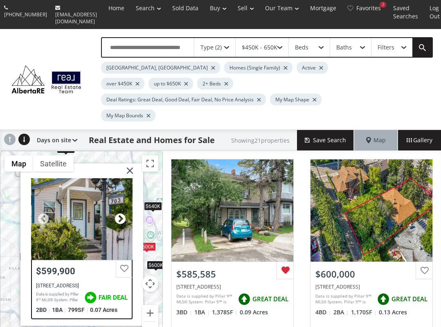
click at [122, 213] on div at bounding box center [120, 219] width 12 height 12
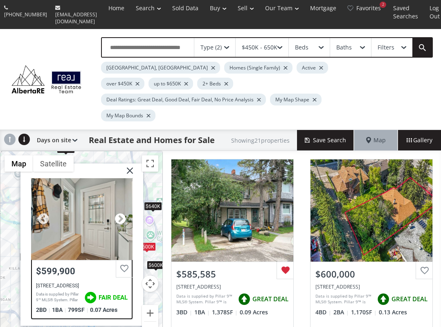
click at [122, 213] on div at bounding box center [120, 219] width 12 height 12
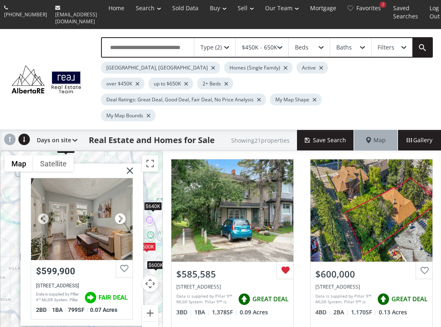
click at [122, 213] on div at bounding box center [120, 219] width 12 height 12
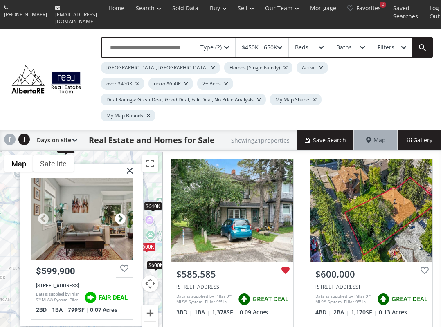
click at [122, 213] on div at bounding box center [120, 219] width 12 height 12
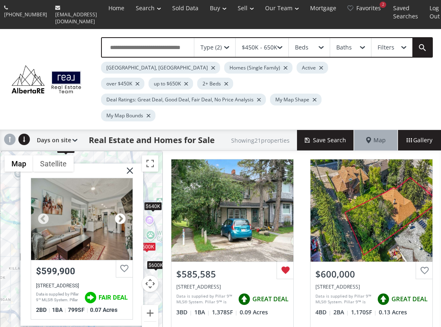
click at [122, 213] on div at bounding box center [120, 219] width 12 height 12
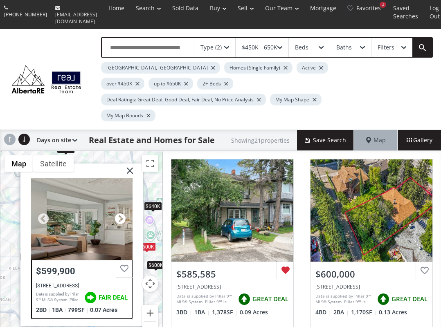
click at [122, 213] on div at bounding box center [120, 219] width 12 height 12
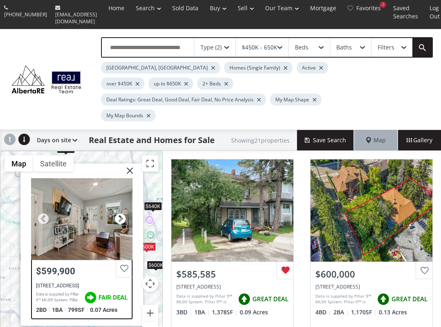
click at [122, 213] on div at bounding box center [120, 219] width 12 height 12
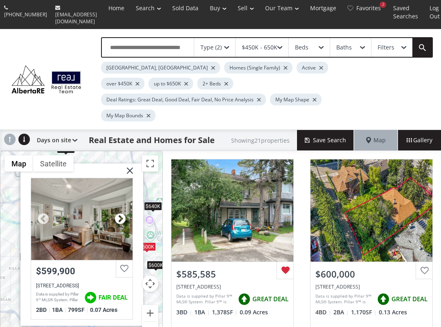
click at [122, 213] on div at bounding box center [120, 219] width 12 height 12
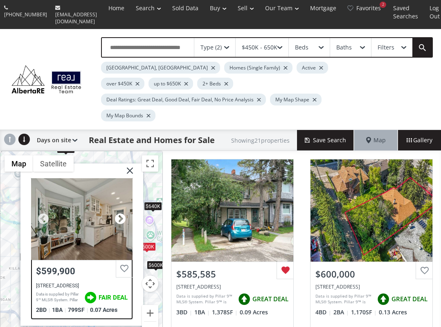
click at [122, 213] on div at bounding box center [120, 219] width 12 height 12
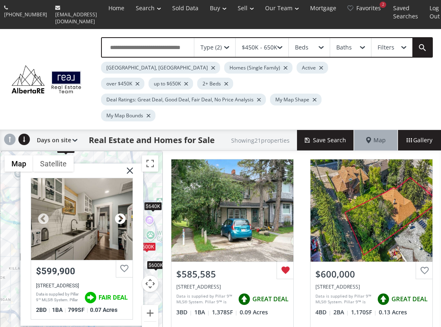
click at [122, 213] on div at bounding box center [120, 219] width 12 height 12
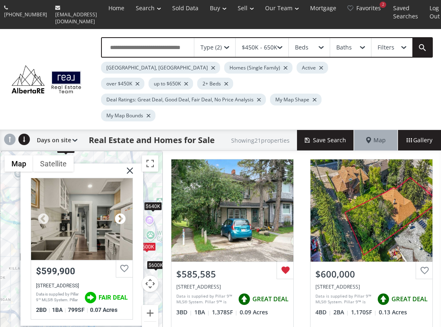
click at [122, 213] on div at bounding box center [120, 219] width 12 height 12
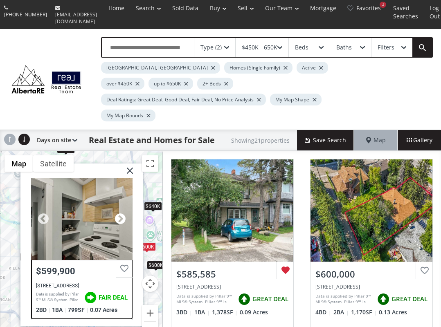
click at [122, 213] on div at bounding box center [120, 219] width 12 height 12
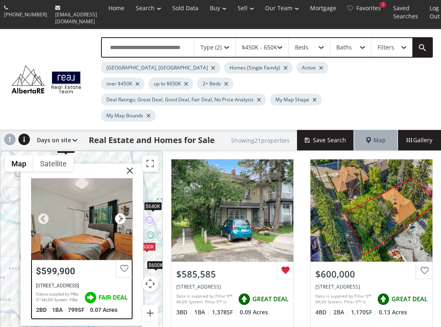
click at [122, 213] on div at bounding box center [120, 219] width 12 height 12
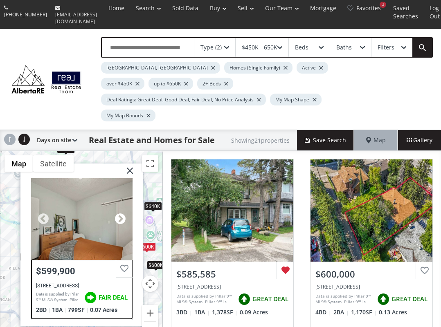
click at [122, 213] on div at bounding box center [120, 219] width 12 height 12
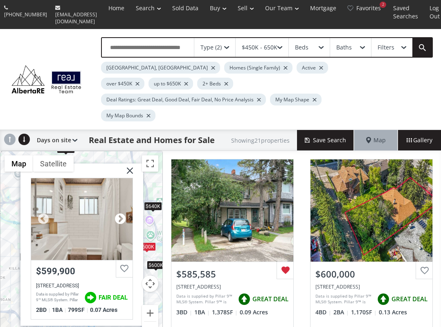
click at [122, 213] on div at bounding box center [120, 219] width 12 height 12
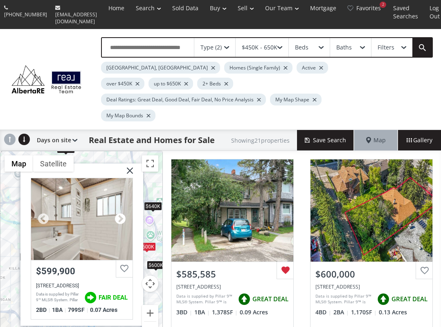
click at [122, 213] on div at bounding box center [120, 219] width 12 height 12
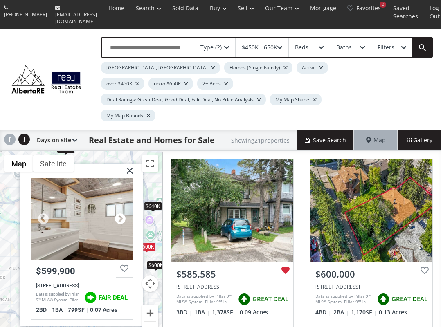
click at [122, 213] on div at bounding box center [120, 219] width 12 height 12
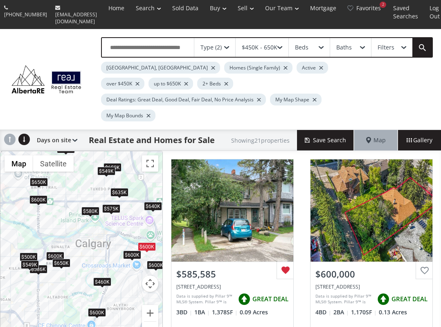
click at [155, 260] on div "$600K" at bounding box center [156, 264] width 18 height 9
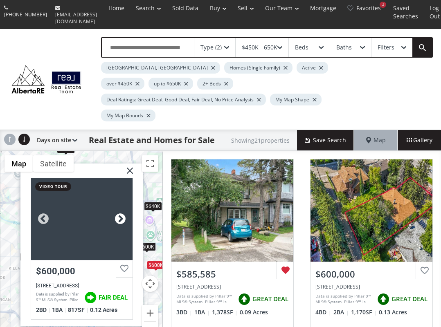
click at [115, 213] on div at bounding box center [120, 219] width 12 height 12
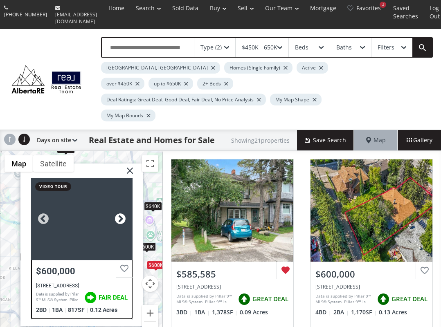
click at [115, 213] on div at bounding box center [120, 219] width 12 height 12
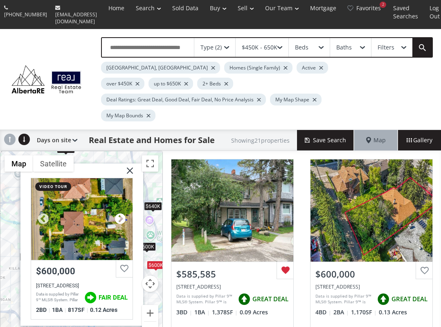
click at [115, 213] on div at bounding box center [120, 219] width 12 height 12
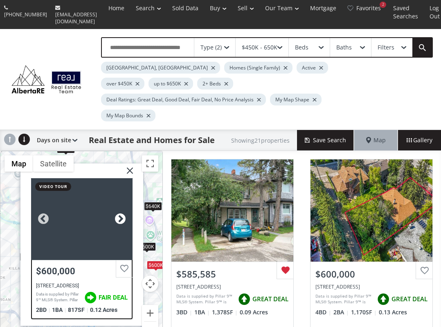
click at [115, 213] on div at bounding box center [120, 219] width 12 height 12
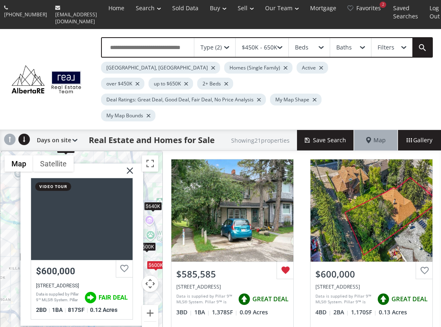
click at [129, 163] on img at bounding box center [126, 173] width 20 height 20
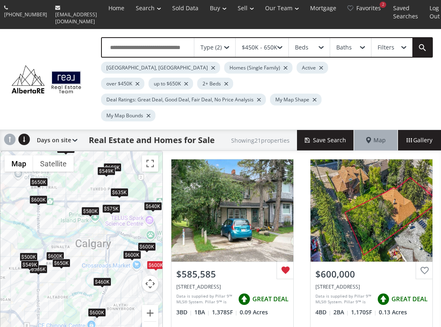
click at [104, 278] on div "$460K" at bounding box center [102, 282] width 18 height 9
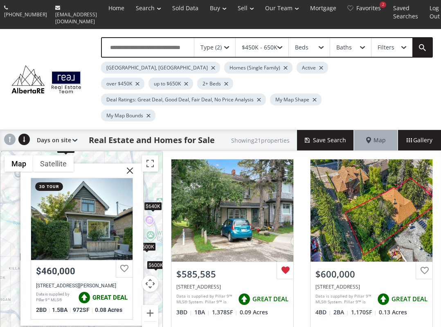
click at [129, 163] on img at bounding box center [126, 173] width 20 height 20
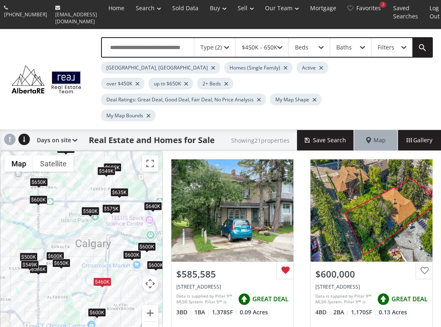
click at [60, 259] on div "$650K" at bounding box center [61, 263] width 18 height 9
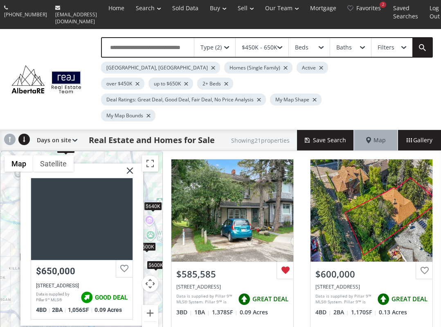
click at [130, 163] on img at bounding box center [126, 173] width 20 height 20
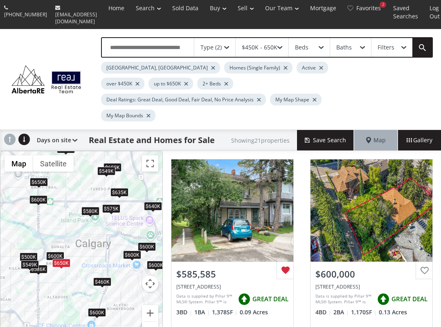
click at [87, 206] on div "$580K" at bounding box center [90, 210] width 18 height 9
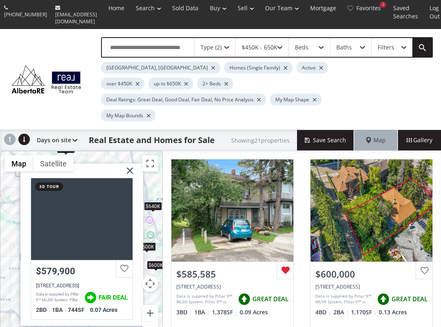
click at [128, 163] on img at bounding box center [126, 173] width 20 height 20
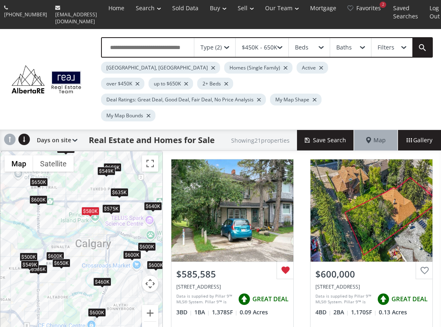
click at [108, 166] on div "$549K" at bounding box center [106, 170] width 18 height 9
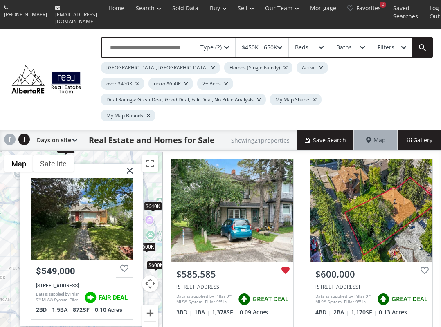
click at [129, 163] on img at bounding box center [126, 173] width 20 height 20
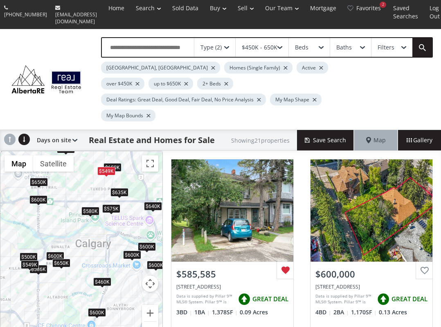
click at [117, 188] on div "$635K" at bounding box center [119, 192] width 18 height 9
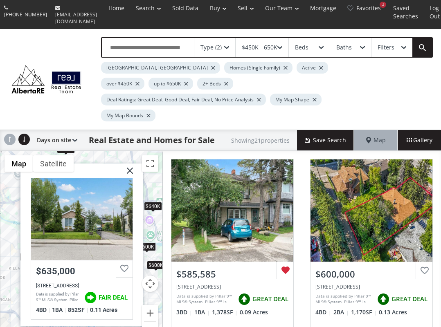
click at [130, 163] on img at bounding box center [126, 173] width 20 height 20
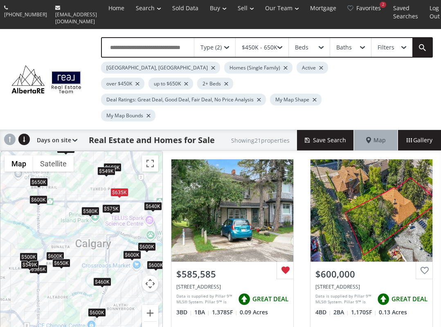
click at [32, 252] on div "$500K" at bounding box center [29, 256] width 18 height 9
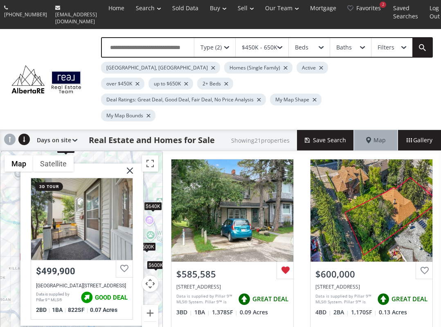
click at [132, 163] on img at bounding box center [126, 173] width 20 height 20
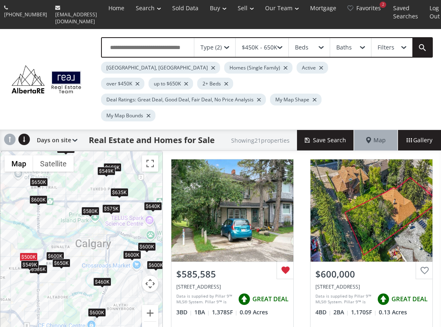
click at [98, 308] on div "$600K" at bounding box center [97, 312] width 18 height 9
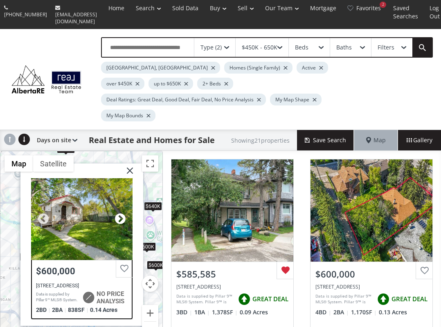
click at [116, 213] on div at bounding box center [120, 219] width 12 height 12
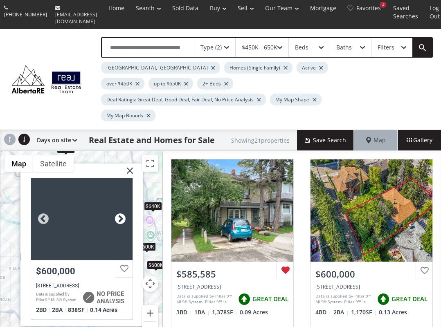
click at [116, 213] on div at bounding box center [120, 219] width 12 height 12
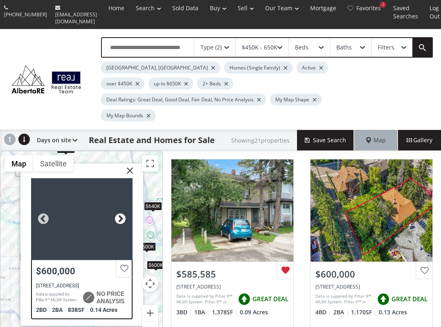
click at [116, 213] on div at bounding box center [120, 219] width 12 height 12
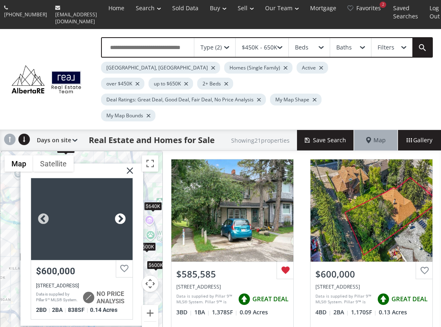
click at [116, 213] on div at bounding box center [120, 219] width 12 height 12
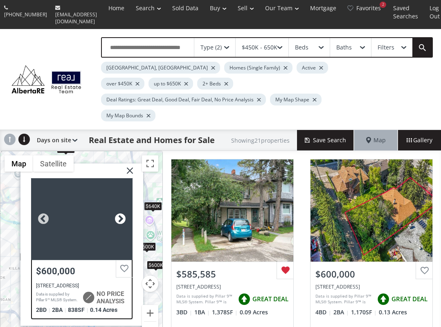
click at [116, 213] on div at bounding box center [120, 219] width 12 height 12
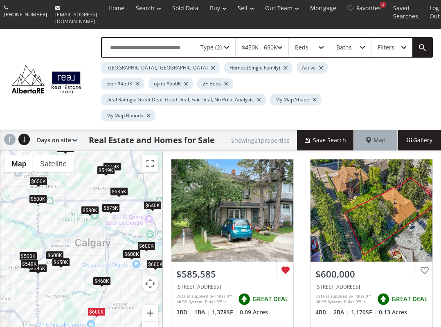
click at [133, 250] on div "$600K" at bounding box center [132, 254] width 18 height 9
click at [101, 307] on div "$600K" at bounding box center [96, 311] width 18 height 9
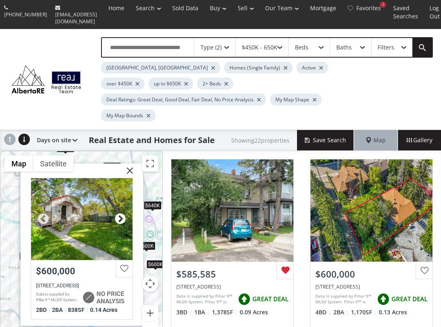
click at [119, 213] on div at bounding box center [120, 219] width 12 height 12
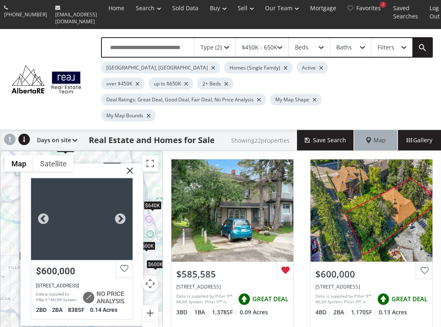
click at [81, 193] on div at bounding box center [81, 219] width 101 height 82
click at [131, 163] on img at bounding box center [126, 173] width 20 height 20
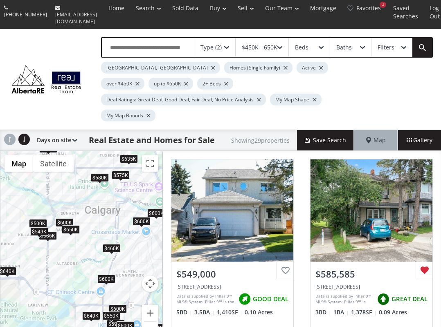
click at [91, 311] on div "$649K" at bounding box center [91, 315] width 18 height 9
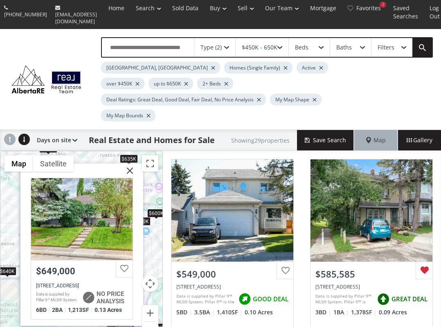
click at [131, 163] on img at bounding box center [126, 173] width 20 height 20
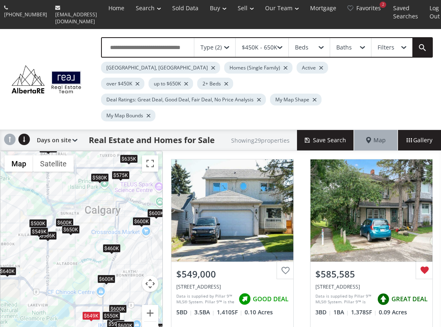
click at [113, 311] on div "$550K" at bounding box center [111, 315] width 18 height 9
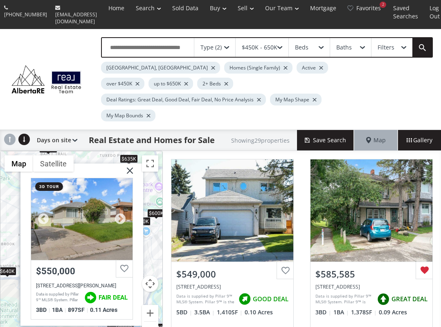
click at [130, 198] on div at bounding box center [81, 219] width 101 height 82
click at [132, 163] on img at bounding box center [126, 173] width 20 height 20
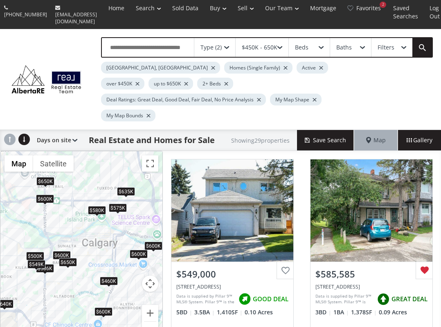
drag, startPoint x: 128, startPoint y: 231, endPoint x: 126, endPoint y: 262, distance: 31.1
click at [124, 263] on div "$549K $586K $600K $635K $599K $600K $649K $500K $629K $600K $460K $635K $600K $…" at bounding box center [81, 249] width 162 height 197
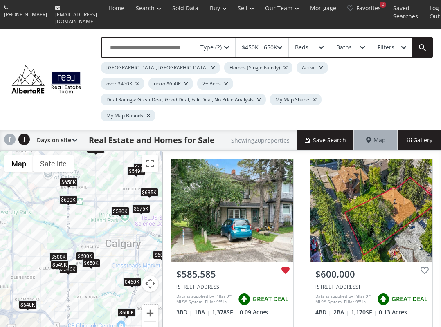
drag, startPoint x: 87, startPoint y: 254, endPoint x: 111, endPoint y: 255, distance: 24.1
click at [111, 255] on div "$586K $600K $500K $600K $460K $635K $600K $650K $580K $600K $549K $575K $640K $…" at bounding box center [81, 249] width 162 height 197
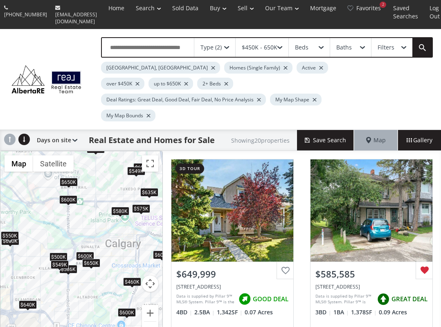
click at [14, 231] on div "$550K" at bounding box center [10, 235] width 18 height 9
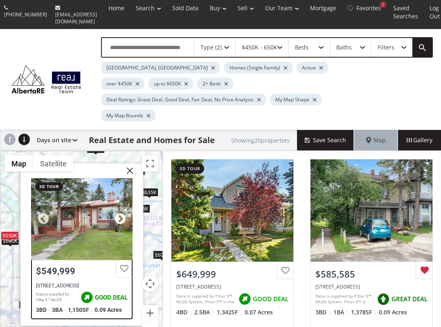
click at [123, 213] on div at bounding box center [120, 219] width 12 height 12
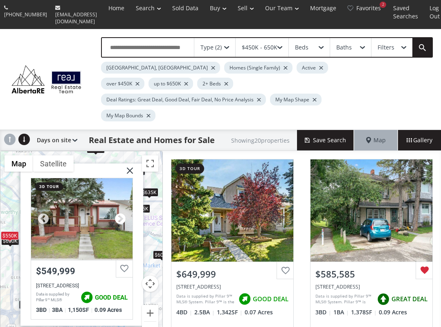
click at [123, 213] on div at bounding box center [120, 219] width 12 height 12
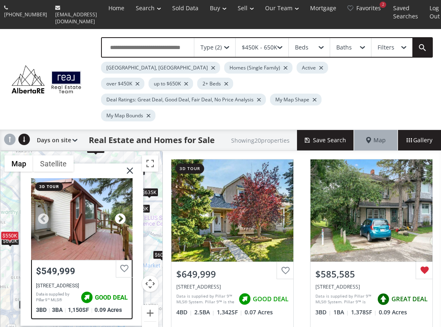
click at [123, 213] on div at bounding box center [120, 219] width 12 height 12
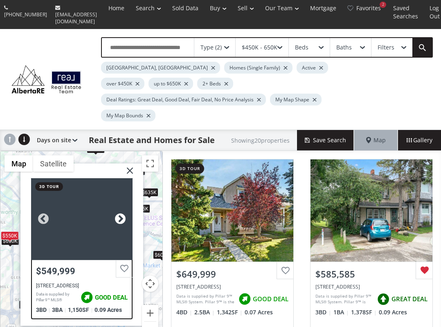
click at [123, 213] on div at bounding box center [120, 219] width 12 height 12
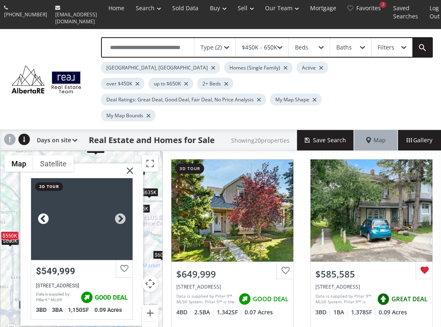
click at [45, 213] on div at bounding box center [43, 219] width 12 height 12
click at [118, 213] on div at bounding box center [120, 219] width 12 height 12
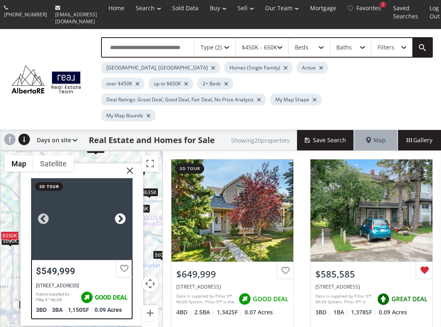
click at [118, 213] on div at bounding box center [120, 219] width 12 height 12
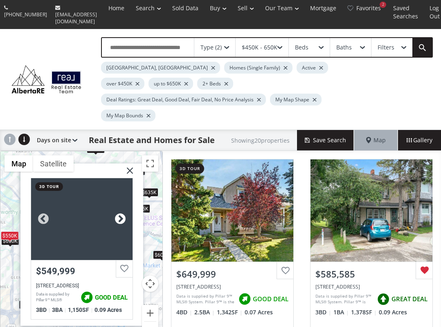
click at [118, 213] on div at bounding box center [120, 219] width 12 height 12
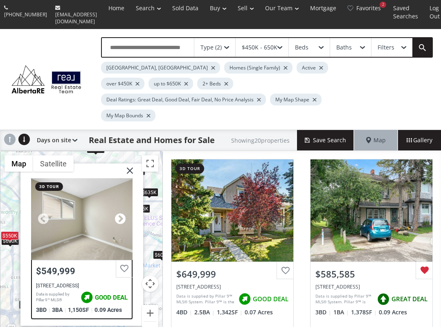
click at [118, 213] on div at bounding box center [120, 219] width 12 height 12
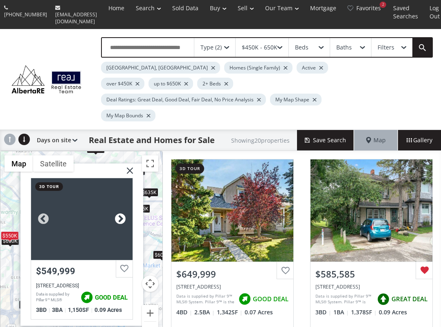
click at [118, 213] on div at bounding box center [120, 219] width 12 height 12
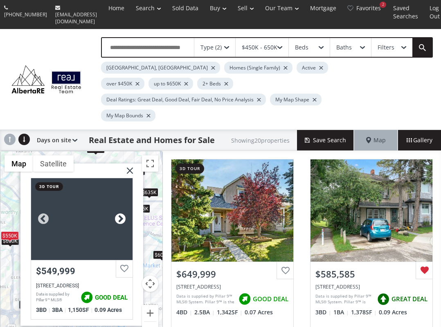
click at [118, 213] on div at bounding box center [120, 219] width 12 height 12
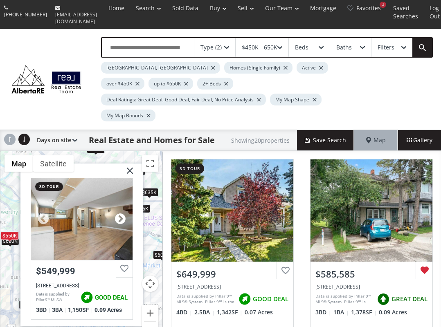
click at [118, 213] on div at bounding box center [120, 219] width 12 height 12
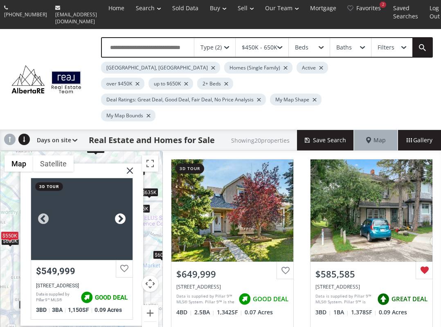
click at [118, 213] on div at bounding box center [120, 219] width 12 height 12
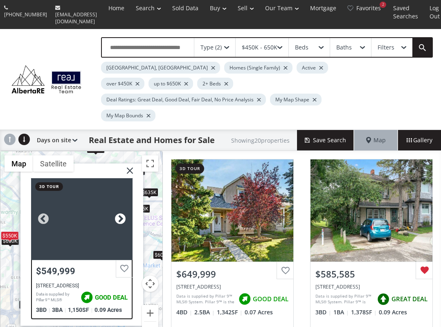
click at [118, 213] on div at bounding box center [120, 219] width 12 height 12
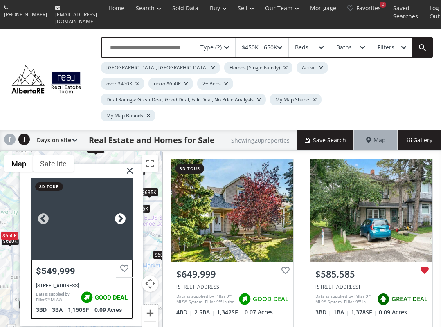
click at [118, 213] on div at bounding box center [120, 219] width 12 height 12
click at [86, 178] on div at bounding box center [81, 219] width 101 height 82
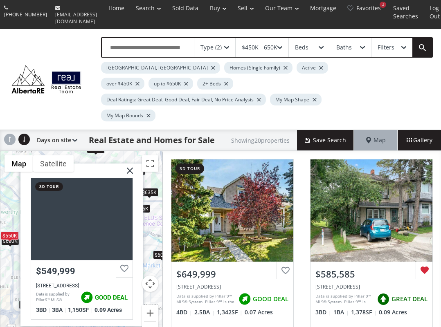
click at [130, 163] on img at bounding box center [126, 173] width 20 height 20
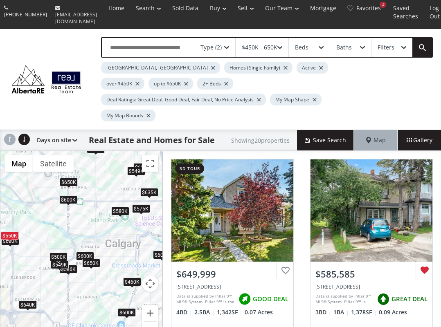
click at [56, 252] on div "$500K" at bounding box center [58, 256] width 18 height 9
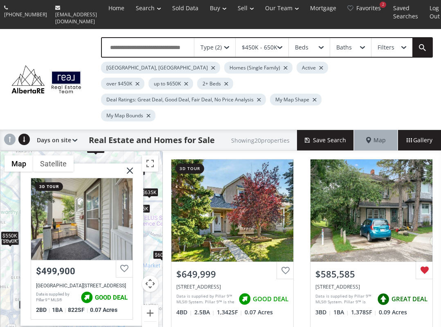
click at [131, 163] on img at bounding box center [126, 173] width 20 height 20
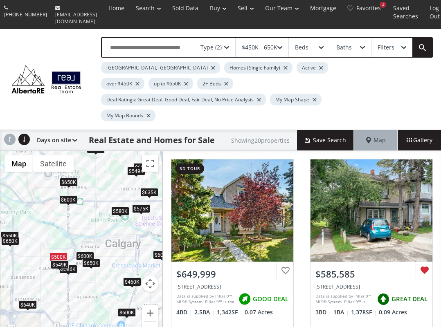
click at [9, 237] on div "$650K" at bounding box center [10, 241] width 18 height 9
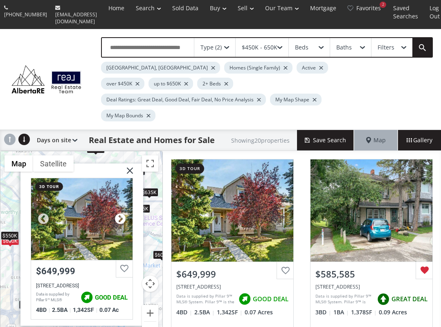
click at [124, 213] on div at bounding box center [120, 219] width 12 height 12
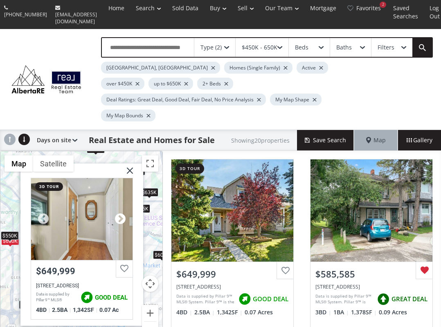
click at [124, 213] on div at bounding box center [120, 219] width 12 height 12
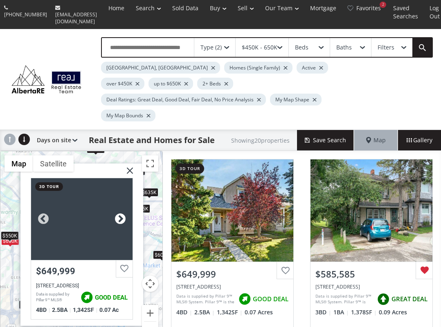
click at [124, 213] on div at bounding box center [120, 219] width 12 height 12
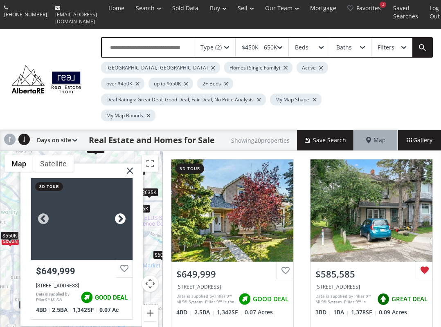
click at [124, 213] on div at bounding box center [120, 219] width 12 height 12
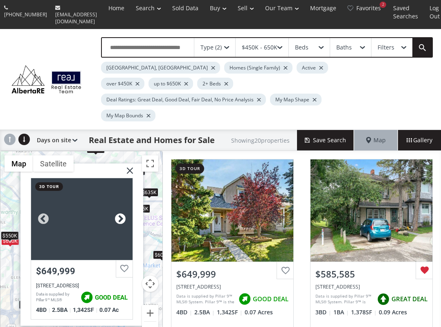
click at [124, 213] on div at bounding box center [120, 219] width 12 height 12
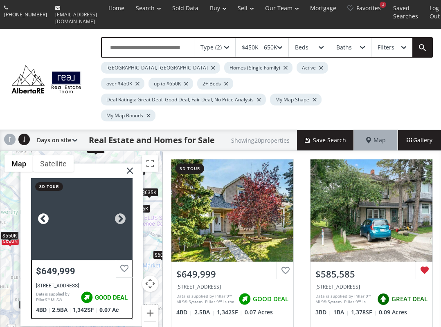
click at [43, 213] on div at bounding box center [43, 219] width 12 height 12
click at [90, 199] on div at bounding box center [81, 219] width 101 height 82
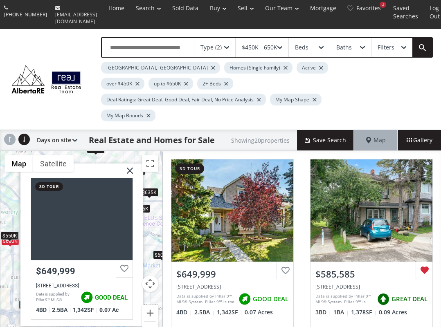
click at [131, 163] on img at bounding box center [126, 173] width 20 height 20
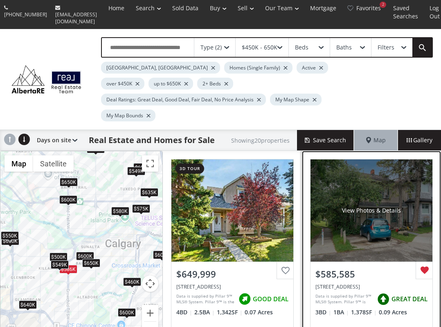
click at [360, 183] on div "View Photos & Details" at bounding box center [371, 210] width 122 height 102
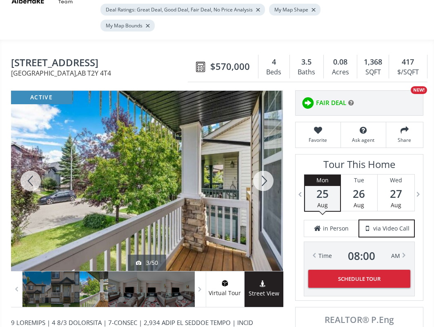
click at [265, 160] on div at bounding box center [263, 181] width 39 height 180
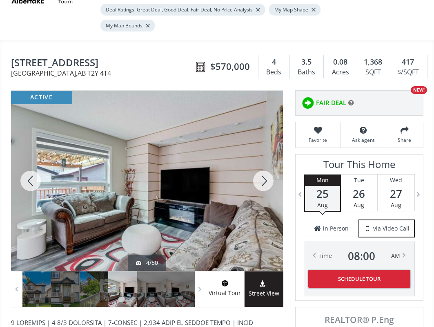
click at [265, 159] on div at bounding box center [263, 181] width 39 height 180
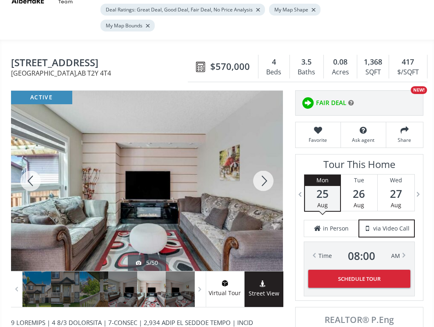
click at [265, 159] on div at bounding box center [263, 181] width 39 height 180
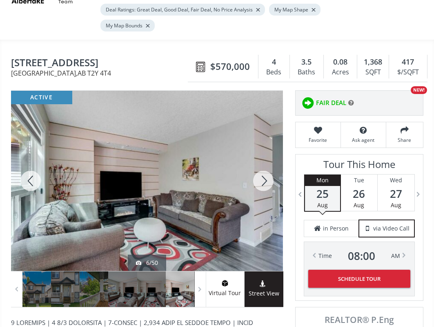
click at [265, 159] on div at bounding box center [263, 181] width 39 height 180
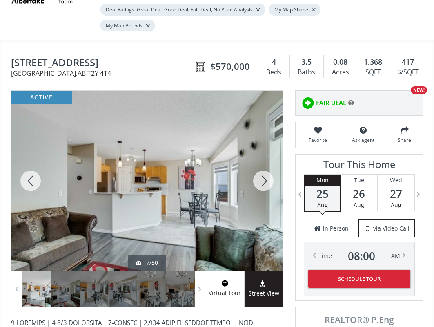
click at [265, 159] on div at bounding box center [263, 181] width 39 height 180
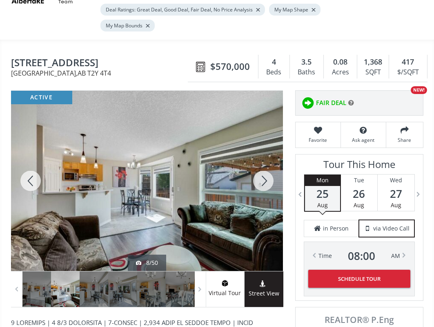
click at [265, 159] on div at bounding box center [263, 181] width 39 height 180
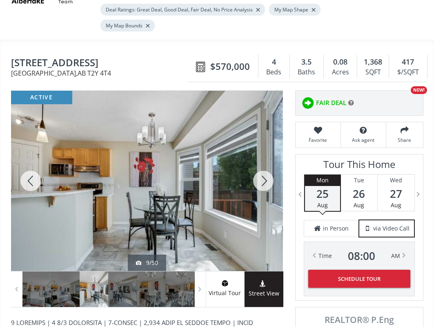
click at [265, 159] on div at bounding box center [263, 181] width 39 height 180
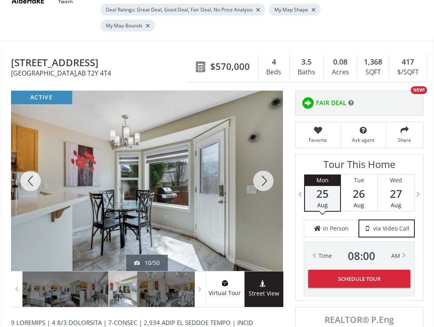
click at [265, 159] on div at bounding box center [263, 181] width 39 height 180
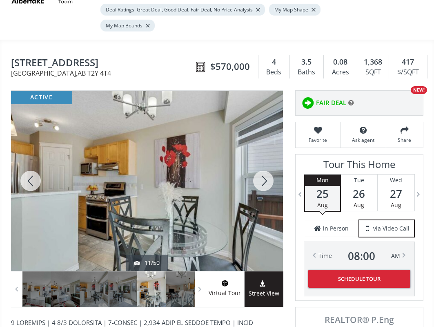
click at [265, 159] on div at bounding box center [263, 181] width 39 height 180
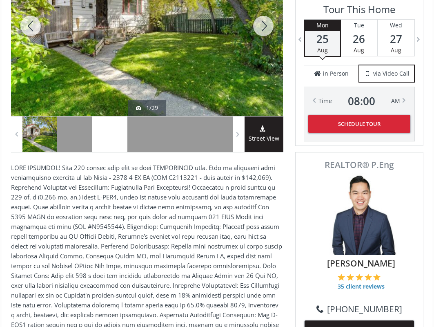
scroll to position [245, 0]
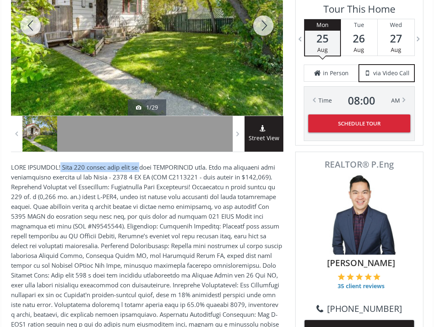
drag, startPoint x: 60, startPoint y: 150, endPoint x: 149, endPoint y: 148, distance: 89.1
click at [149, 162] on p at bounding box center [147, 255] width 272 height 186
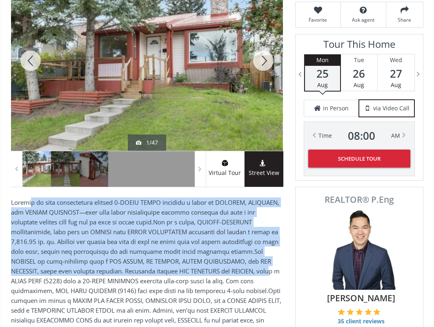
drag, startPoint x: 33, startPoint y: 181, endPoint x: 226, endPoint y: 251, distance: 205.8
click at [226, 251] on p at bounding box center [147, 295] width 272 height 196
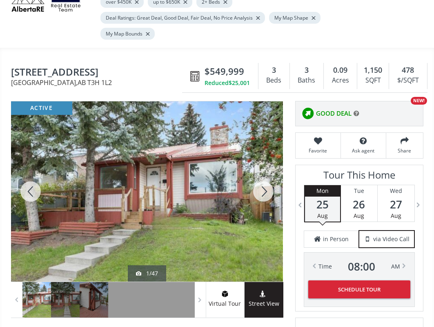
scroll to position [286, 0]
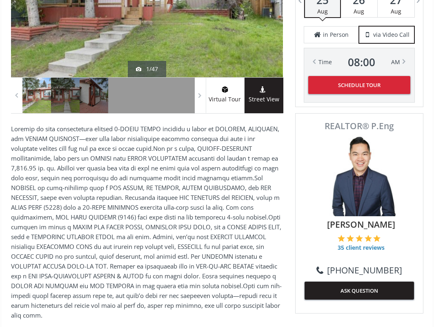
click at [110, 215] on p at bounding box center [147, 222] width 272 height 196
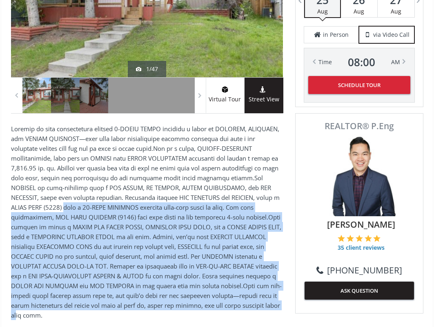
drag, startPoint x: 56, startPoint y: 184, endPoint x: 251, endPoint y: 284, distance: 218.3
click at [251, 284] on p at bounding box center [147, 222] width 272 height 196
click at [249, 283] on p at bounding box center [147, 222] width 272 height 196
click at [183, 238] on p at bounding box center [147, 222] width 272 height 196
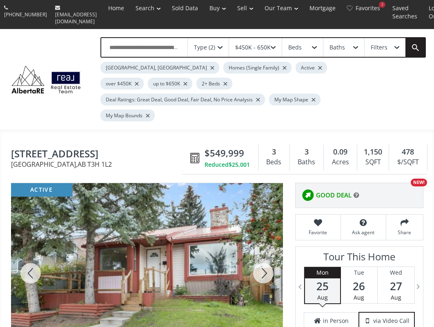
scroll to position [82, 0]
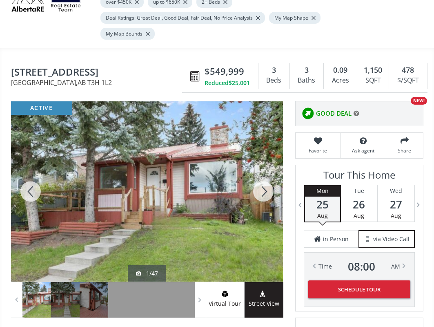
click at [268, 173] on div at bounding box center [263, 191] width 39 height 180
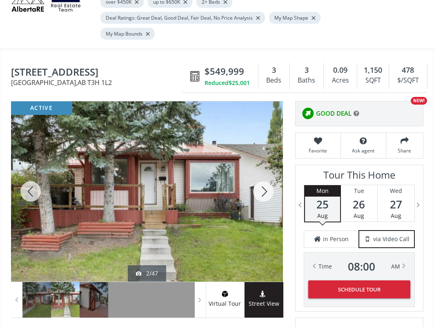
click at [268, 173] on div at bounding box center [263, 191] width 39 height 180
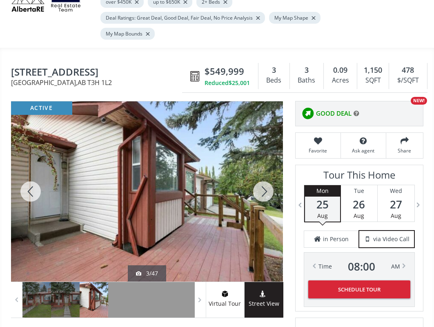
click at [268, 173] on div at bounding box center [263, 191] width 39 height 180
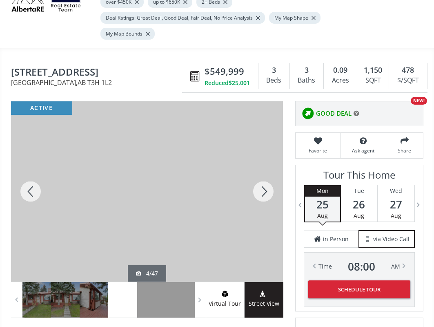
click at [268, 173] on div at bounding box center [263, 191] width 39 height 180
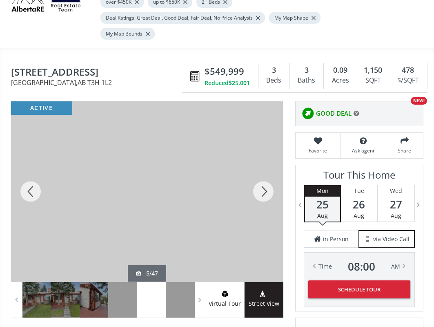
click at [268, 173] on div at bounding box center [263, 191] width 39 height 180
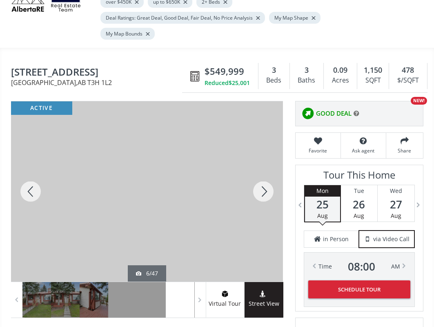
click at [31, 167] on div at bounding box center [30, 191] width 39 height 180
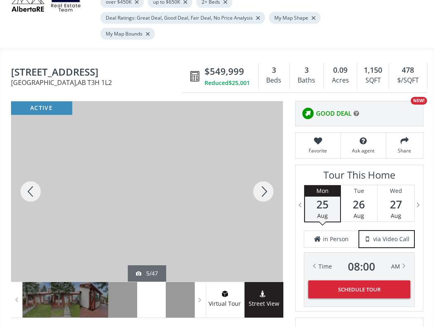
click at [265, 163] on div at bounding box center [263, 191] width 39 height 180
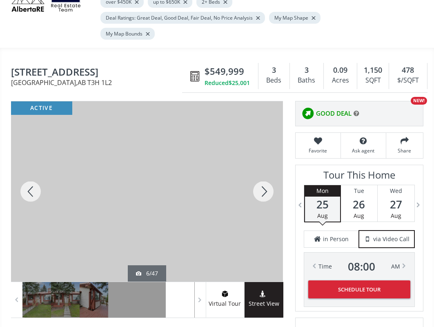
click at [265, 163] on div at bounding box center [263, 191] width 39 height 180
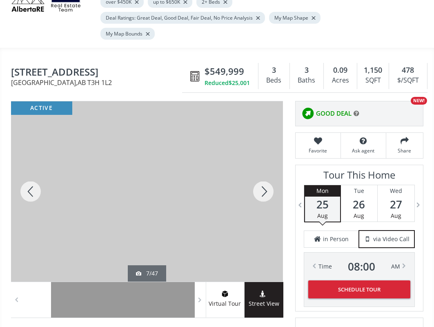
click at [265, 163] on div at bounding box center [263, 191] width 39 height 180
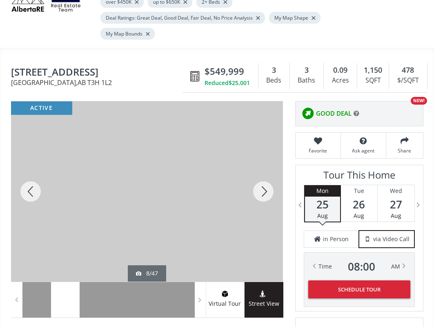
click at [265, 163] on div at bounding box center [263, 191] width 39 height 180
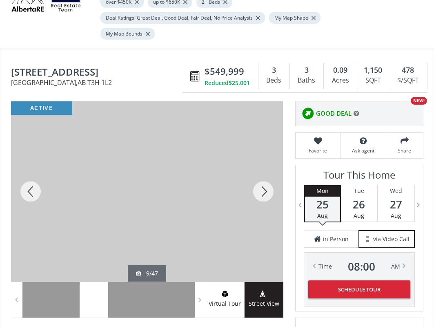
click at [265, 163] on div at bounding box center [263, 191] width 39 height 180
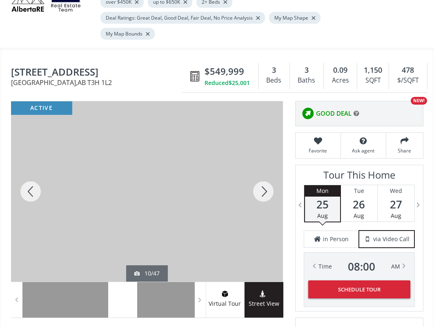
click at [265, 163] on div at bounding box center [263, 191] width 39 height 180
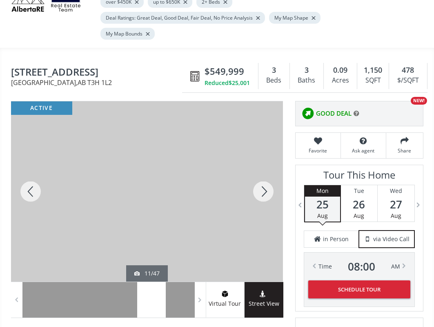
click at [265, 163] on div at bounding box center [263, 191] width 39 height 180
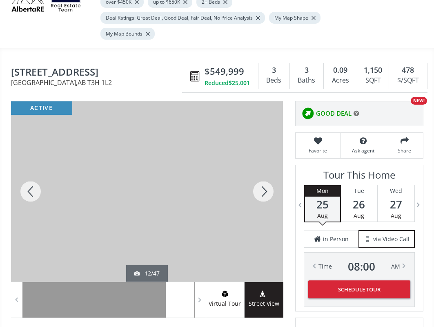
click at [265, 163] on div at bounding box center [263, 191] width 39 height 180
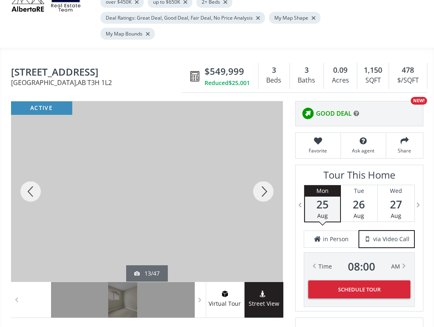
click at [263, 168] on div at bounding box center [263, 191] width 39 height 180
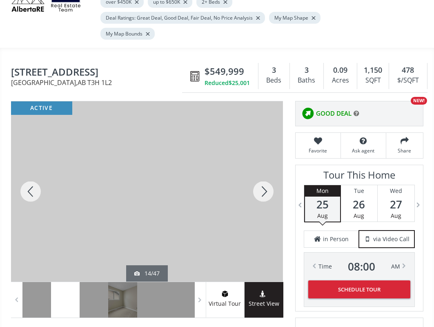
click at [263, 169] on div at bounding box center [263, 191] width 39 height 180
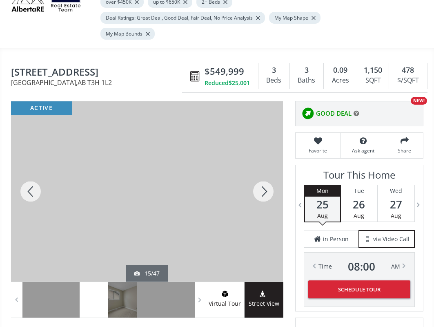
click at [263, 169] on div at bounding box center [263, 191] width 39 height 180
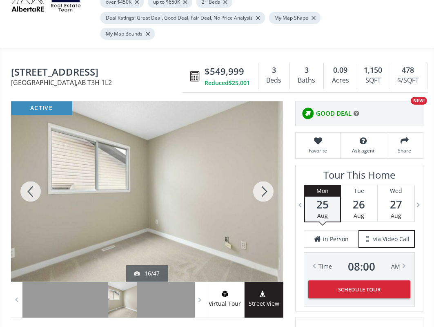
click at [263, 169] on div at bounding box center [263, 191] width 39 height 180
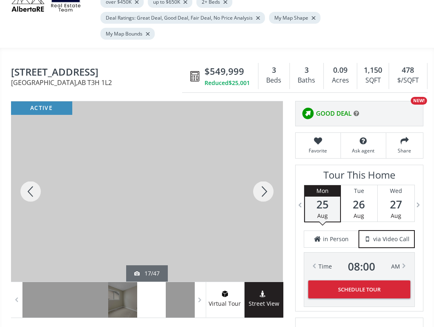
click at [263, 169] on div at bounding box center [263, 191] width 39 height 180
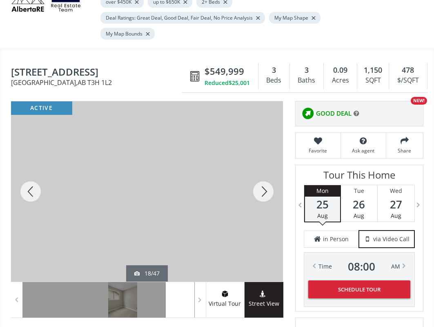
click at [265, 168] on div at bounding box center [263, 191] width 39 height 180
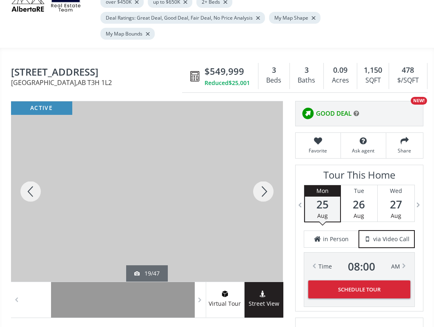
click at [265, 168] on div at bounding box center [263, 191] width 39 height 180
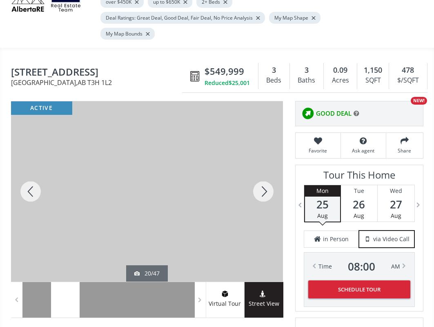
click at [265, 168] on div at bounding box center [263, 191] width 39 height 180
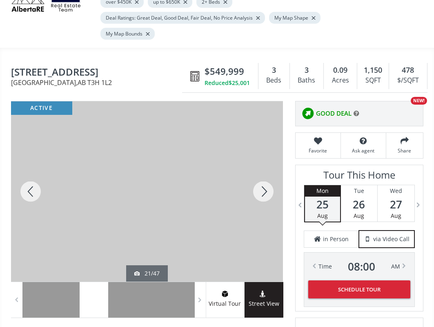
click at [265, 168] on div at bounding box center [263, 191] width 39 height 180
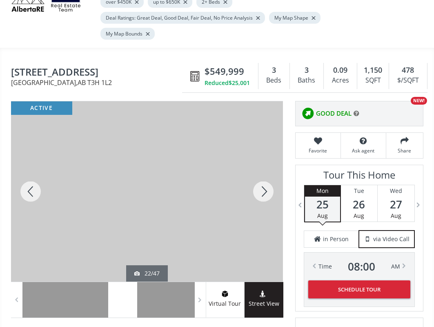
click at [265, 168] on div at bounding box center [263, 191] width 39 height 180
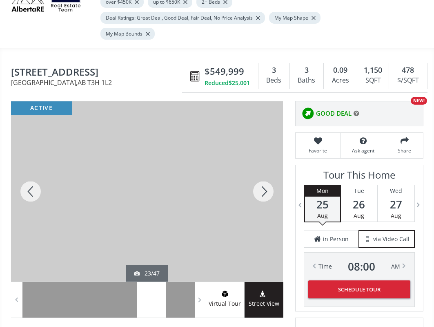
click at [265, 168] on div at bounding box center [263, 191] width 39 height 180
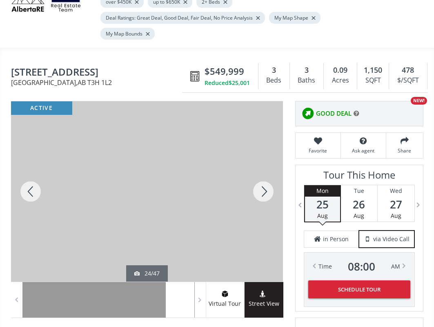
click at [265, 168] on div at bounding box center [263, 191] width 39 height 180
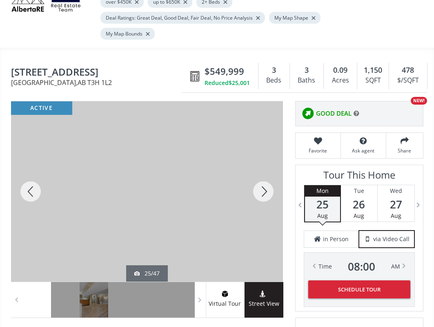
click at [265, 168] on div at bounding box center [263, 191] width 39 height 180
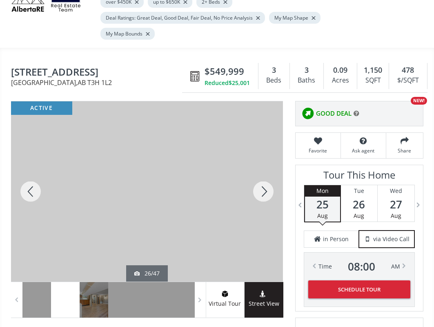
click at [265, 168] on div at bounding box center [263, 191] width 39 height 180
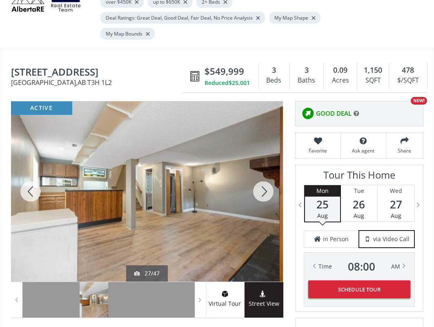
click at [265, 168] on div at bounding box center [263, 191] width 39 height 180
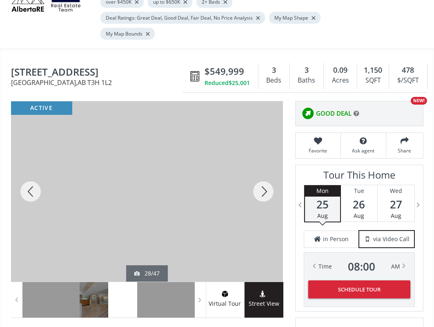
click at [265, 168] on div at bounding box center [263, 191] width 39 height 180
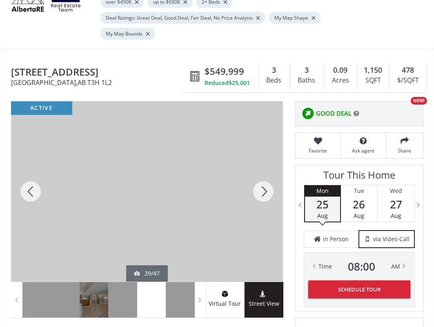
click at [265, 168] on div at bounding box center [263, 191] width 39 height 180
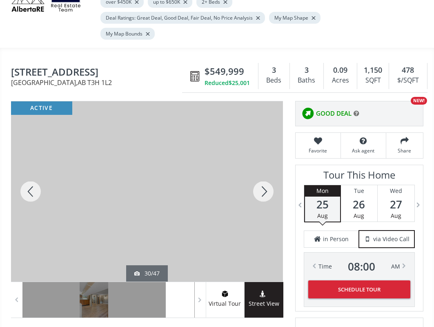
click at [265, 168] on div at bounding box center [263, 191] width 39 height 180
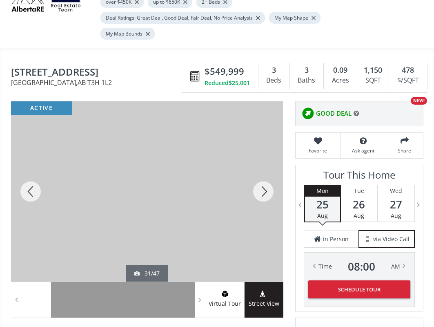
click at [265, 168] on div at bounding box center [263, 191] width 39 height 180
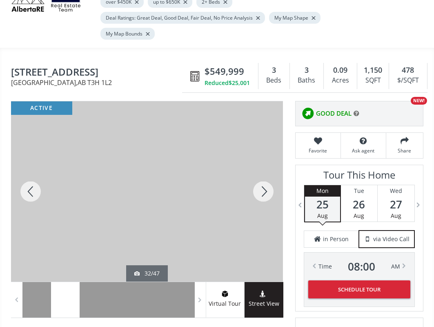
click at [265, 168] on div at bounding box center [263, 191] width 39 height 180
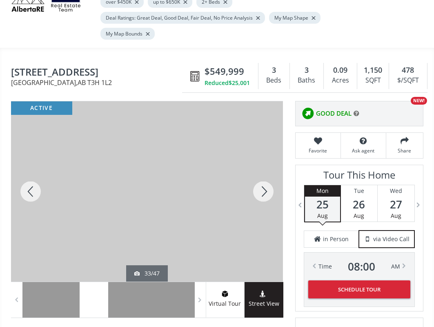
click at [265, 168] on div at bounding box center [263, 191] width 39 height 180
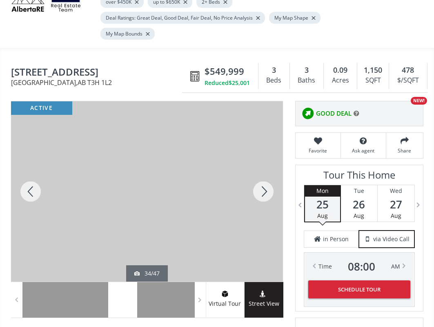
click at [265, 168] on div at bounding box center [263, 191] width 39 height 180
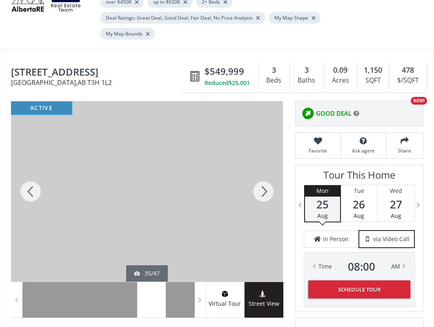
click at [268, 166] on div at bounding box center [263, 191] width 39 height 180
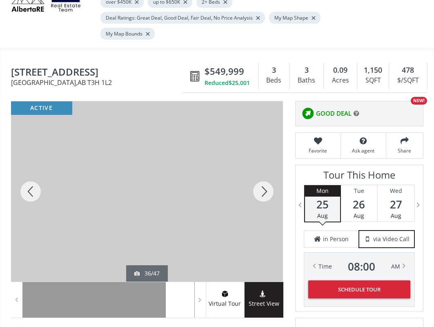
click at [269, 165] on div at bounding box center [263, 191] width 39 height 180
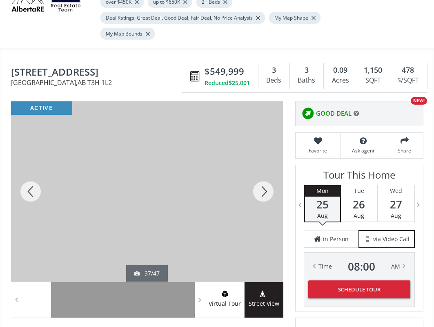
click at [275, 162] on div at bounding box center [263, 191] width 39 height 180
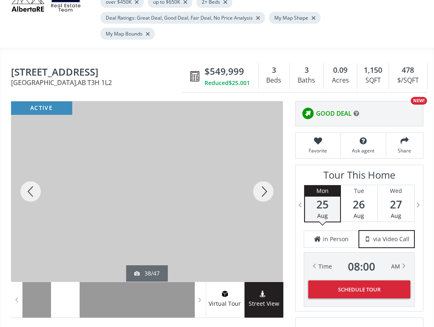
click at [275, 162] on div at bounding box center [263, 191] width 39 height 180
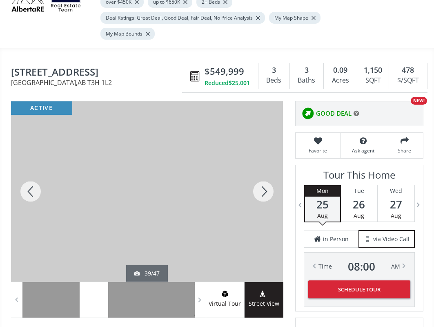
click at [275, 162] on div at bounding box center [263, 191] width 39 height 180
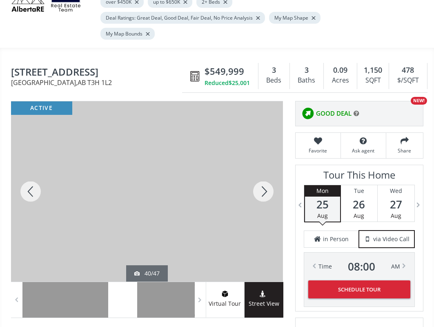
click at [275, 162] on div at bounding box center [263, 191] width 39 height 180
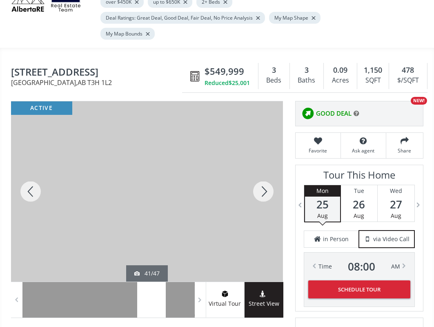
click at [275, 162] on div at bounding box center [263, 191] width 39 height 180
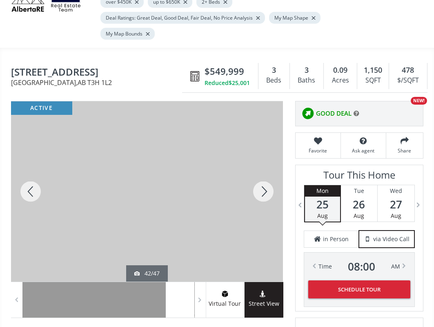
click at [275, 162] on div at bounding box center [263, 191] width 39 height 180
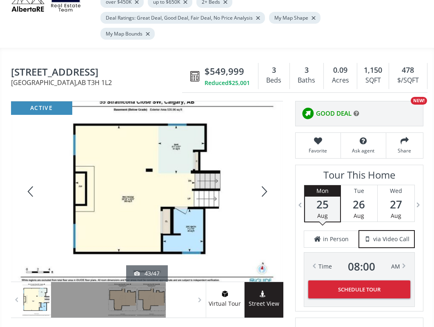
click at [276, 162] on div at bounding box center [263, 191] width 39 height 180
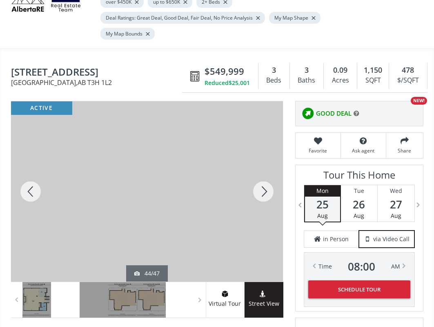
click at [276, 162] on div at bounding box center [263, 191] width 39 height 180
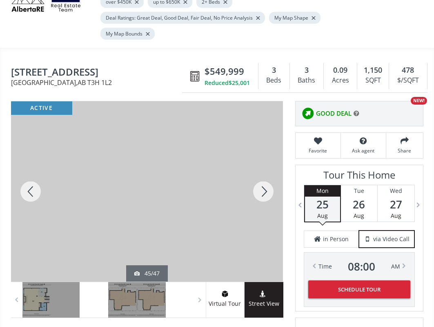
click at [276, 162] on div at bounding box center [263, 191] width 39 height 180
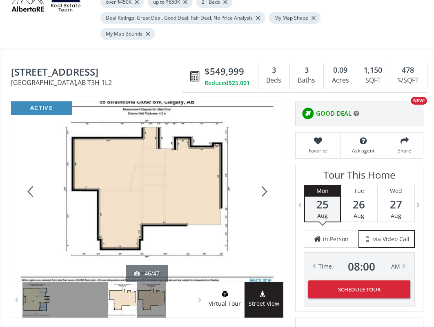
click at [262, 165] on div at bounding box center [263, 191] width 39 height 180
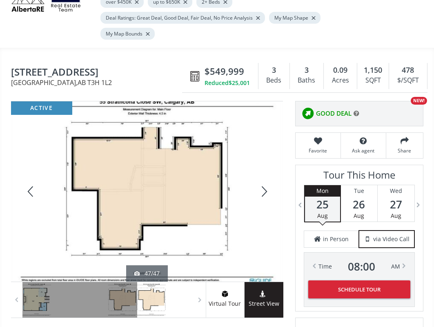
click at [247, 170] on div at bounding box center [263, 191] width 39 height 180
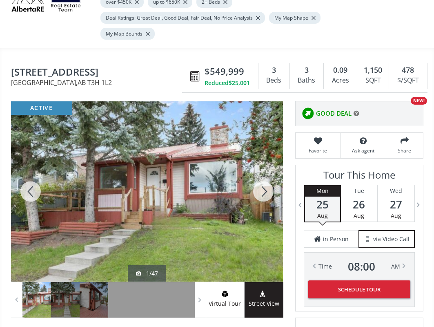
click at [251, 168] on div at bounding box center [263, 191] width 39 height 180
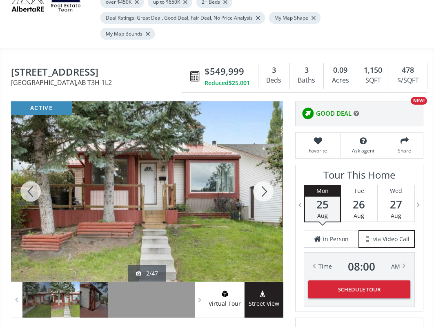
click at [251, 168] on div at bounding box center [263, 191] width 39 height 180
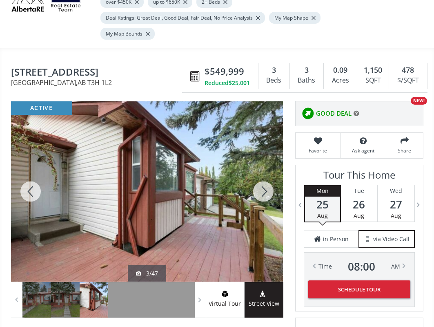
click at [251, 167] on div at bounding box center [263, 191] width 39 height 180
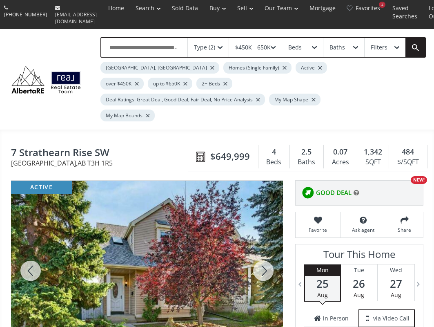
click at [262, 237] on div at bounding box center [263, 271] width 39 height 180
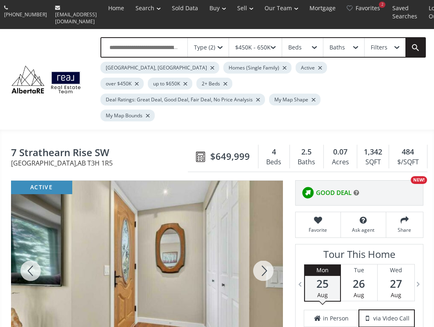
click at [262, 237] on div at bounding box center [263, 271] width 39 height 180
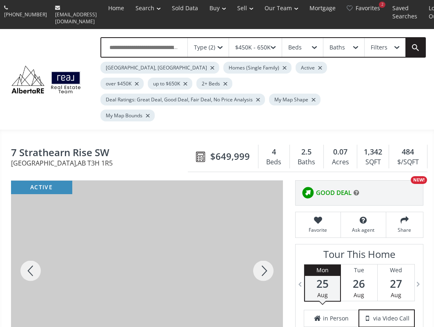
click at [262, 236] on div at bounding box center [263, 271] width 39 height 180
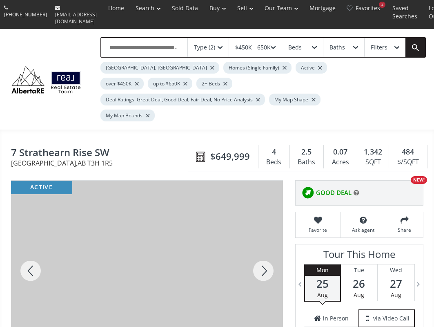
click at [262, 236] on div at bounding box center [263, 271] width 39 height 180
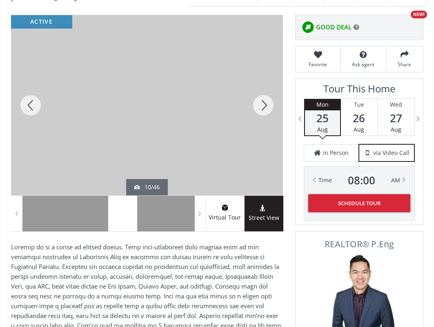
scroll to position [163, 0]
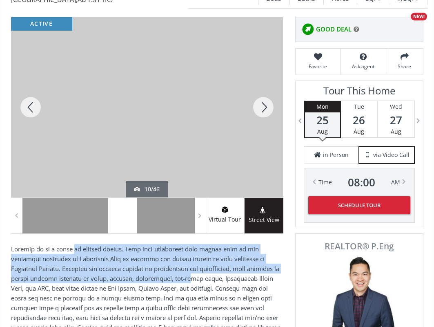
drag, startPoint x: 72, startPoint y: 230, endPoint x: 181, endPoint y: 258, distance: 113.4
click at [181, 258] on p at bounding box center [147, 332] width 272 height 177
click at [259, 83] on div at bounding box center [263, 107] width 39 height 180
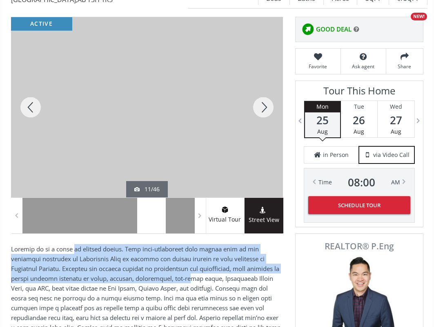
click at [259, 84] on div at bounding box center [263, 107] width 39 height 180
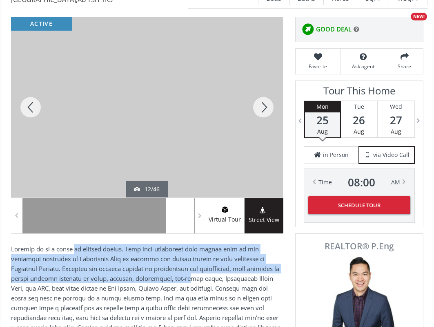
click at [259, 84] on div at bounding box center [263, 107] width 39 height 180
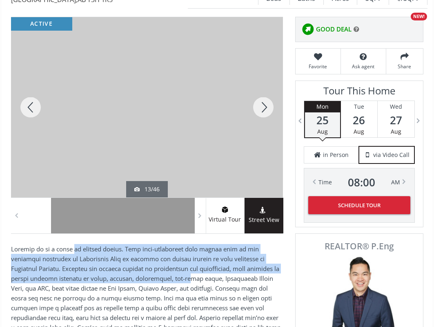
click at [259, 84] on div at bounding box center [263, 107] width 39 height 180
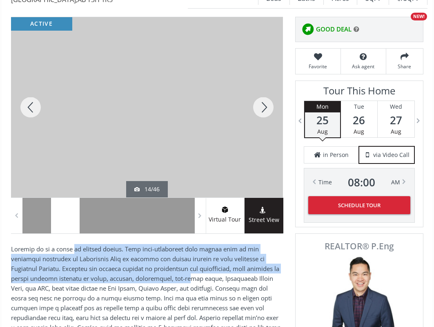
click at [259, 84] on div at bounding box center [263, 107] width 39 height 180
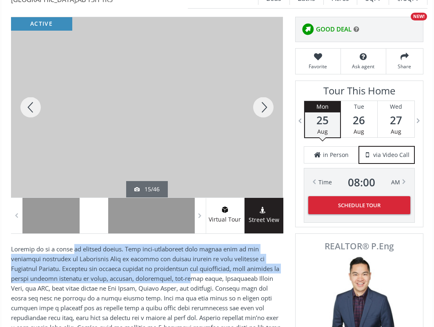
click at [259, 84] on div at bounding box center [263, 107] width 39 height 180
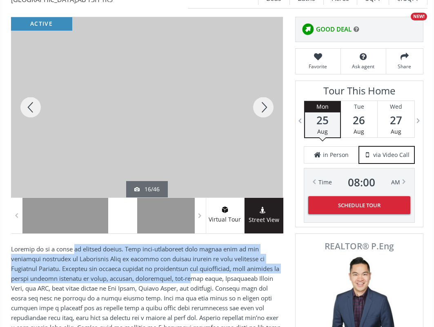
click at [262, 87] on div at bounding box center [263, 107] width 39 height 180
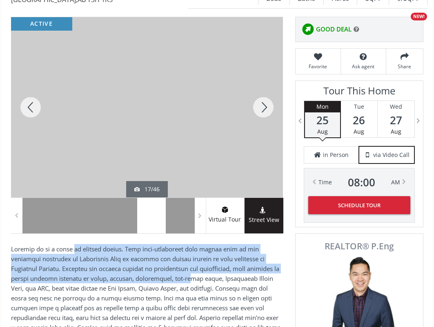
click at [262, 86] on div at bounding box center [263, 107] width 39 height 180
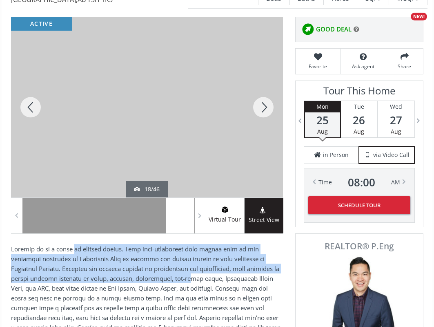
click at [262, 86] on div at bounding box center [263, 107] width 39 height 180
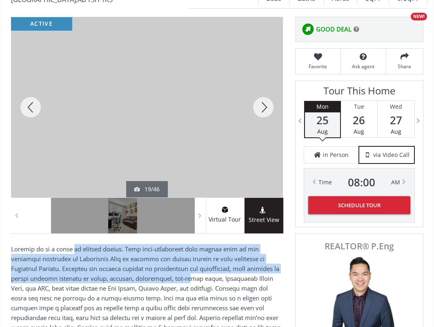
click at [262, 86] on div at bounding box center [263, 107] width 39 height 180
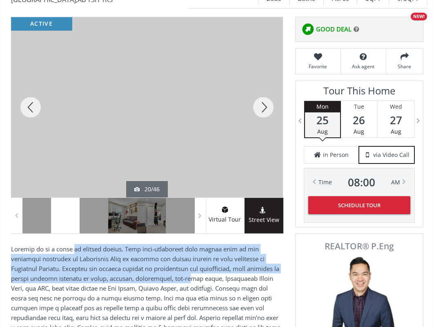
click at [262, 86] on div at bounding box center [263, 107] width 39 height 180
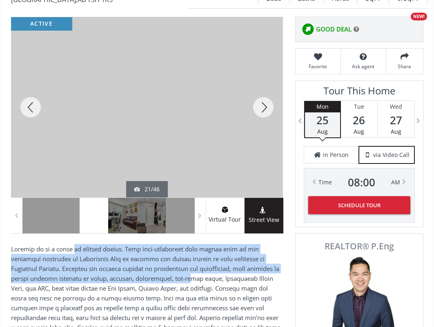
click at [262, 86] on div at bounding box center [263, 107] width 39 height 180
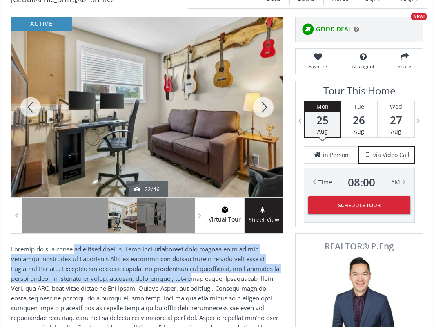
click at [262, 86] on div at bounding box center [263, 107] width 39 height 180
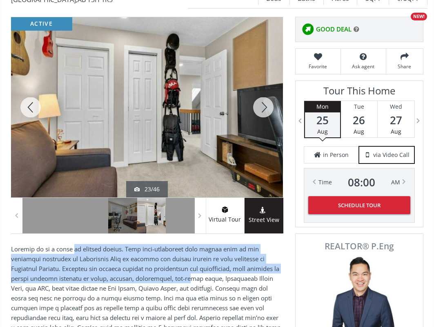
click at [262, 88] on div at bounding box center [263, 107] width 39 height 180
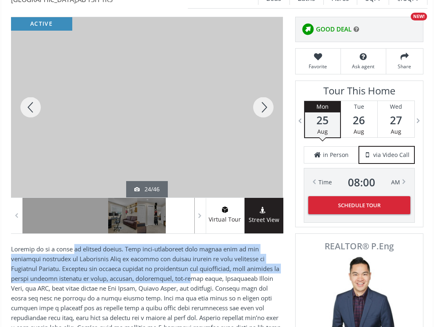
click at [262, 87] on div at bounding box center [263, 107] width 39 height 180
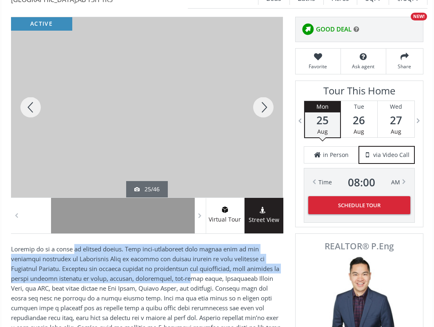
click at [262, 87] on div at bounding box center [263, 107] width 39 height 180
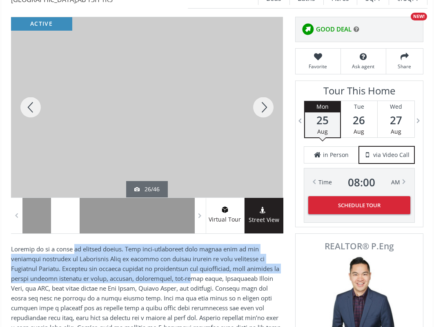
click at [262, 87] on div at bounding box center [263, 107] width 39 height 180
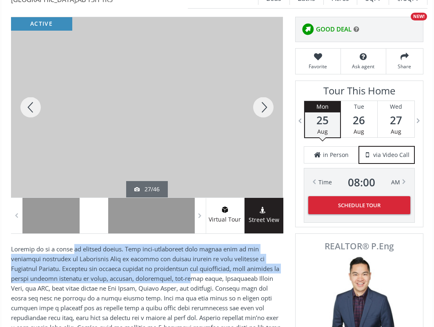
click at [262, 87] on div at bounding box center [263, 107] width 39 height 180
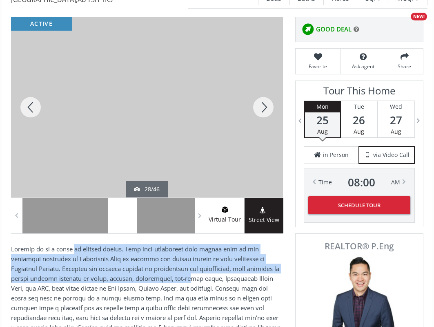
click at [264, 86] on div at bounding box center [263, 107] width 39 height 180
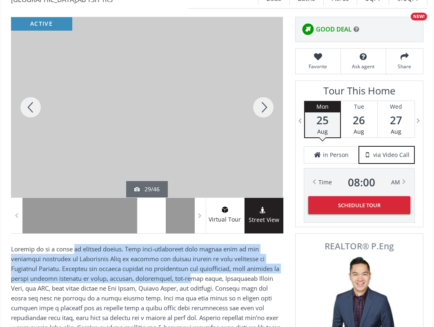
click at [264, 86] on div at bounding box center [263, 107] width 39 height 180
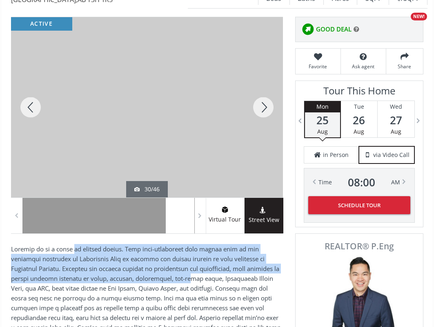
click at [264, 86] on div at bounding box center [263, 107] width 39 height 180
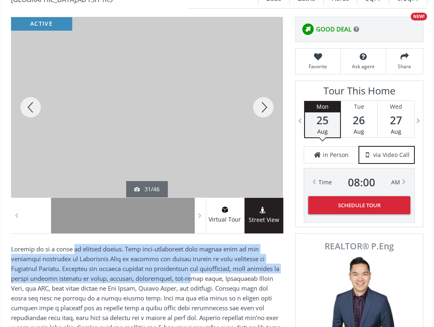
click at [264, 86] on div at bounding box center [263, 107] width 39 height 180
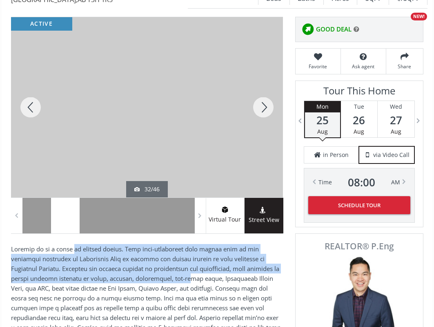
click at [264, 86] on div at bounding box center [263, 107] width 39 height 180
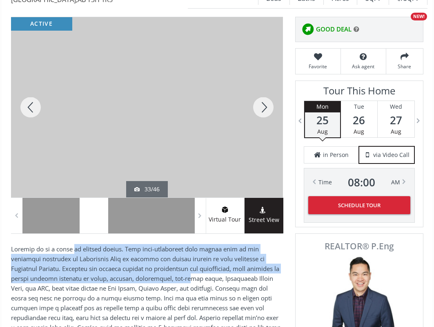
click at [264, 86] on div at bounding box center [263, 107] width 39 height 180
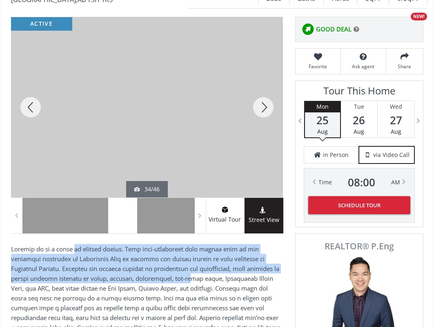
click at [264, 86] on div at bounding box center [263, 107] width 39 height 180
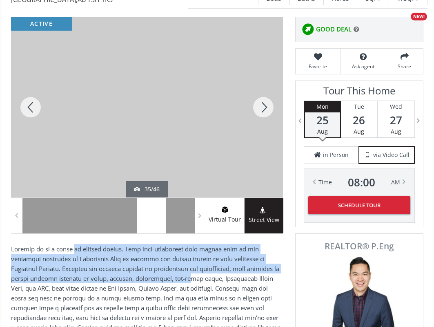
click at [264, 86] on div at bounding box center [263, 107] width 39 height 180
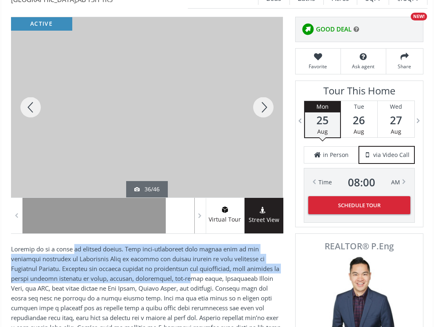
click at [264, 86] on div at bounding box center [263, 107] width 39 height 180
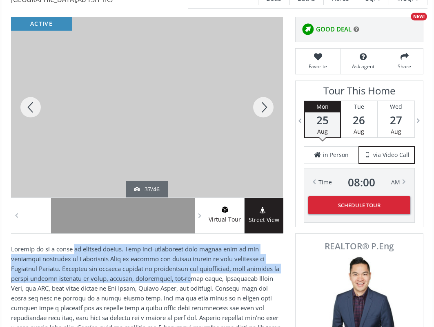
click at [39, 85] on div at bounding box center [30, 107] width 39 height 180
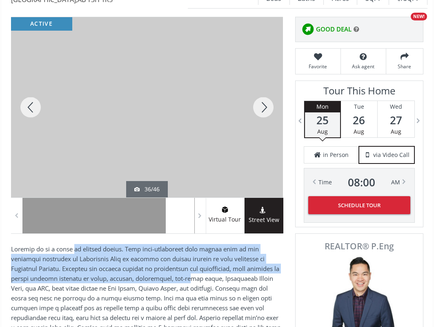
click at [264, 85] on div at bounding box center [263, 107] width 39 height 180
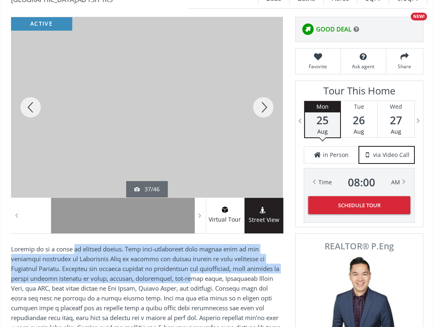
click at [264, 85] on div at bounding box center [263, 107] width 39 height 180
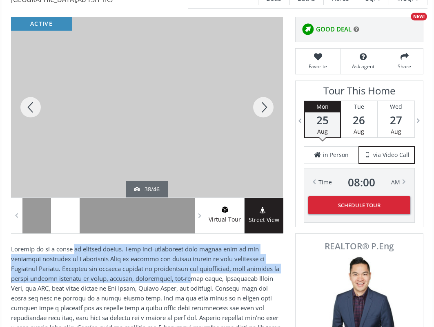
click at [264, 85] on div at bounding box center [263, 107] width 39 height 180
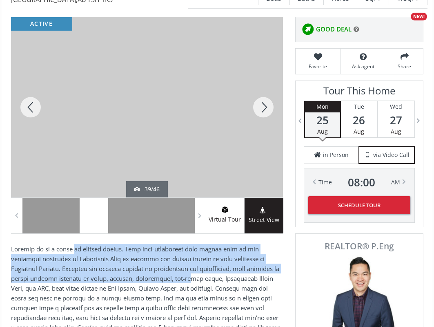
click at [264, 85] on div at bounding box center [263, 107] width 39 height 180
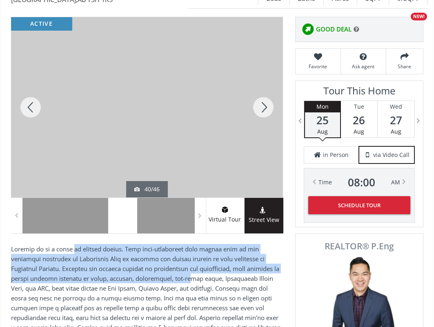
click at [264, 85] on div at bounding box center [263, 107] width 39 height 180
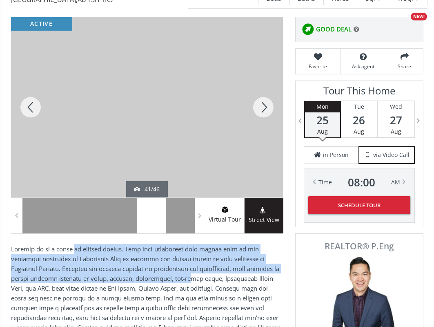
click at [264, 85] on div at bounding box center [263, 107] width 39 height 180
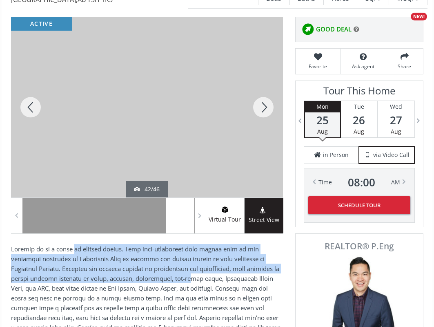
click at [264, 85] on div at bounding box center [263, 107] width 39 height 180
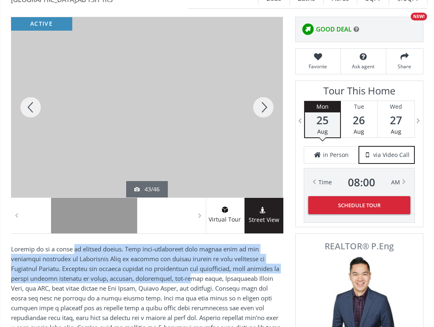
click at [264, 85] on div at bounding box center [263, 107] width 39 height 180
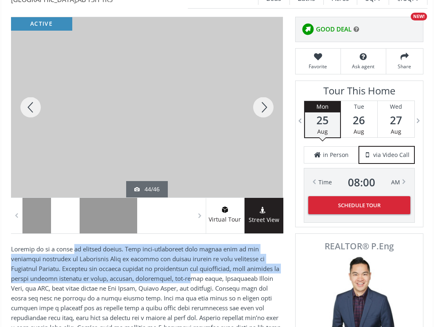
click at [33, 86] on div at bounding box center [30, 107] width 39 height 180
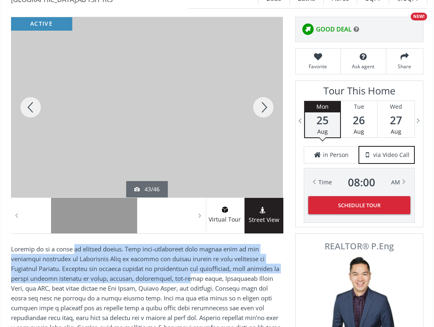
click at [33, 86] on div at bounding box center [30, 107] width 39 height 180
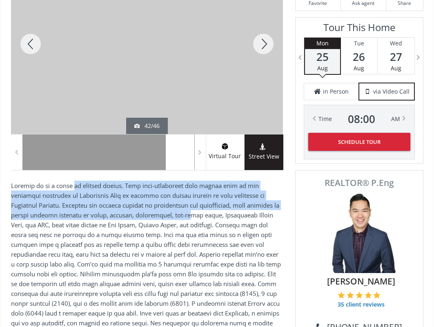
scroll to position [245, 0]
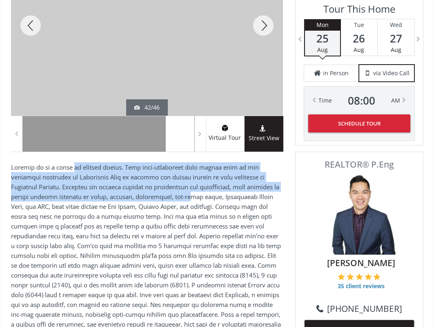
click at [263, 8] on div at bounding box center [263, 25] width 39 height 180
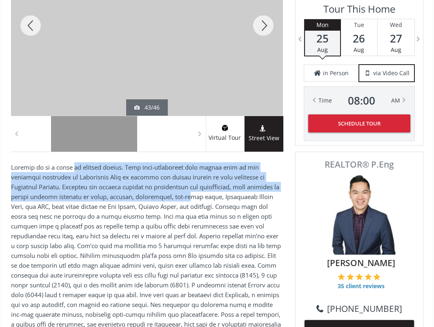
click at [263, 8] on div at bounding box center [263, 25] width 39 height 180
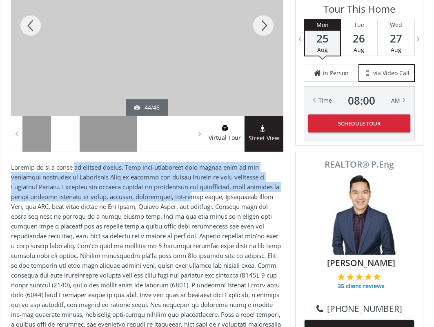
click at [263, 8] on div at bounding box center [263, 25] width 39 height 180
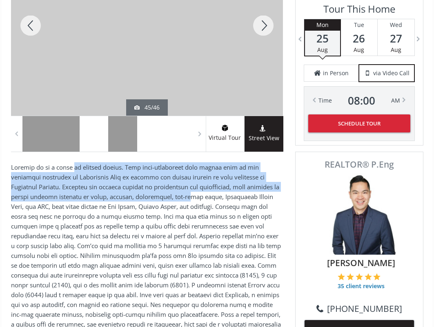
click at [260, 11] on div at bounding box center [263, 25] width 39 height 180
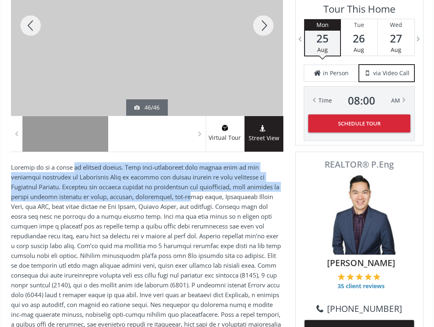
click at [260, 11] on div at bounding box center [263, 25] width 39 height 180
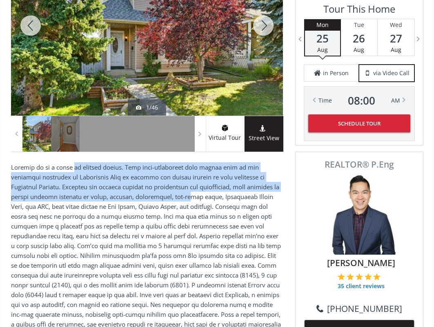
click at [257, 13] on div at bounding box center [263, 25] width 39 height 180
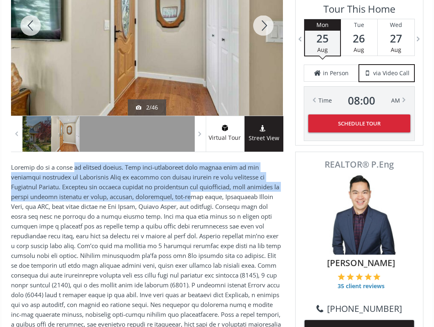
click at [258, 11] on div at bounding box center [263, 25] width 39 height 180
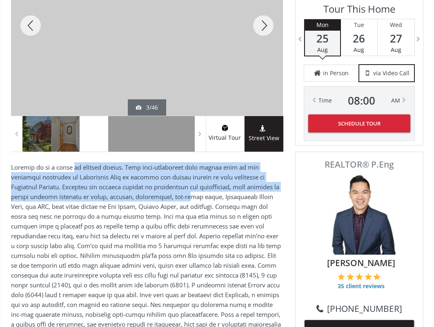
click at [258, 11] on div at bounding box center [263, 25] width 39 height 180
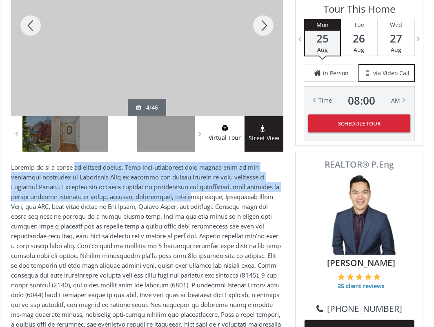
click at [258, 11] on div at bounding box center [263, 25] width 39 height 180
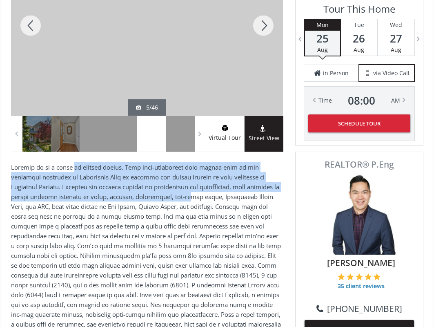
click at [258, 11] on div at bounding box center [263, 25] width 39 height 180
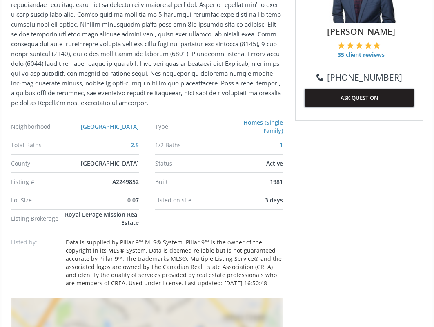
scroll to position [490, 0]
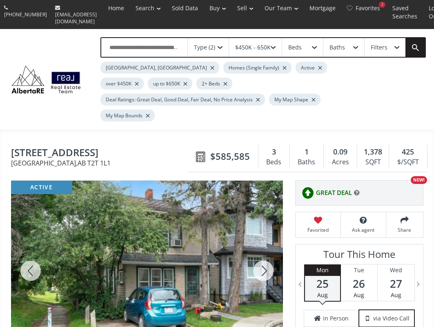
click at [266, 249] on div at bounding box center [263, 271] width 39 height 180
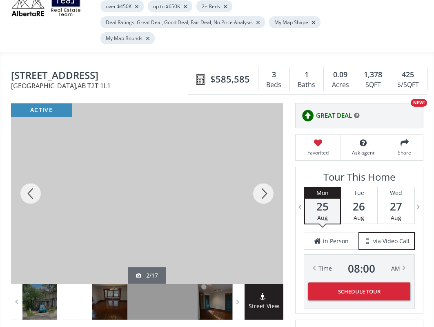
scroll to position [82, 0]
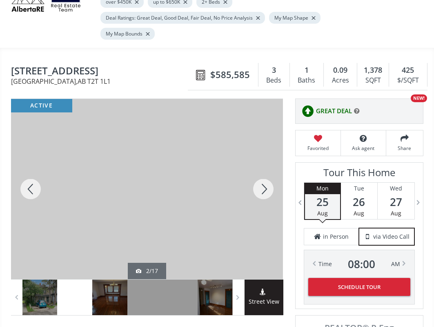
click at [266, 165] on div at bounding box center [263, 189] width 39 height 180
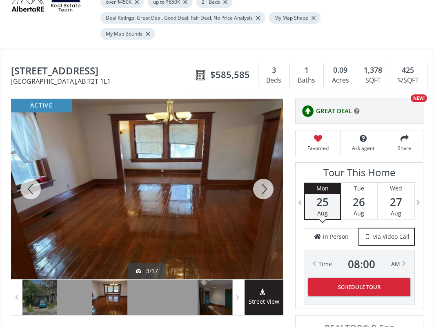
click at [266, 165] on div at bounding box center [263, 189] width 39 height 180
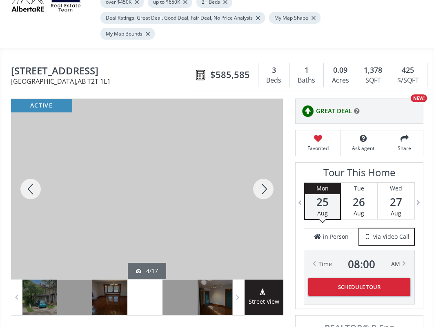
click at [266, 165] on div at bounding box center [263, 189] width 39 height 180
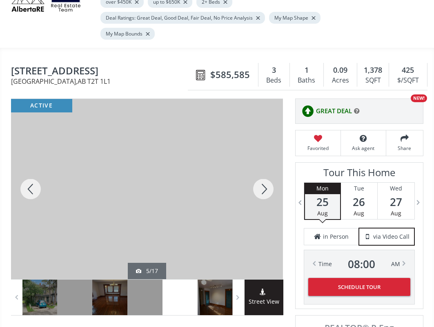
click at [266, 165] on div at bounding box center [263, 189] width 39 height 180
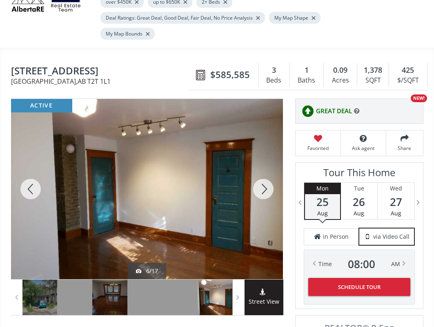
click at [266, 165] on div at bounding box center [263, 189] width 39 height 180
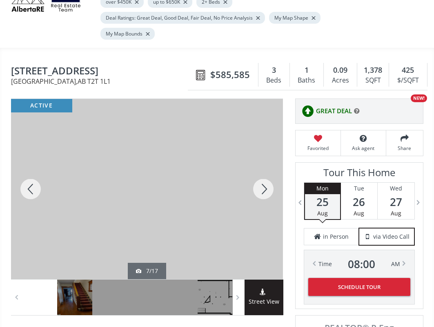
click at [266, 165] on div at bounding box center [263, 189] width 39 height 180
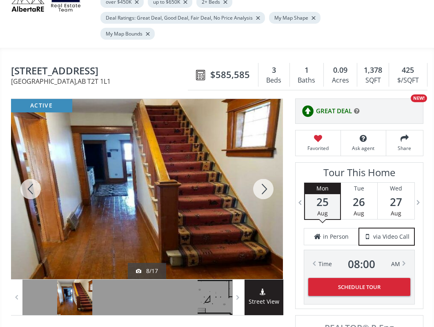
click at [266, 165] on div at bounding box center [263, 189] width 39 height 180
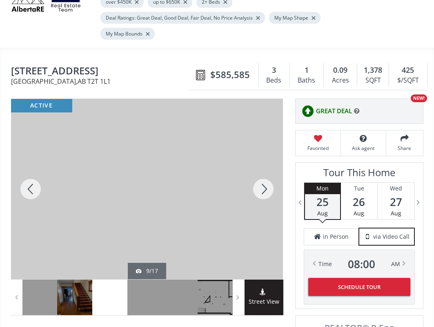
click at [25, 167] on div at bounding box center [30, 189] width 39 height 180
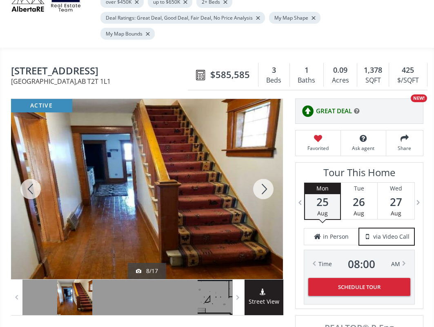
click at [262, 169] on div at bounding box center [263, 189] width 39 height 180
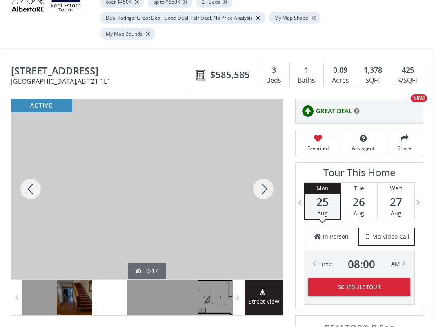
click at [262, 169] on div at bounding box center [263, 189] width 39 height 180
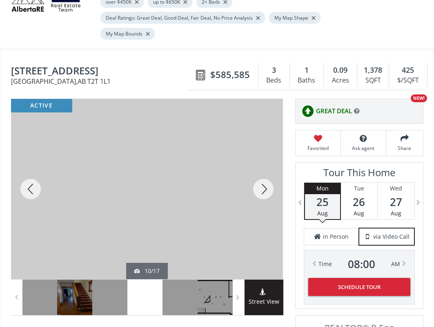
click at [262, 169] on div at bounding box center [263, 189] width 39 height 180
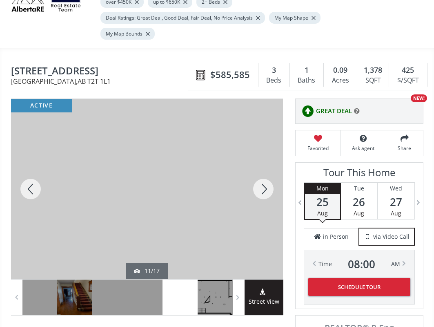
click at [262, 169] on div at bounding box center [263, 189] width 39 height 180
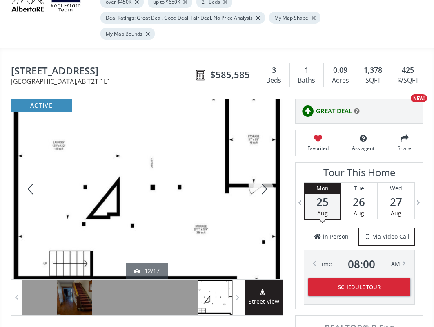
click at [262, 169] on div at bounding box center [263, 189] width 39 height 180
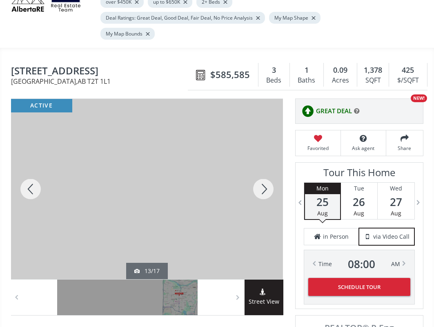
click at [262, 169] on div at bounding box center [263, 189] width 39 height 180
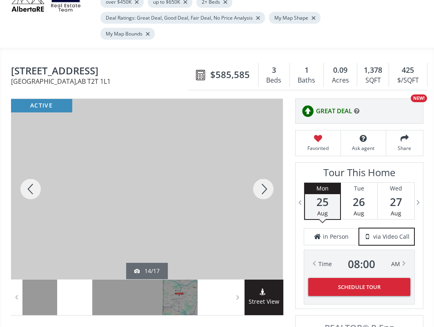
click at [262, 169] on div at bounding box center [263, 189] width 39 height 180
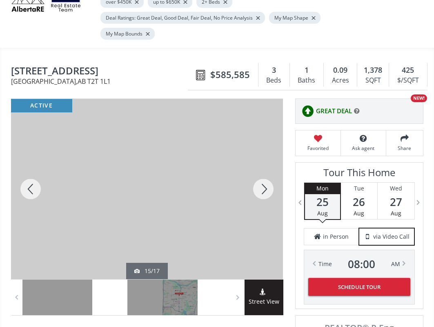
click at [262, 169] on div at bounding box center [263, 189] width 39 height 180
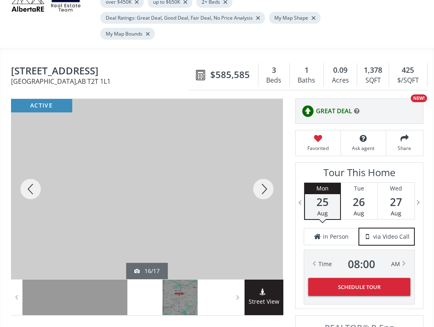
click at [262, 169] on div at bounding box center [263, 189] width 39 height 180
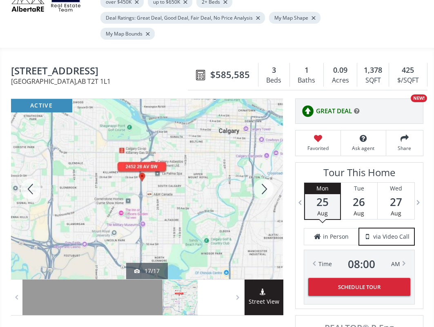
click at [262, 169] on div at bounding box center [263, 189] width 39 height 180
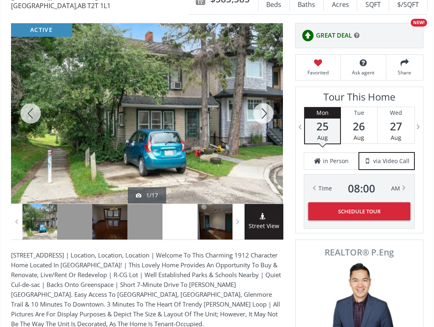
scroll to position [163, 0]
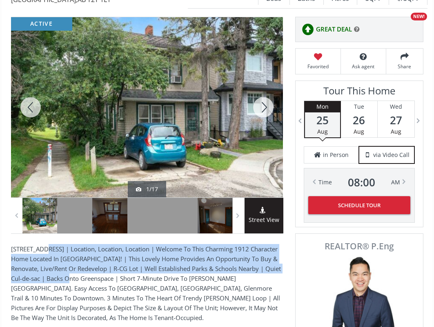
drag, startPoint x: 45, startPoint y: 227, endPoint x: 74, endPoint y: 259, distance: 43.4
click at [74, 259] on p "[STREET_ADDRESS] | Location, Location, Location | Welcome To This Charming 1912…" at bounding box center [147, 283] width 272 height 78
